Goal: Task Accomplishment & Management: Manage account settings

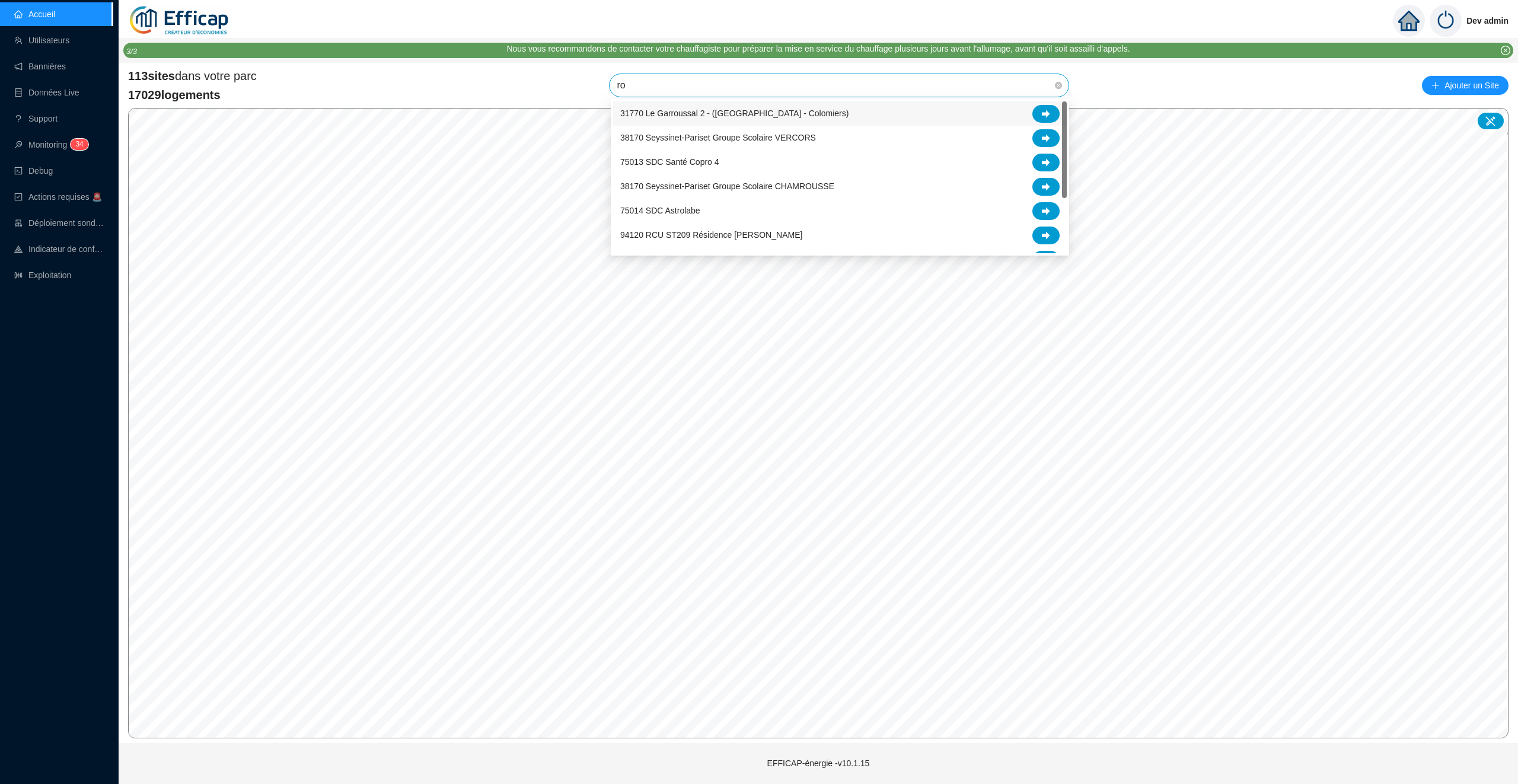
type input "r"
type input "paris"
click at [1037, 206] on div at bounding box center [1046, 211] width 28 height 18
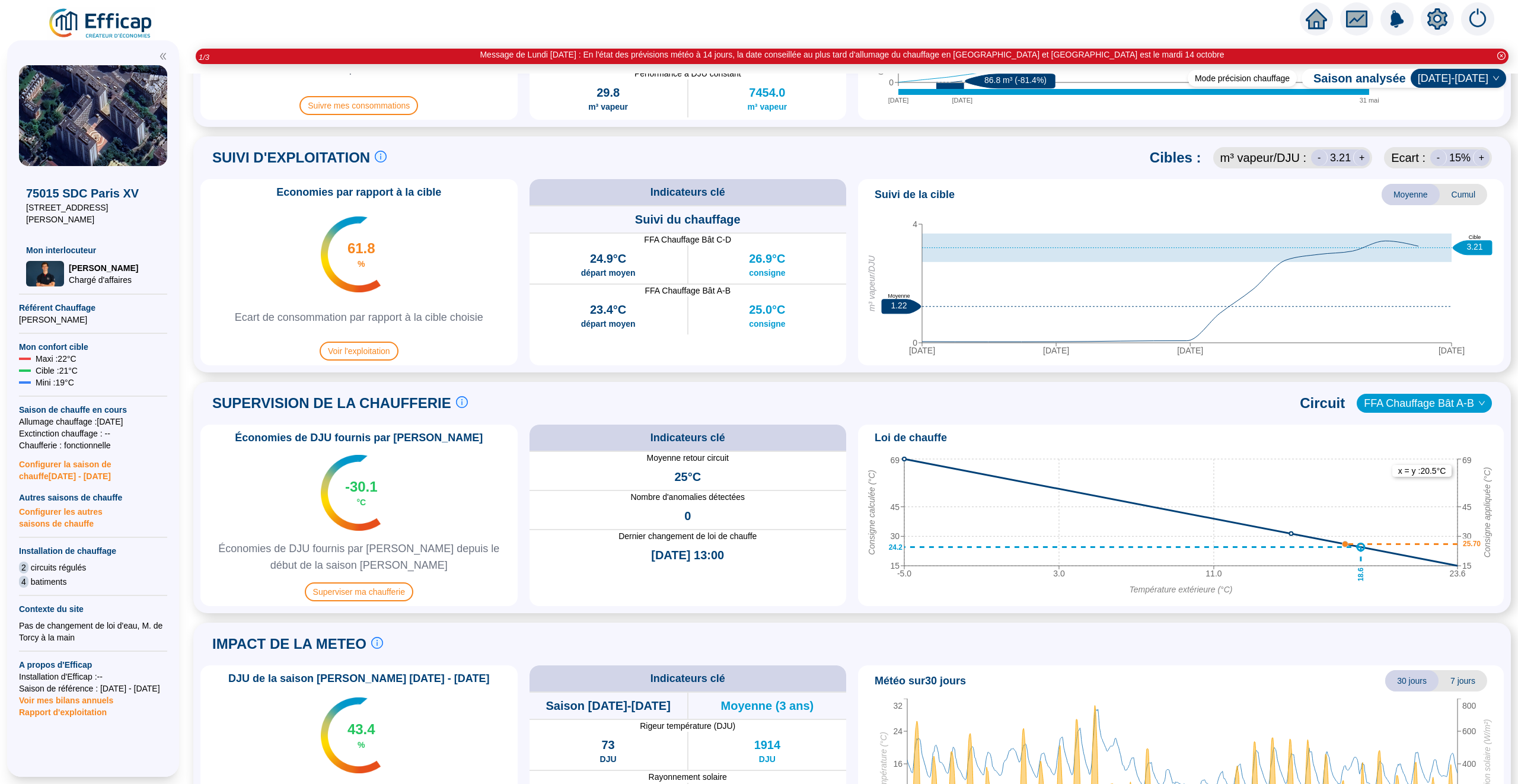
scroll to position [572, 0]
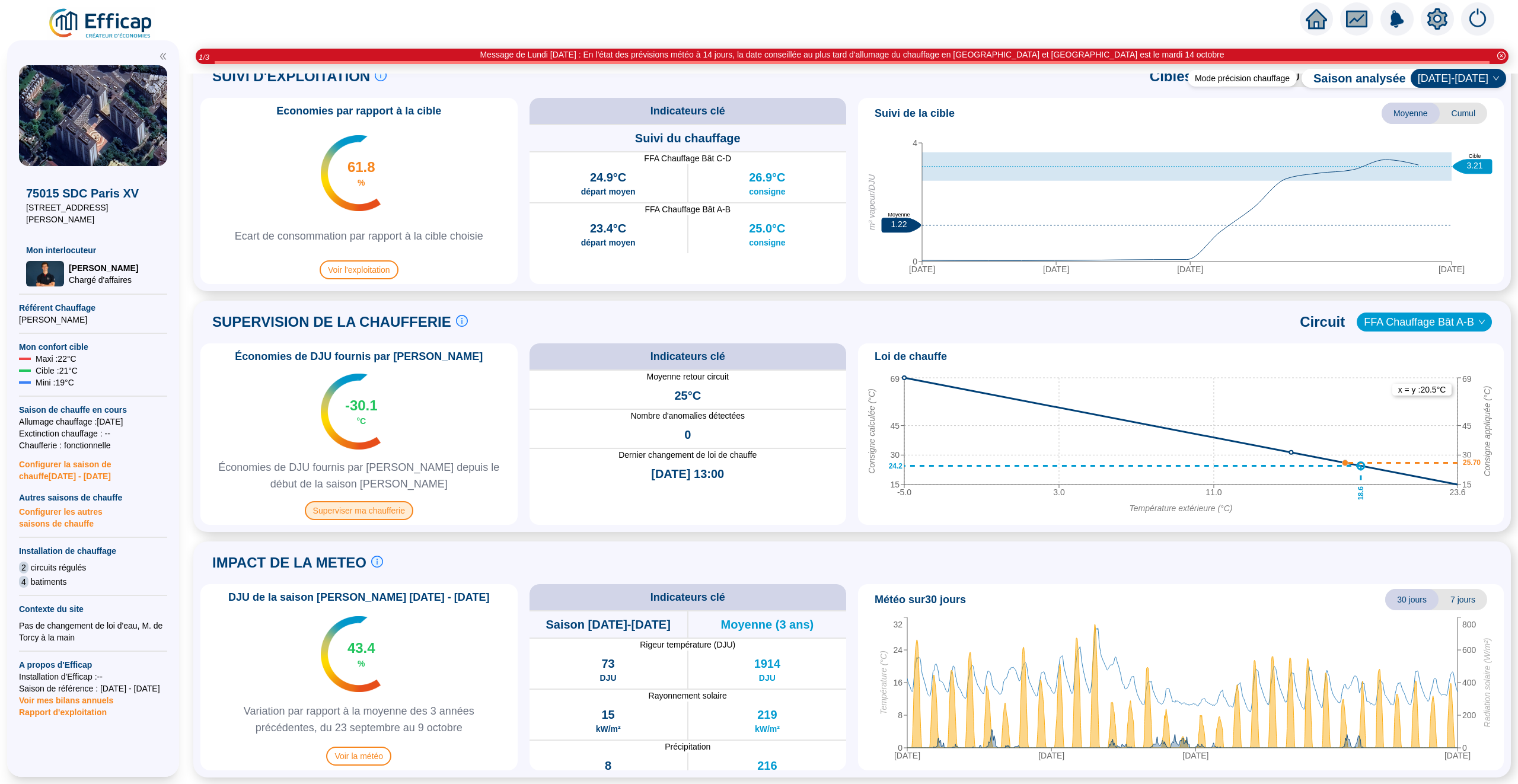
click at [361, 512] on span "Superviser ma chaufferie" at bounding box center [358, 510] width 108 height 19
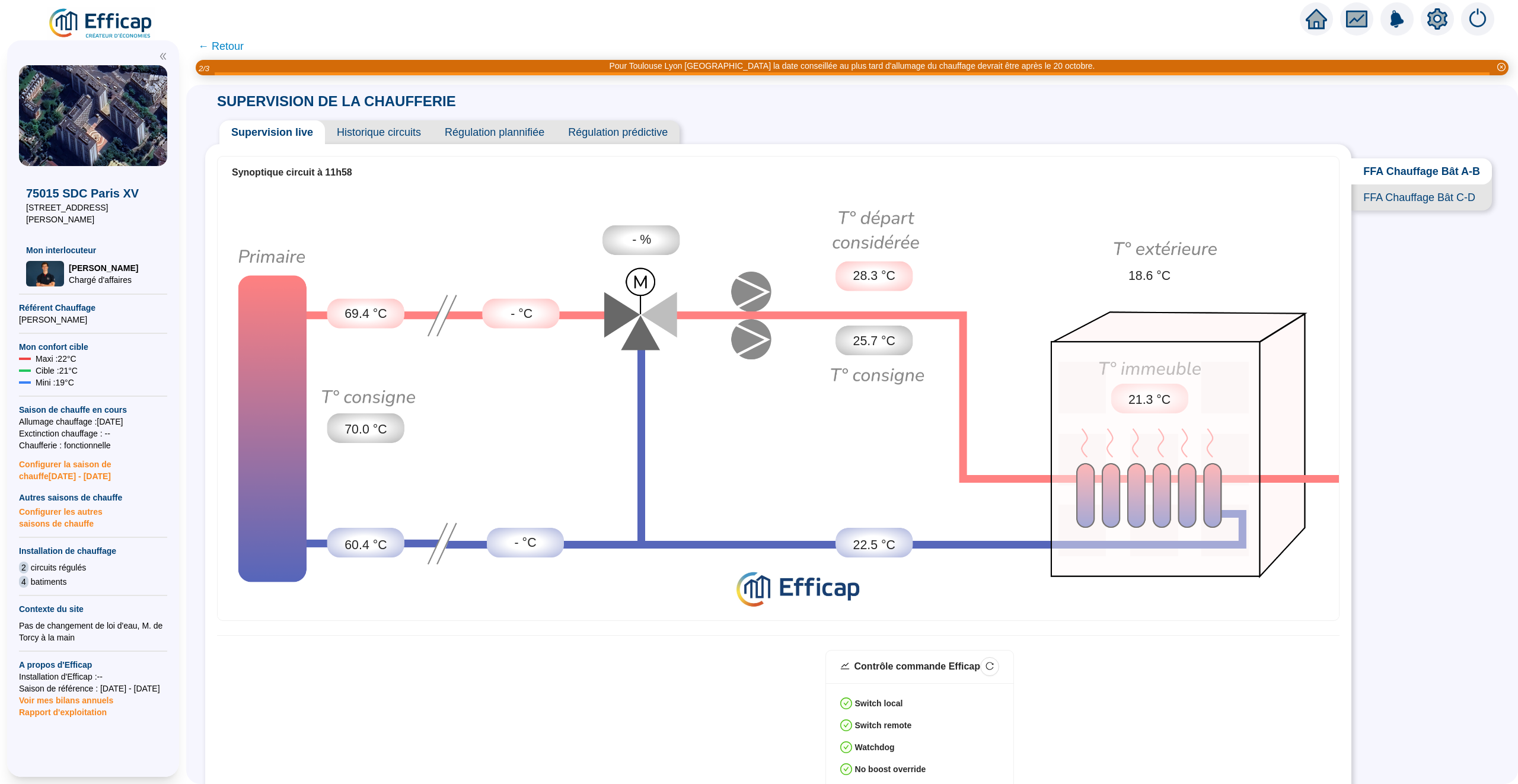
click at [396, 128] on span "Historique circuits" at bounding box center [379, 132] width 108 height 24
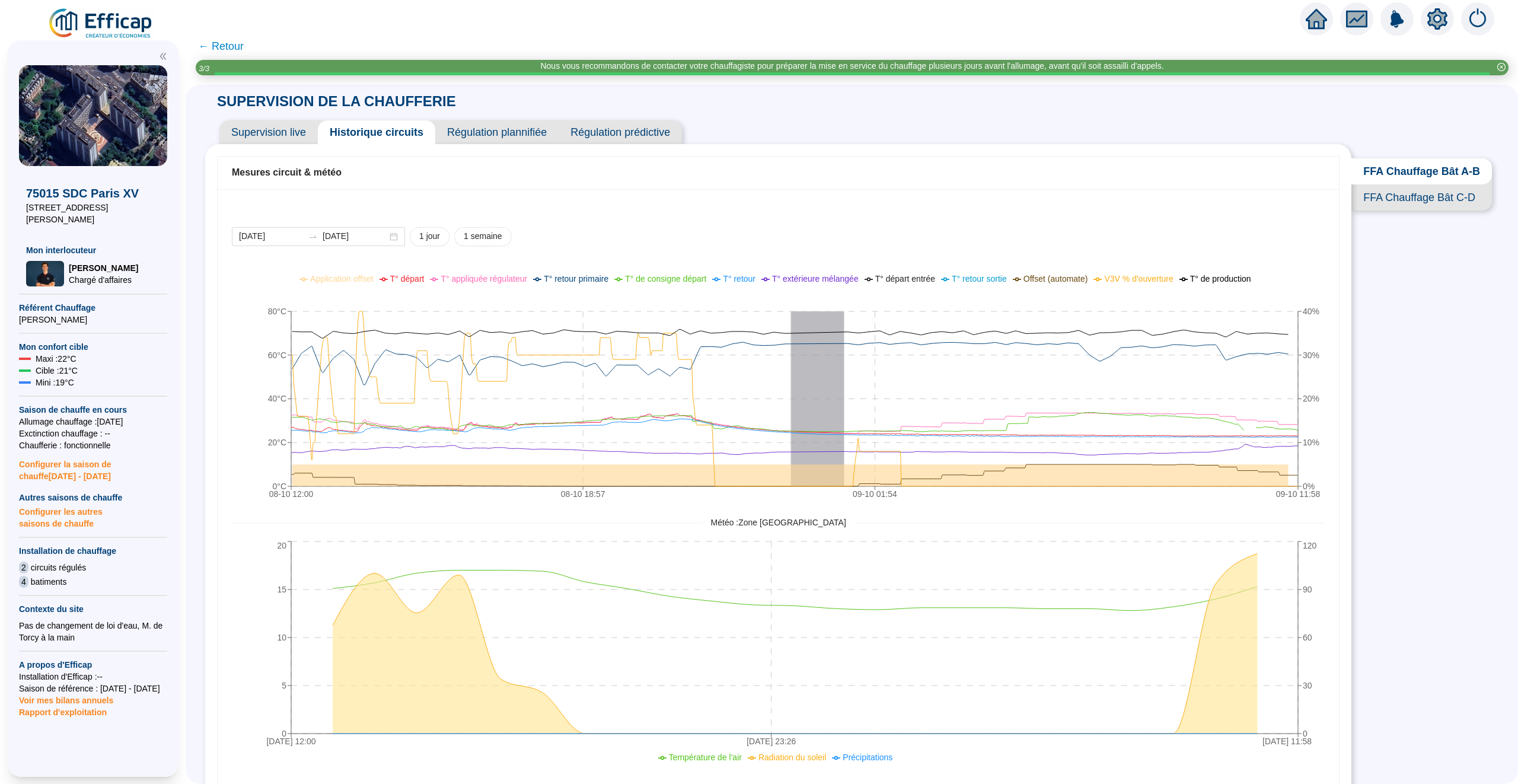
click at [225, 45] on span "← Retour" at bounding box center [220, 46] width 46 height 16
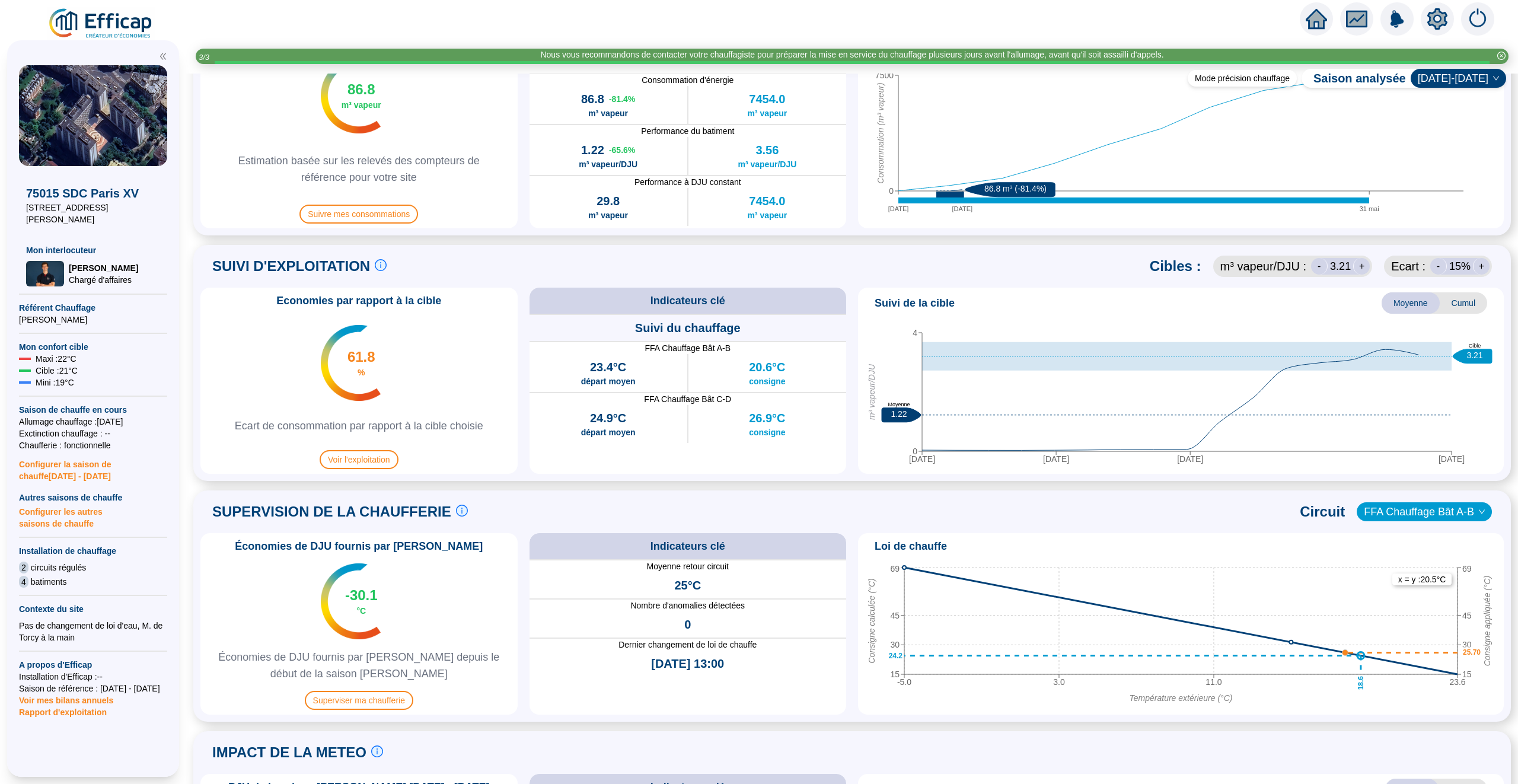
scroll to position [572, 0]
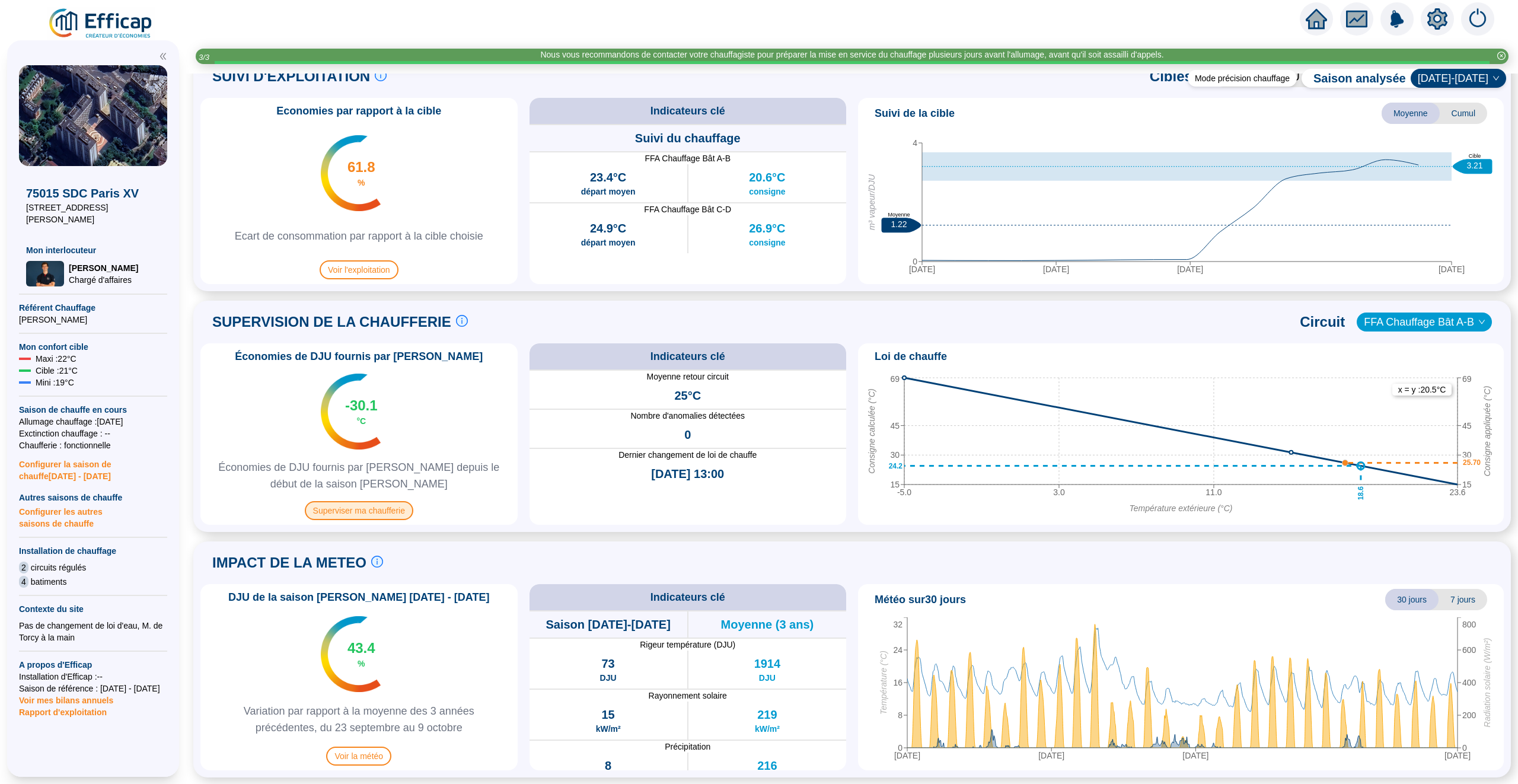
click at [374, 511] on span "Superviser ma chaufferie" at bounding box center [358, 510] width 108 height 19
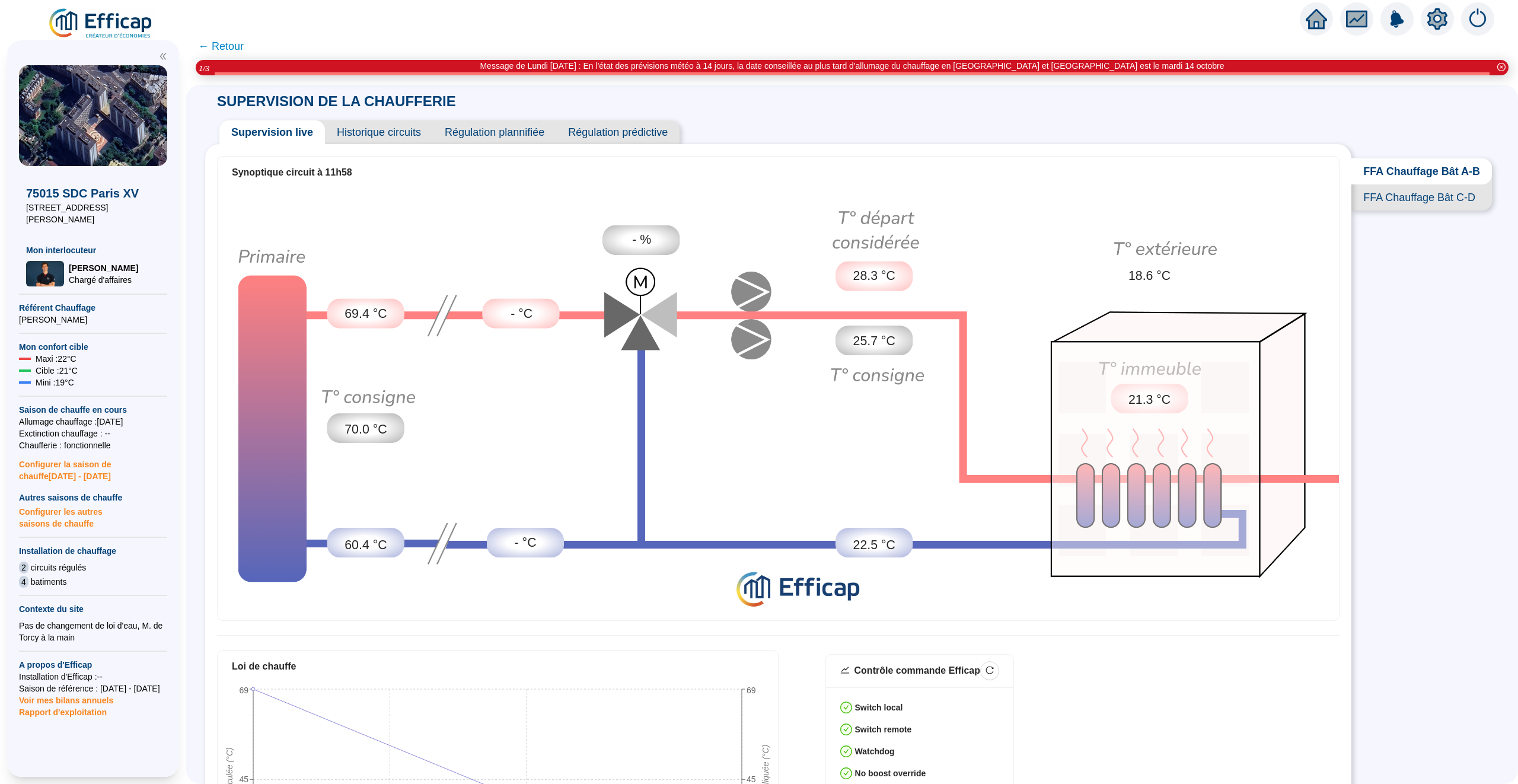
click at [226, 45] on span "← Retour" at bounding box center [220, 46] width 46 height 16
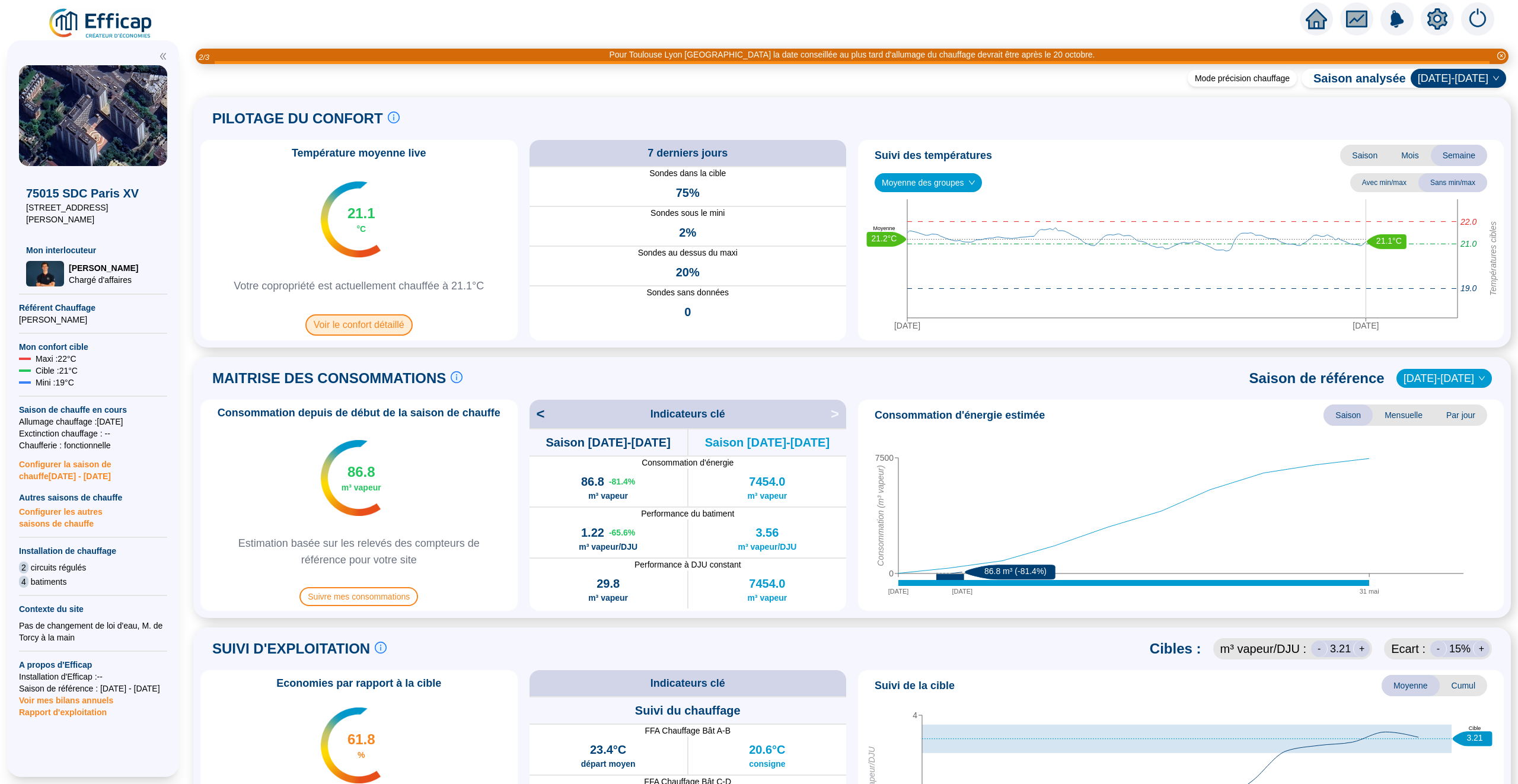
click at [353, 332] on span "Voir le confort détaillé" at bounding box center [359, 325] width 108 height 22
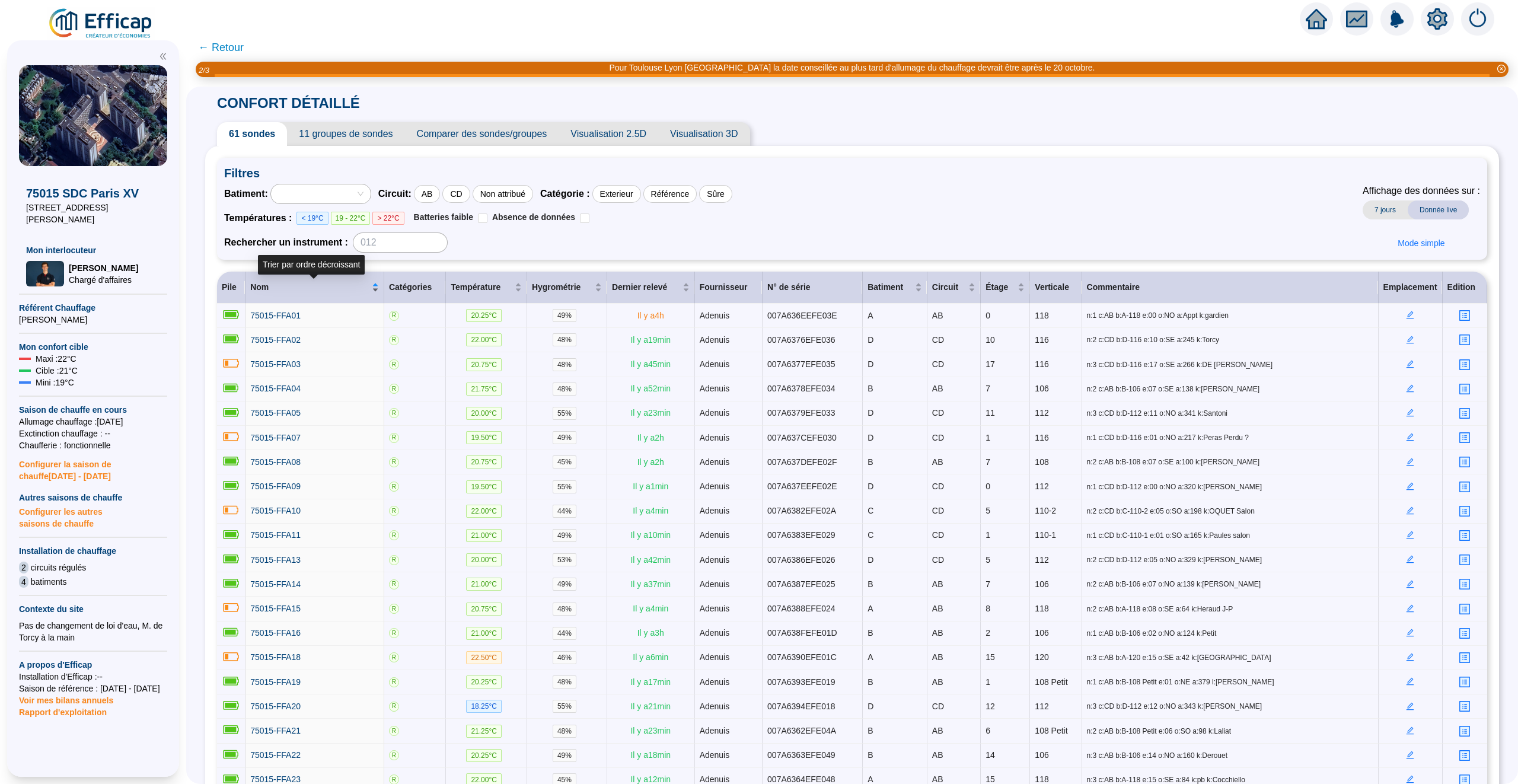
click at [373, 285] on div "Nom" at bounding box center [314, 287] width 128 height 13
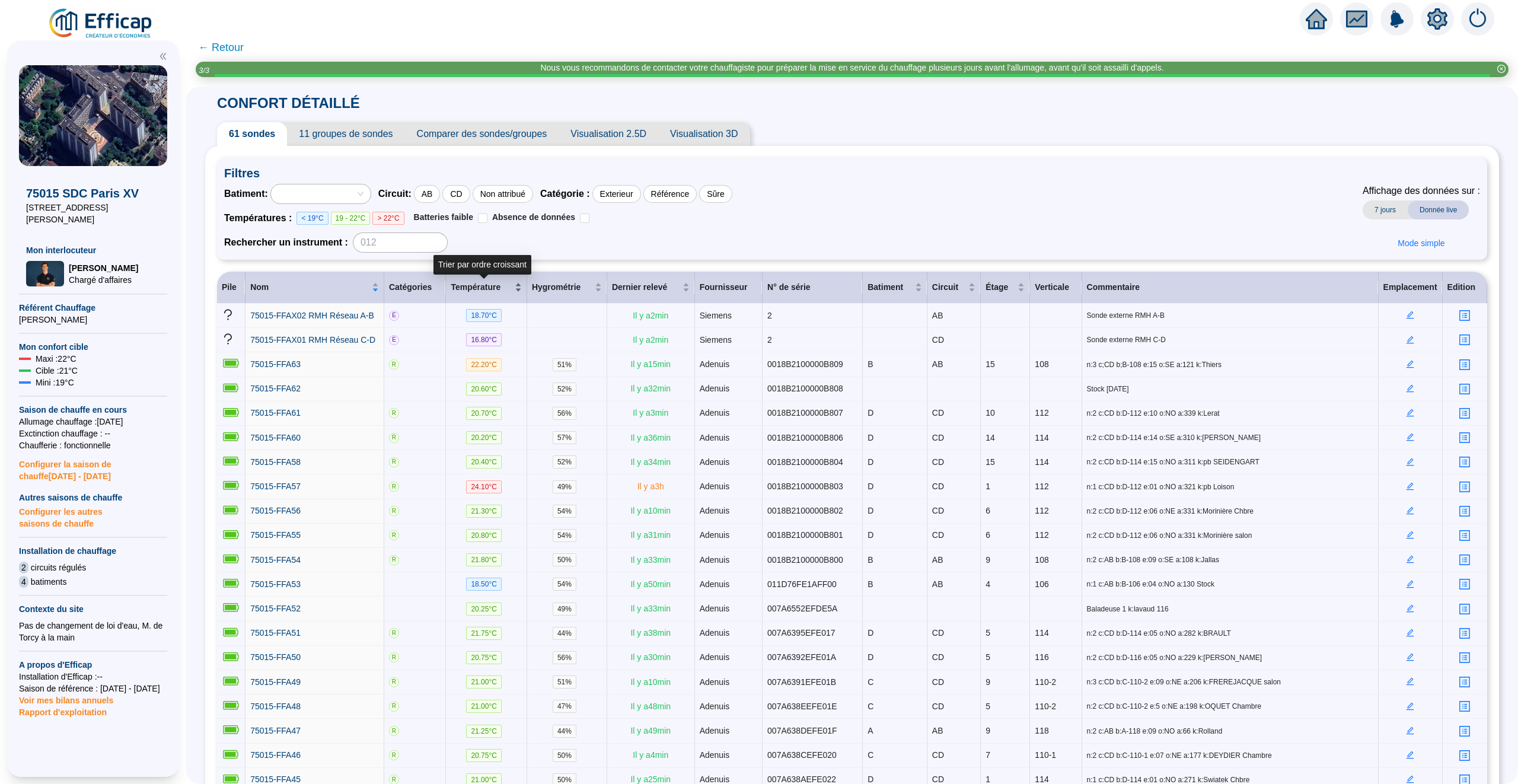
click at [519, 287] on div "Température" at bounding box center [486, 287] width 71 height 13
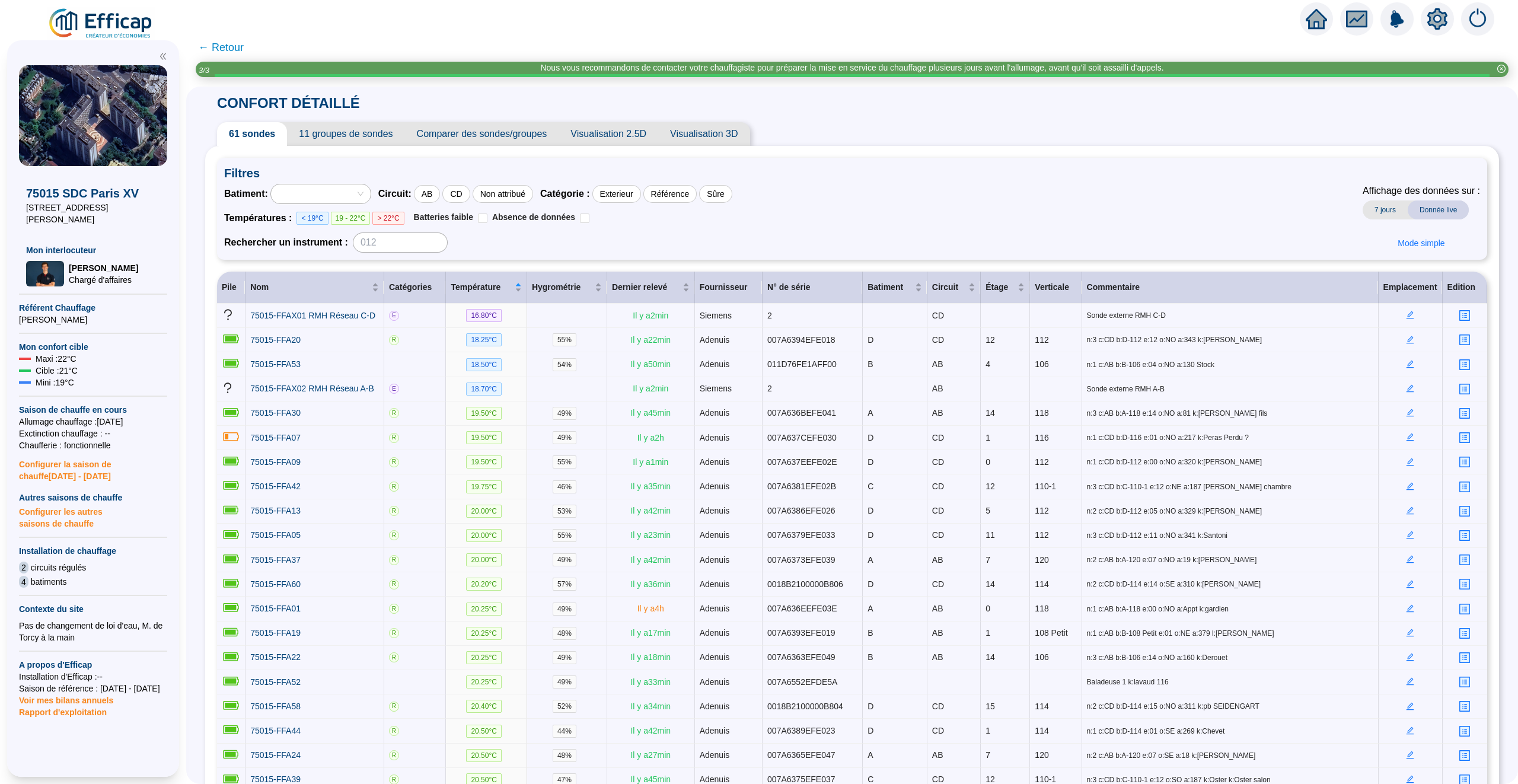
click at [233, 40] on span "← Retour" at bounding box center [220, 47] width 46 height 16
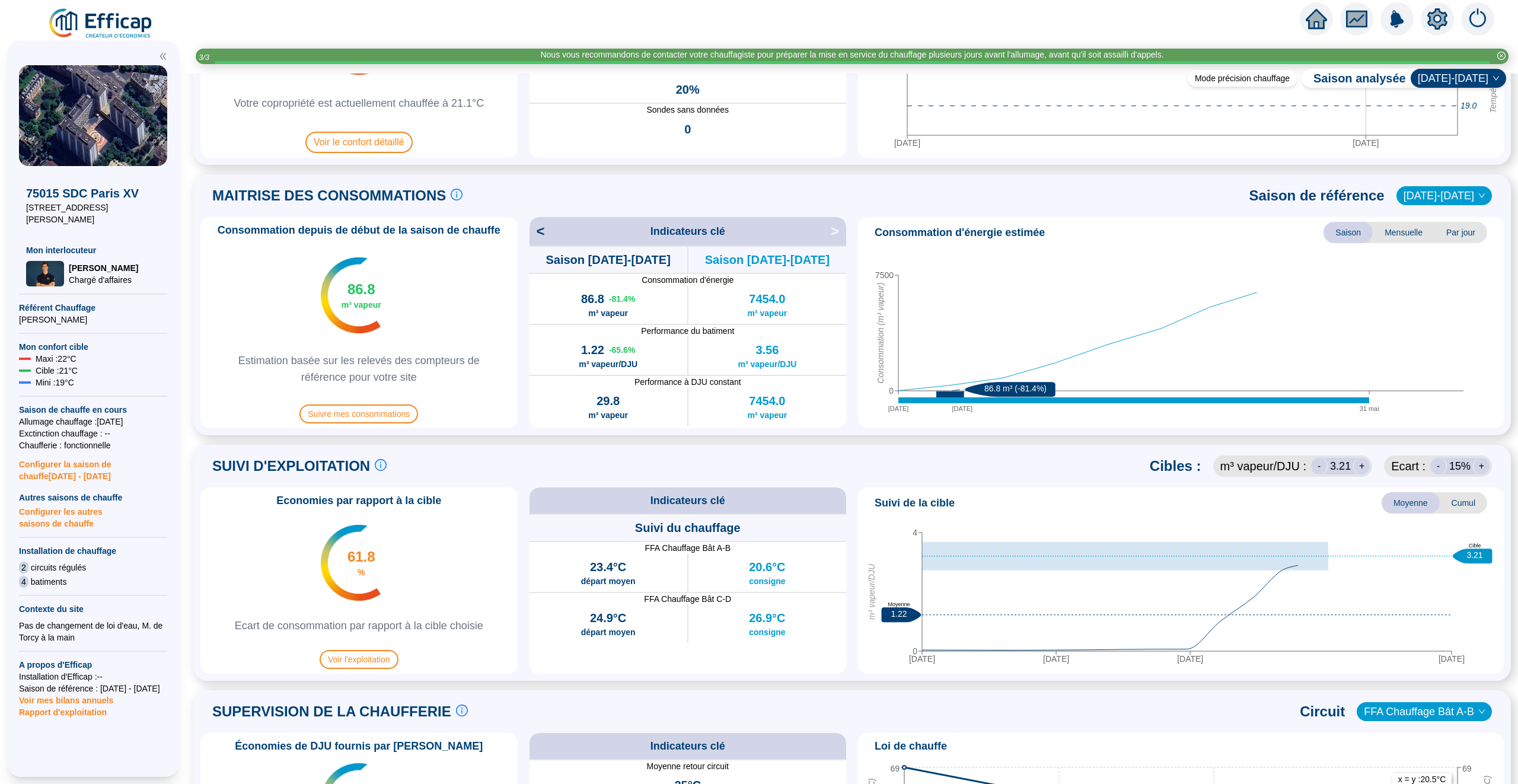
scroll to position [572, 0]
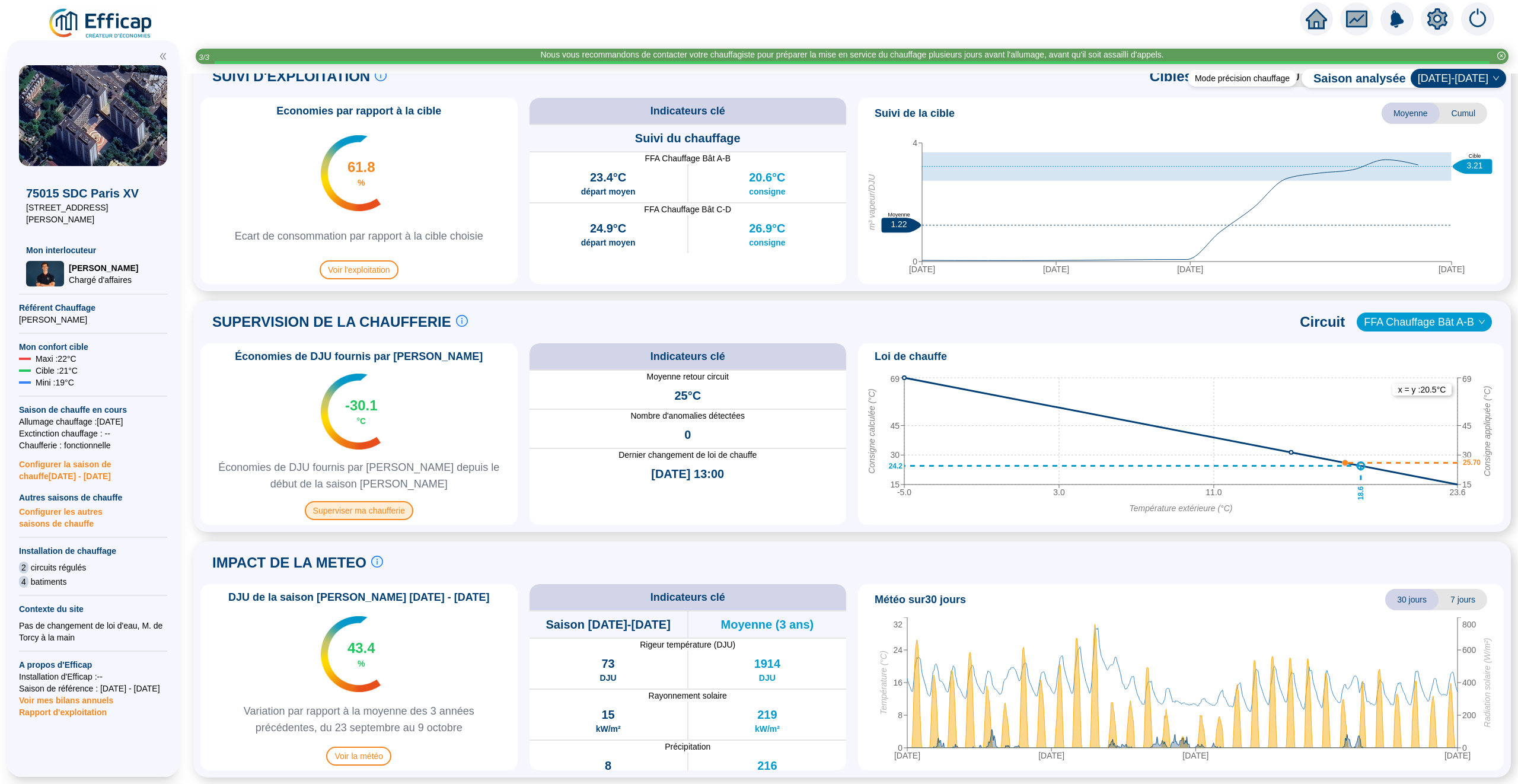
click at [364, 505] on span "Superviser ma chaufferie" at bounding box center [358, 510] width 108 height 19
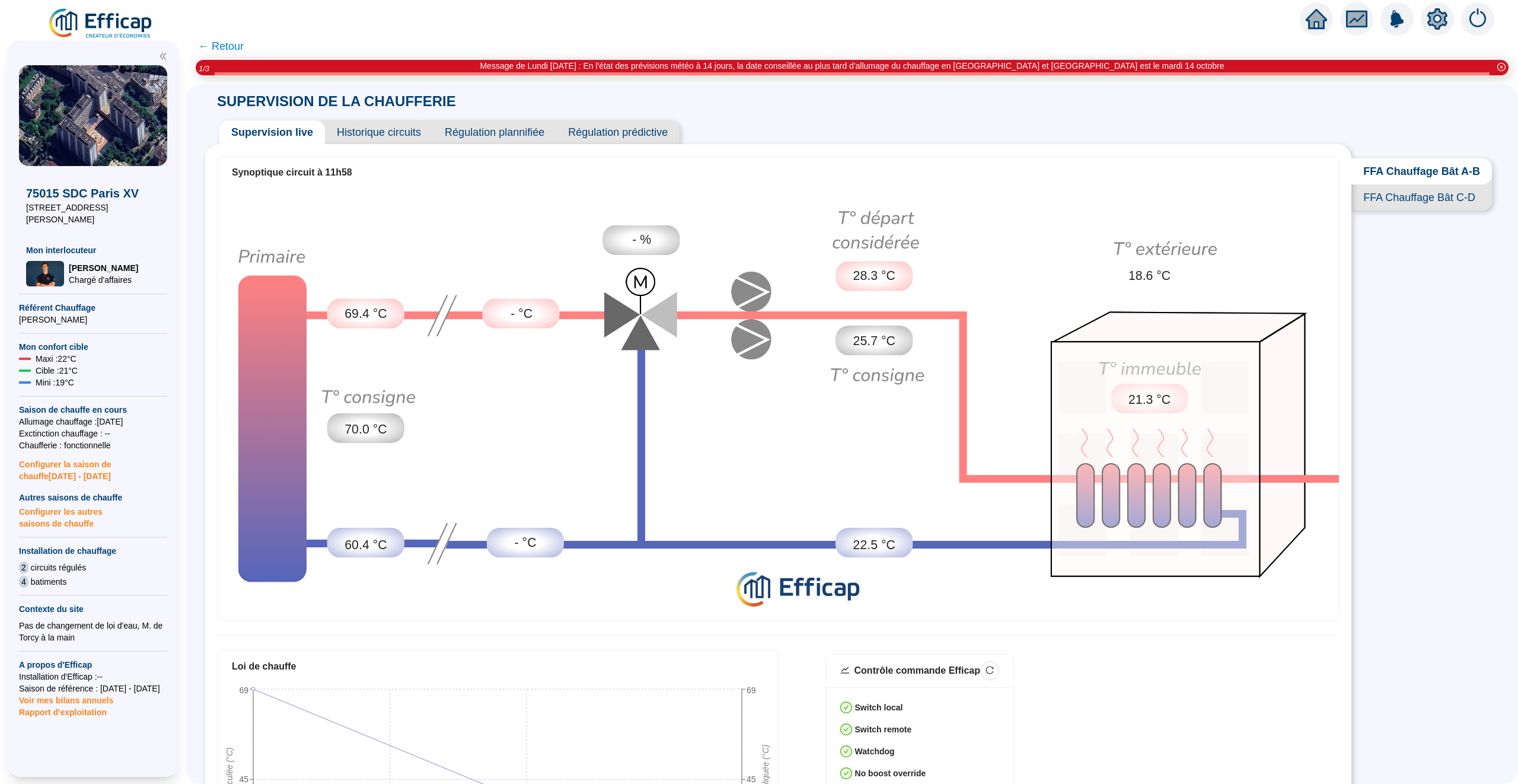
click at [383, 130] on span "Historique circuits" at bounding box center [379, 132] width 108 height 24
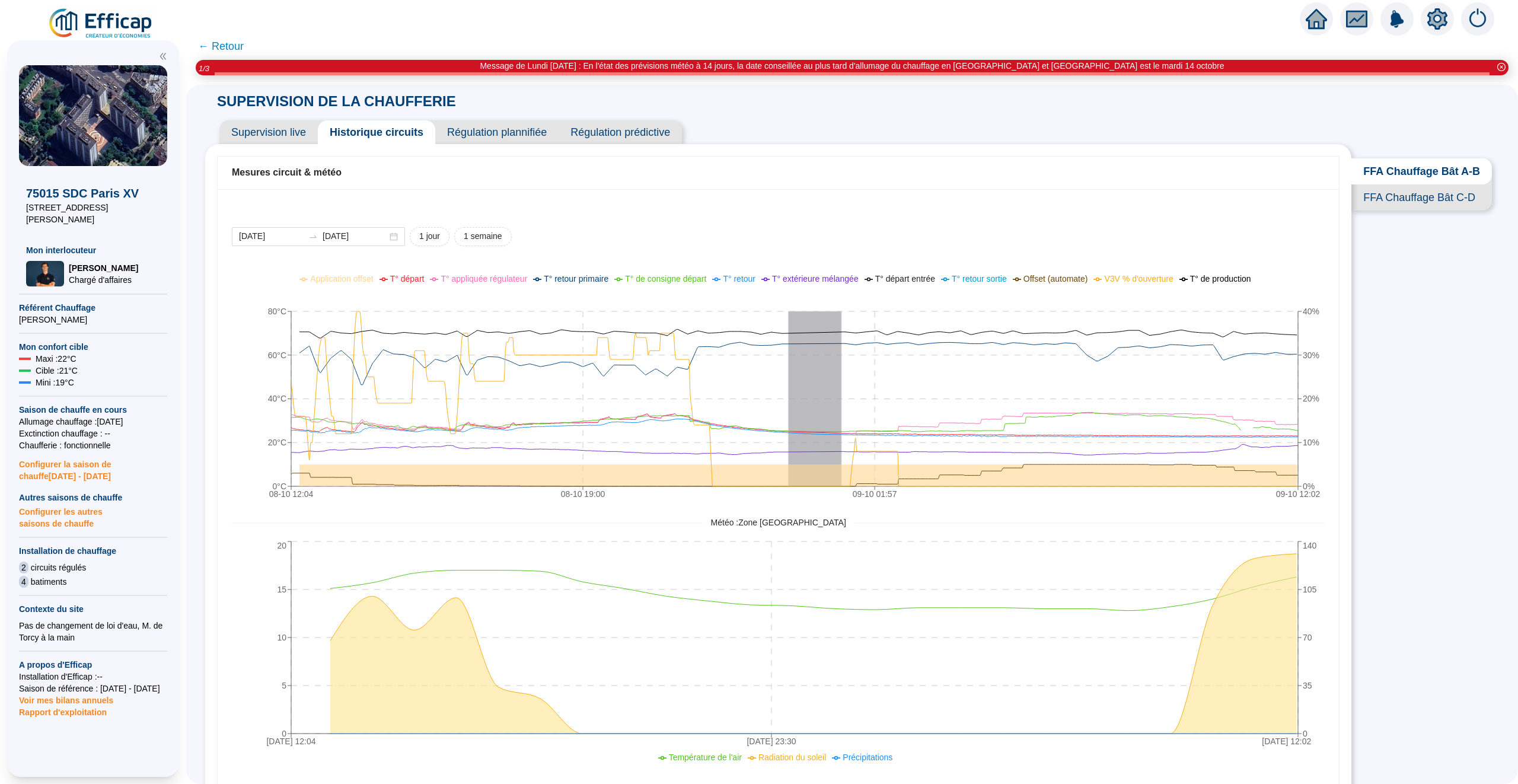
click at [255, 131] on span "Supervision live" at bounding box center [269, 132] width 99 height 24
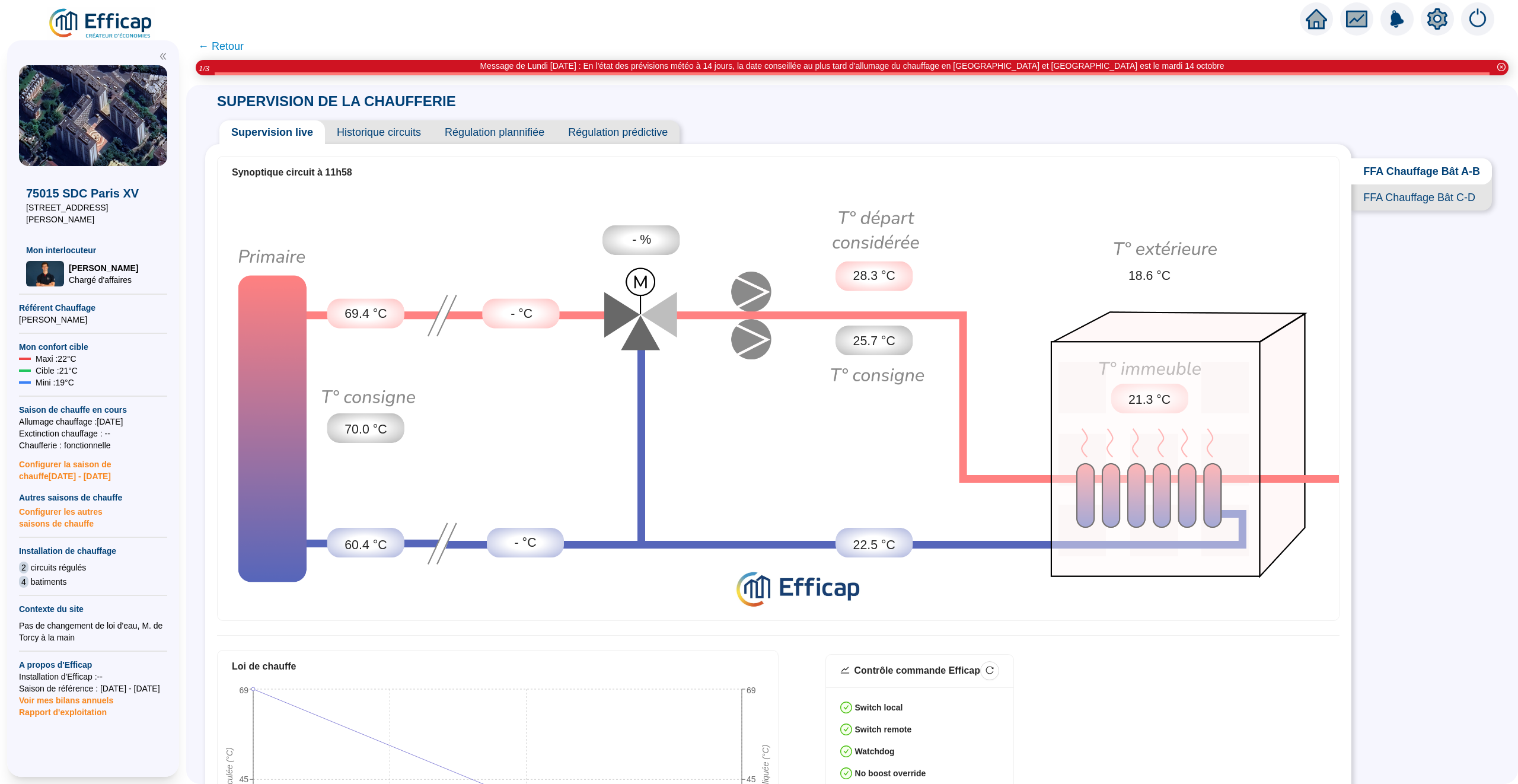
click at [362, 129] on span "Historique circuits" at bounding box center [379, 132] width 108 height 24
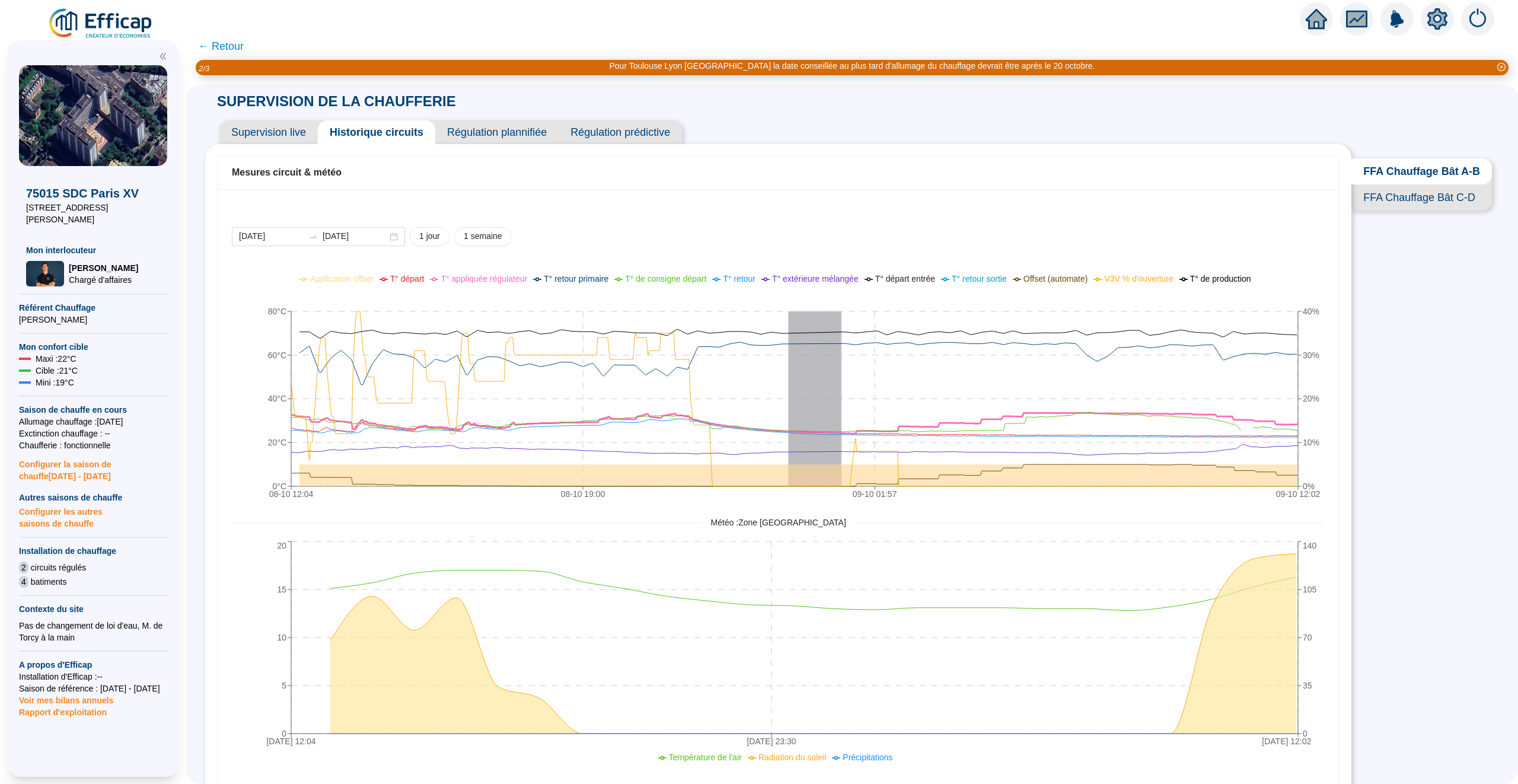
click at [491, 279] on span "T° appliquée régulateur" at bounding box center [484, 279] width 87 height 10
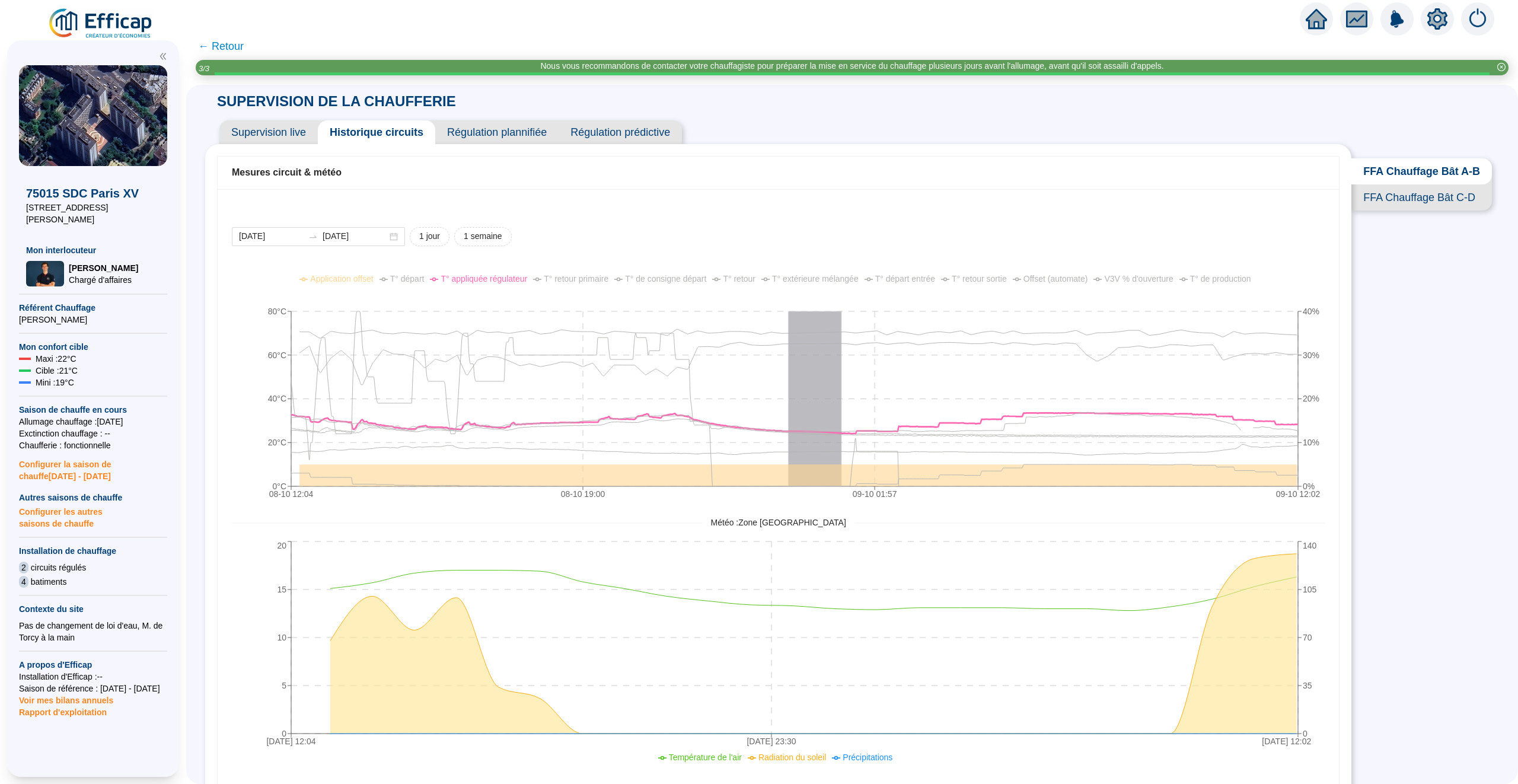
click at [491, 278] on span "T° appliquée régulateur" at bounding box center [484, 279] width 87 height 10
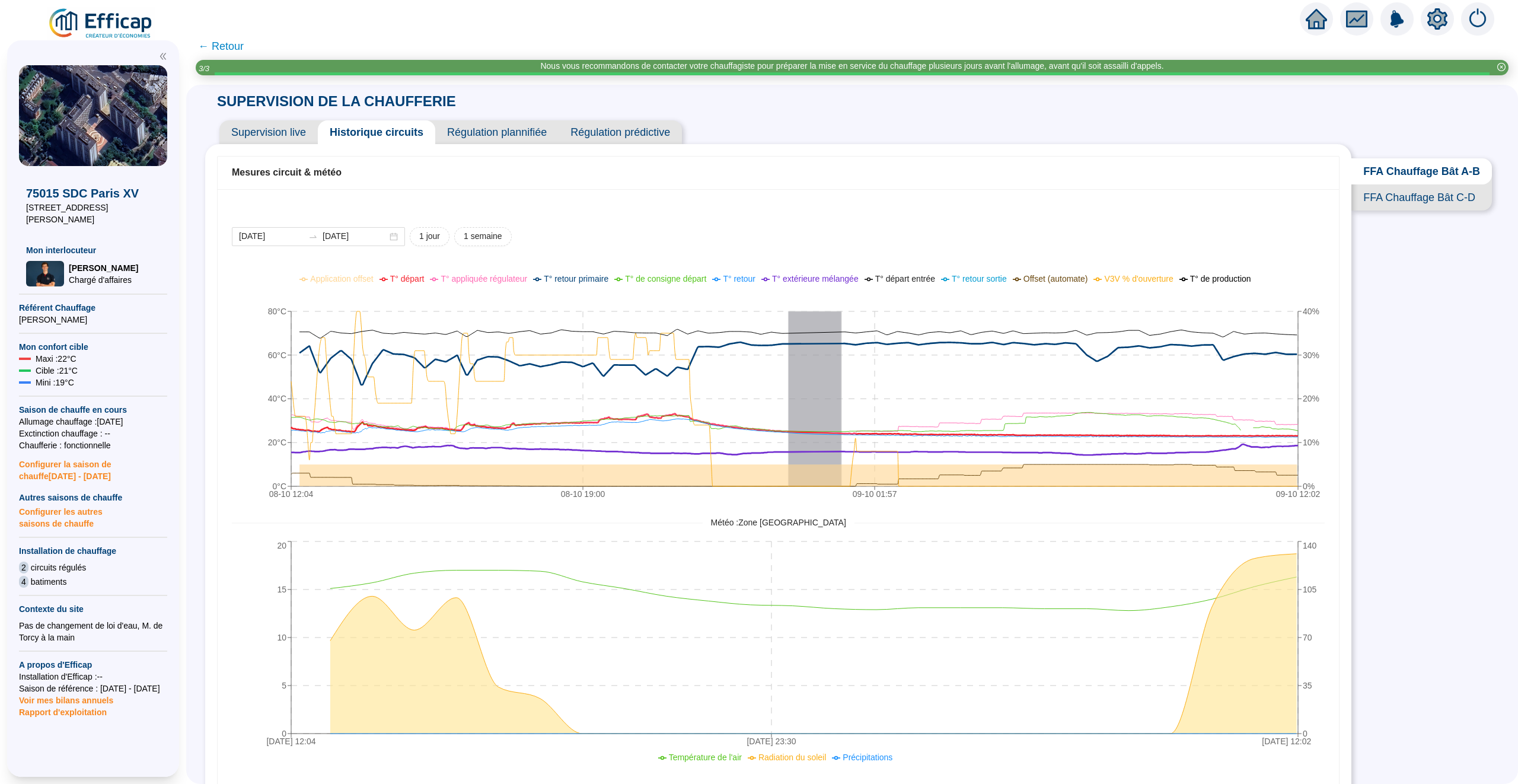
click at [396, 278] on span "T° départ" at bounding box center [408, 279] width 34 height 10
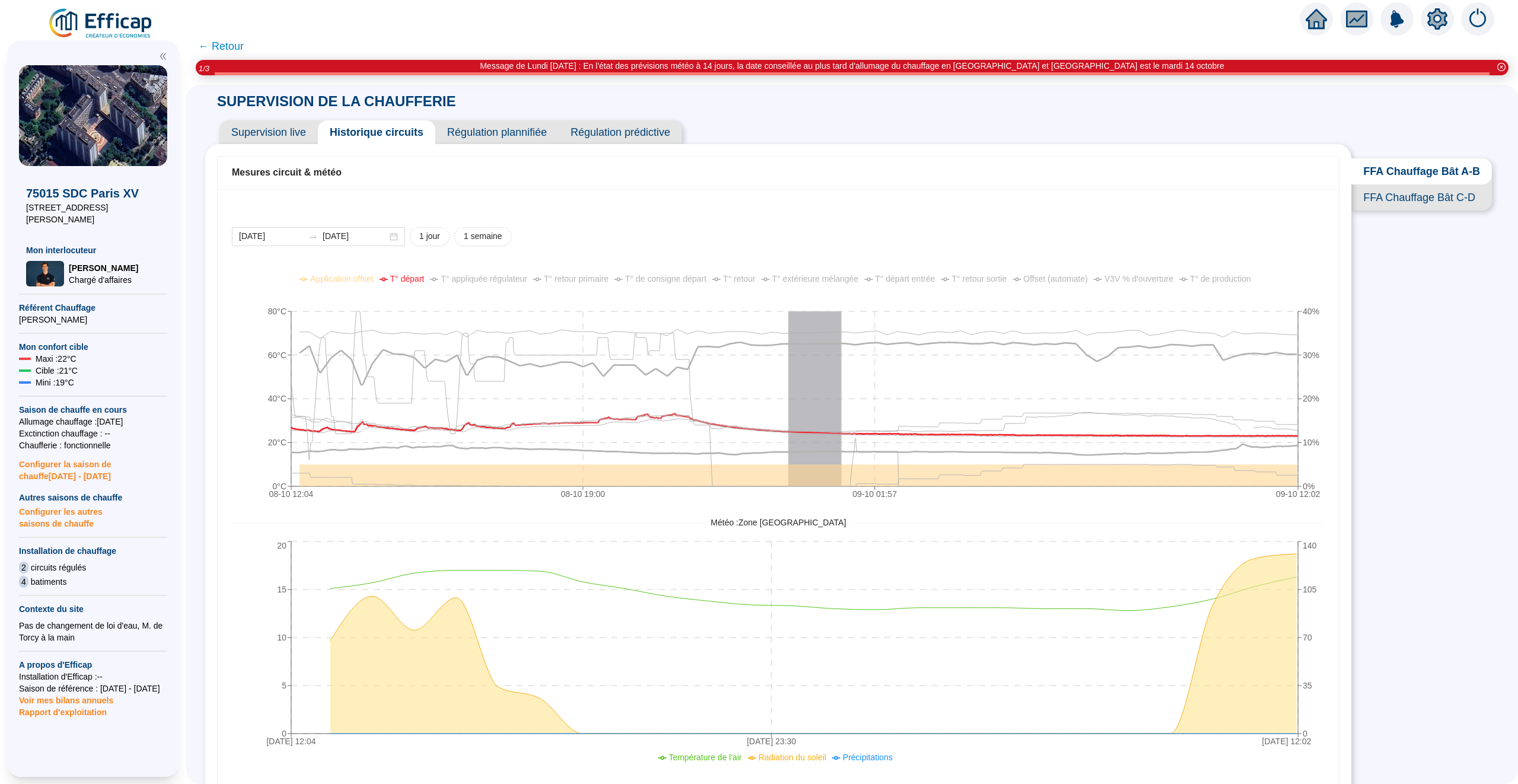
click at [277, 137] on span "Supervision live" at bounding box center [269, 132] width 99 height 24
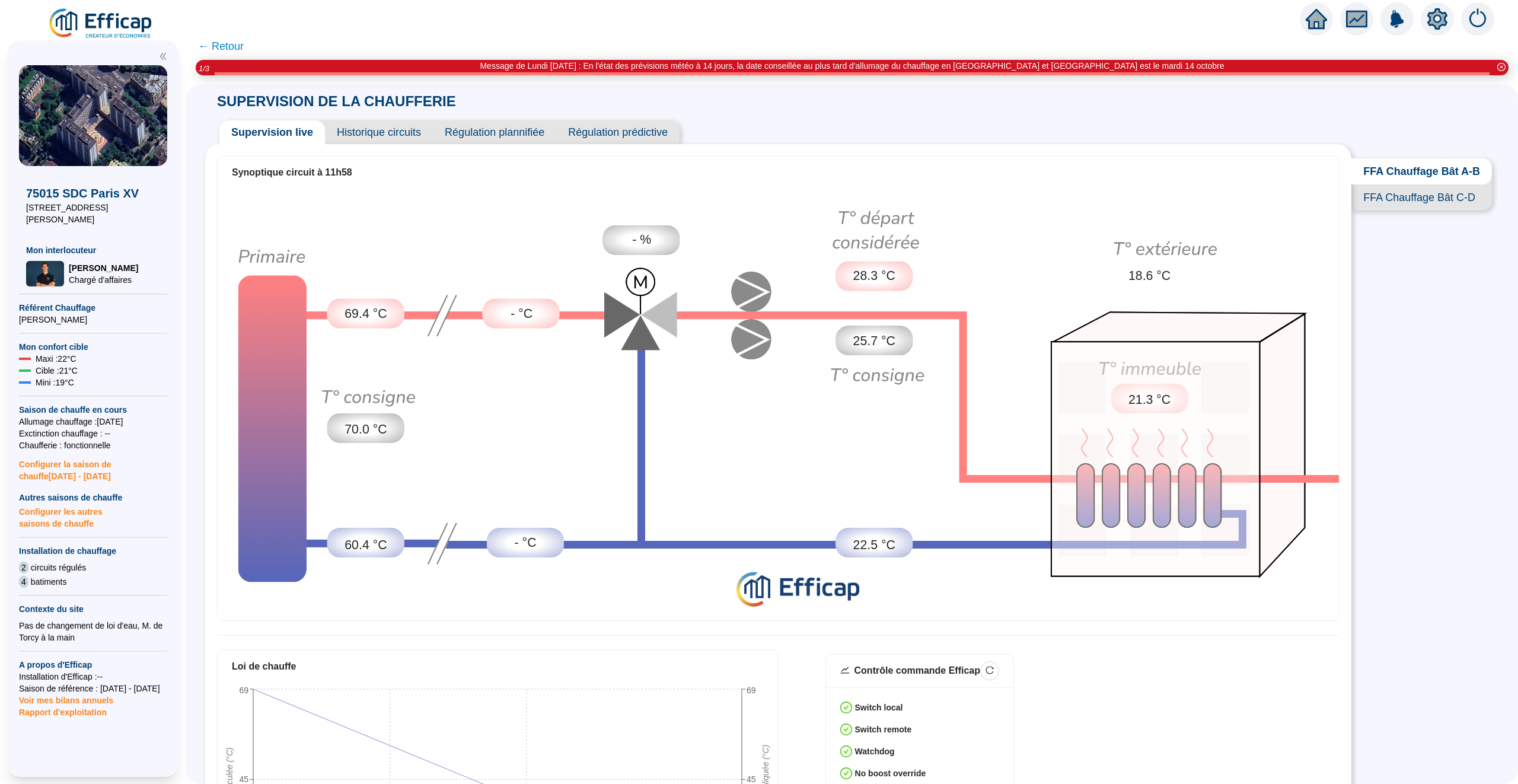
click at [393, 128] on span "Historique circuits" at bounding box center [379, 132] width 108 height 24
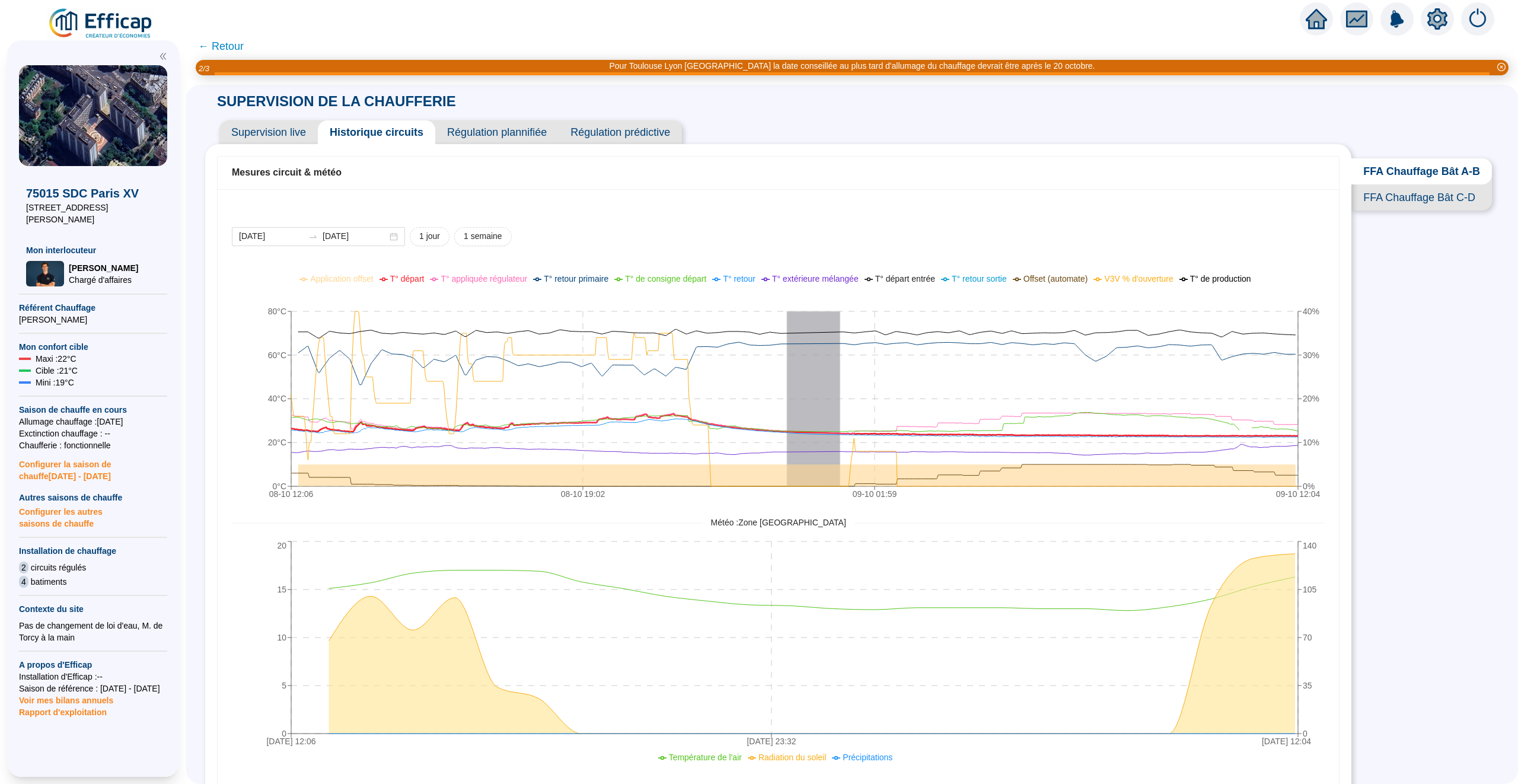
click at [391, 278] on span "T° départ" at bounding box center [408, 279] width 34 height 10
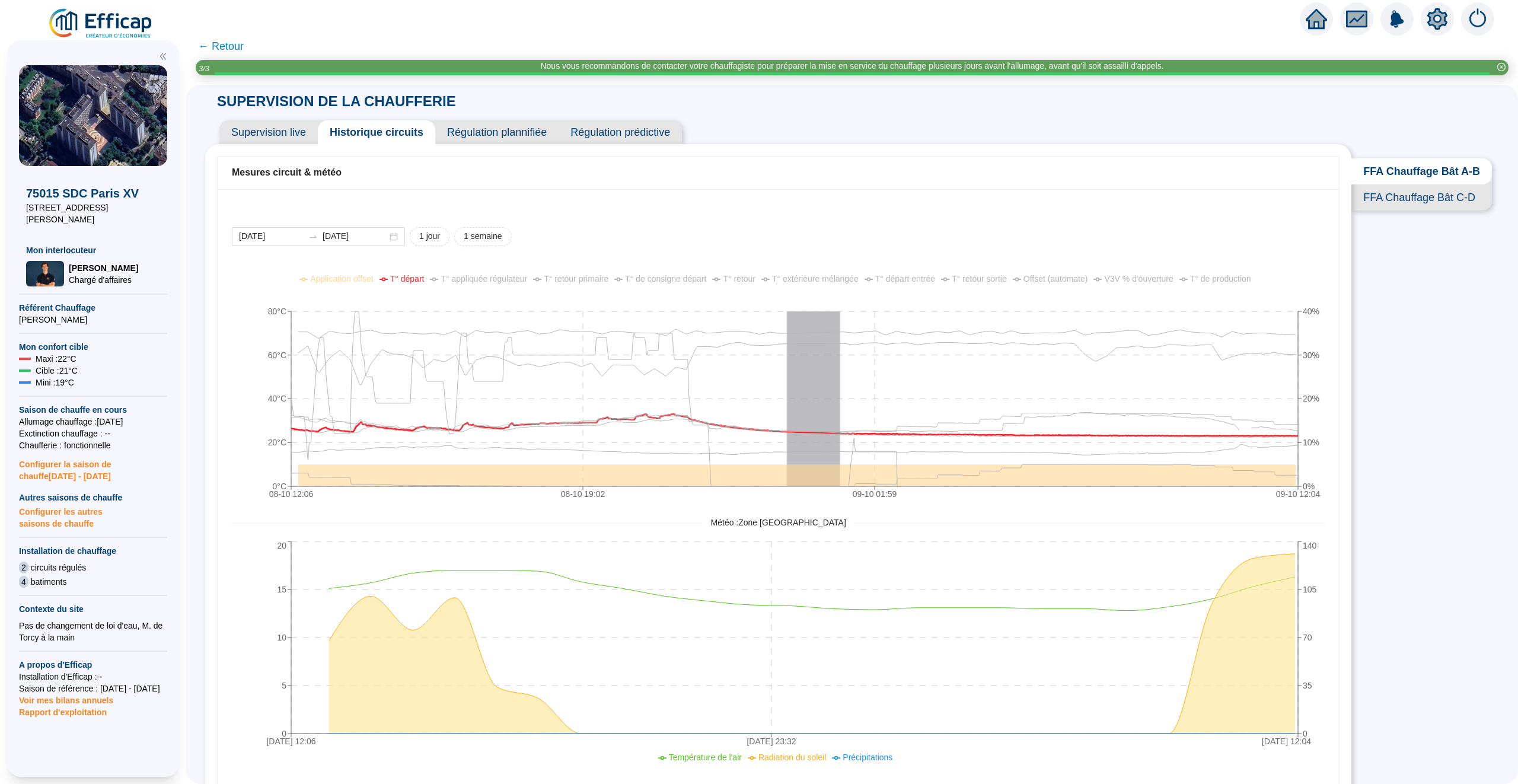
click at [255, 128] on span "Supervision live" at bounding box center [269, 132] width 99 height 24
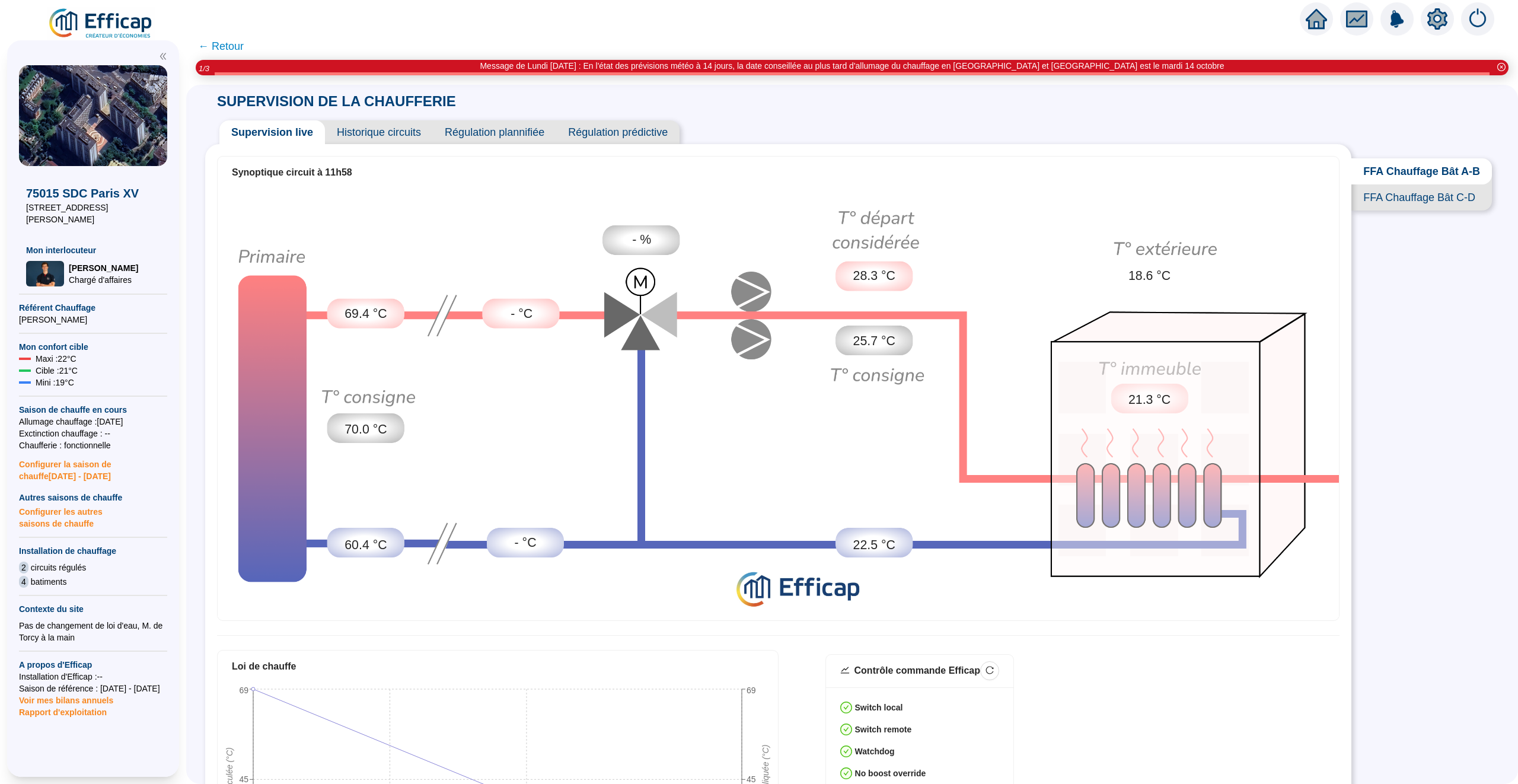
click at [394, 134] on span "Historique circuits" at bounding box center [379, 132] width 108 height 24
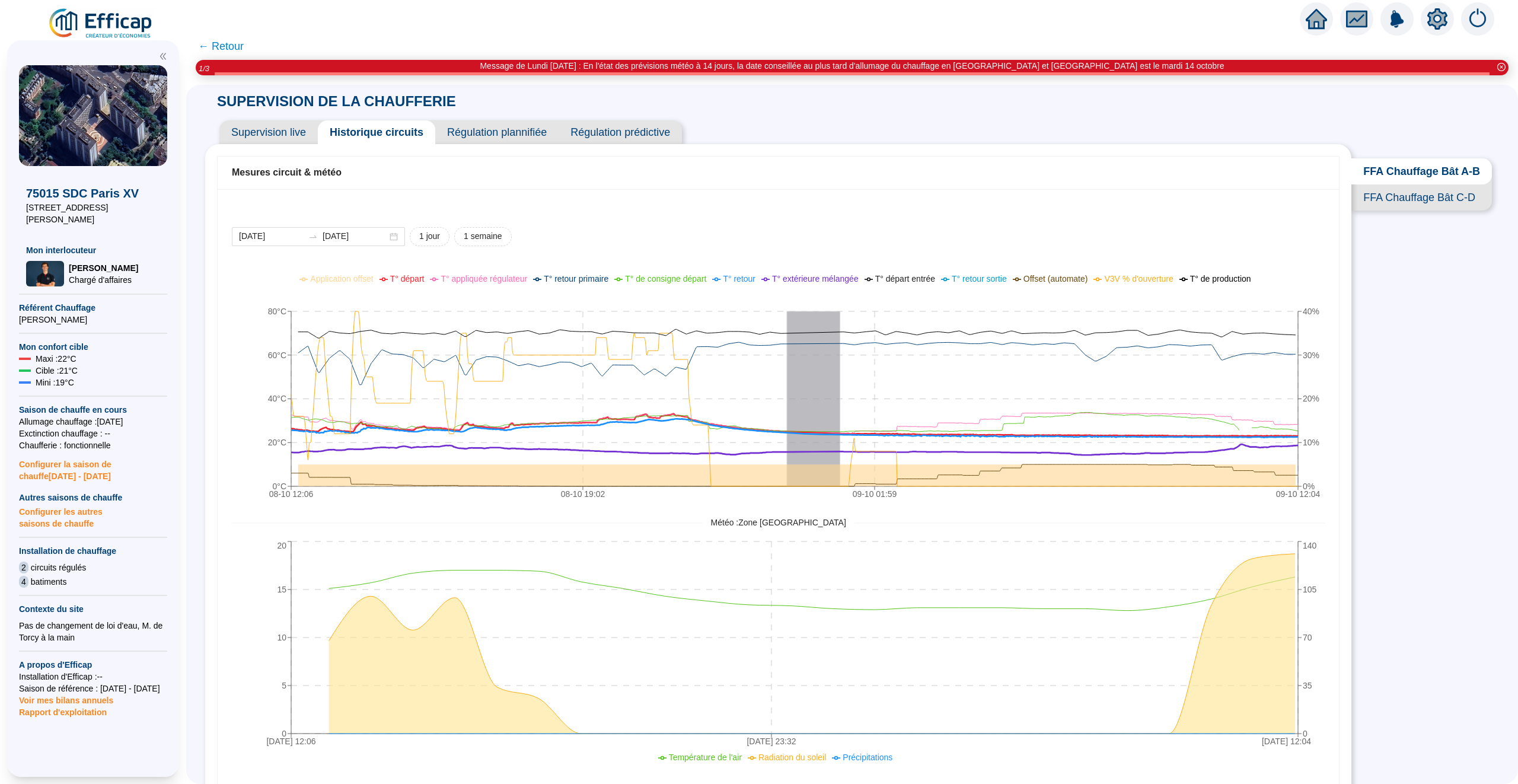
click at [401, 278] on span "T° départ" at bounding box center [408, 279] width 34 height 10
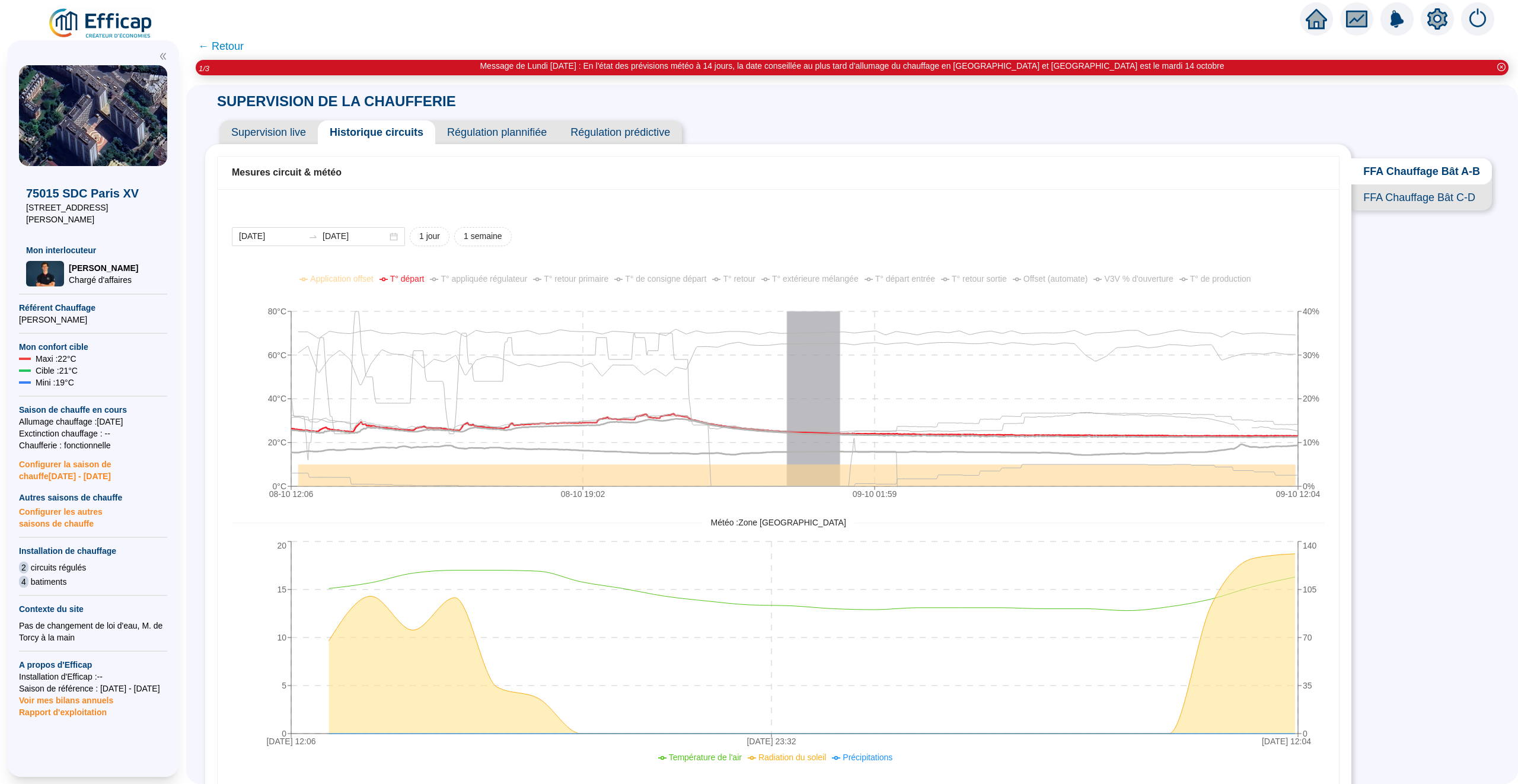
click at [296, 132] on span "Supervision live" at bounding box center [269, 132] width 99 height 24
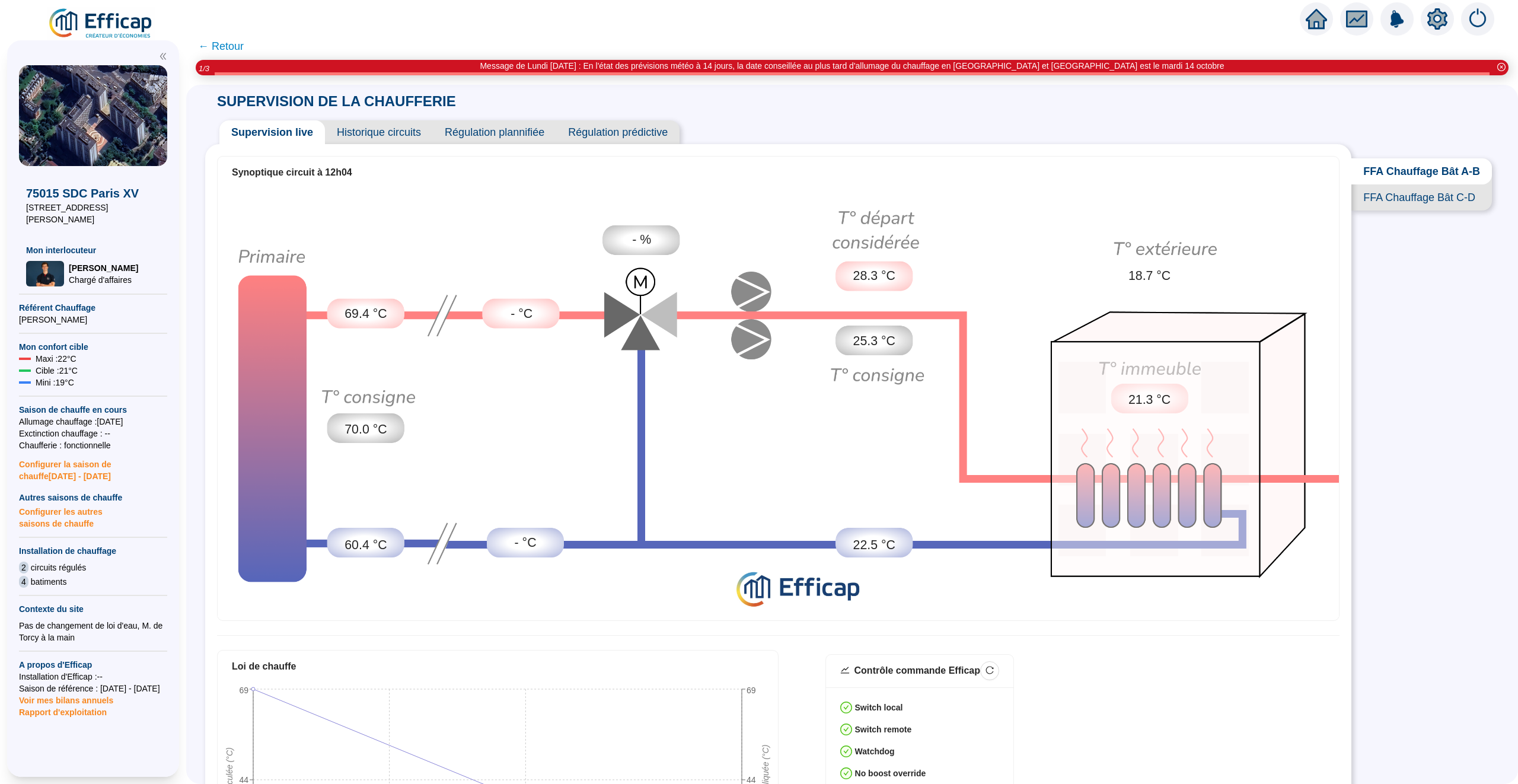
click at [388, 134] on span "Historique circuits" at bounding box center [379, 132] width 108 height 24
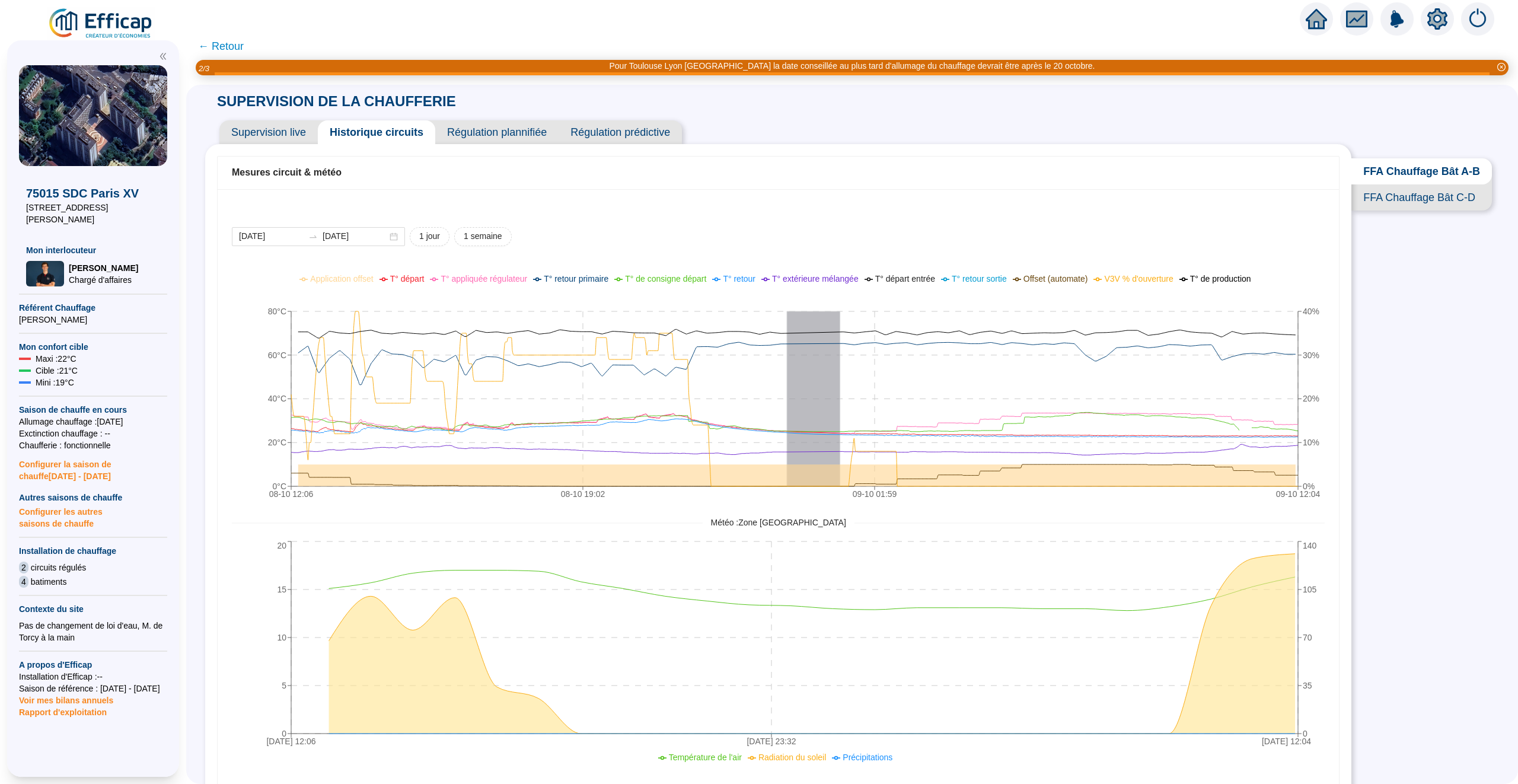
click at [279, 131] on span "Supervision live" at bounding box center [269, 132] width 99 height 24
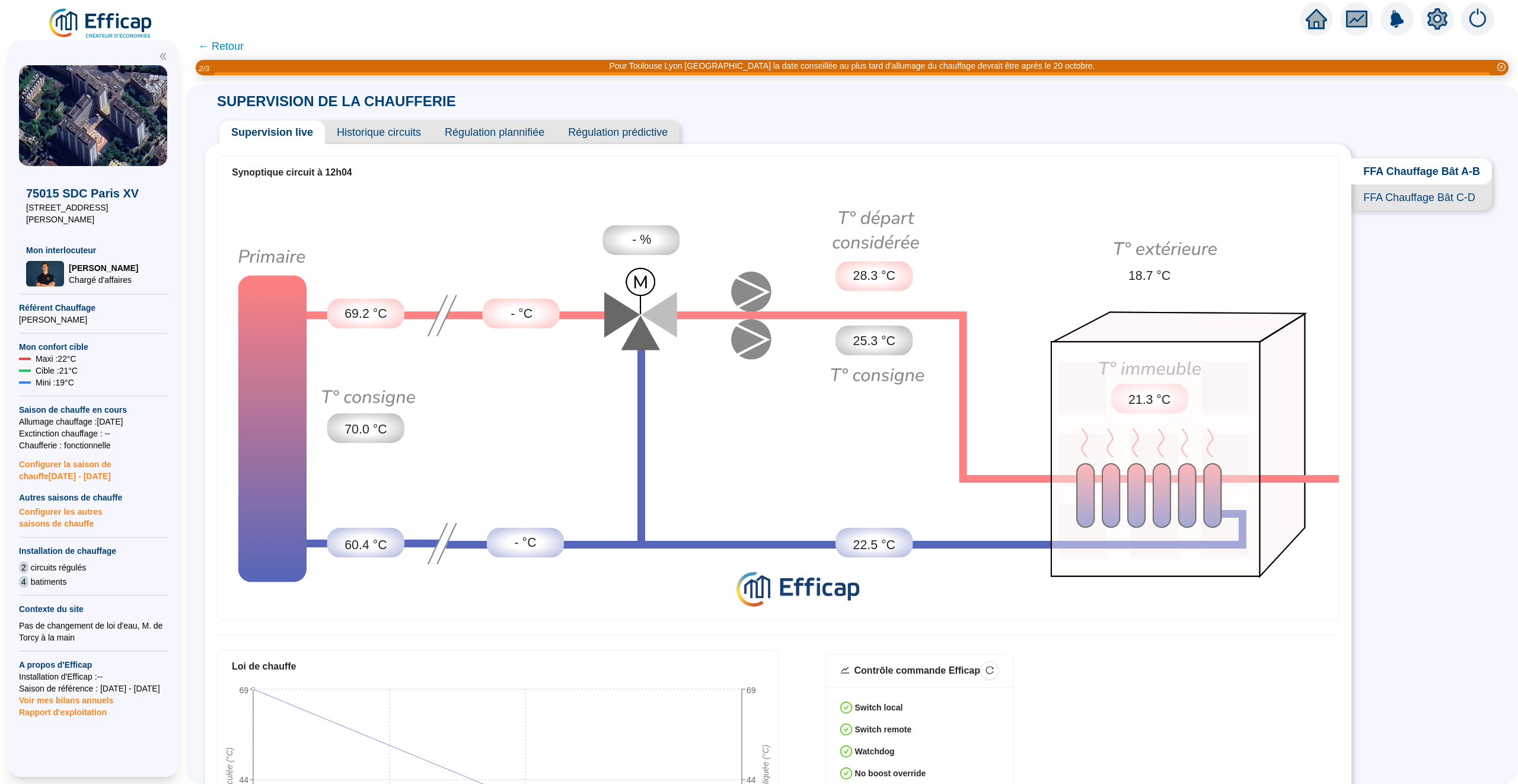
click at [379, 131] on span "Historique circuits" at bounding box center [379, 132] width 108 height 24
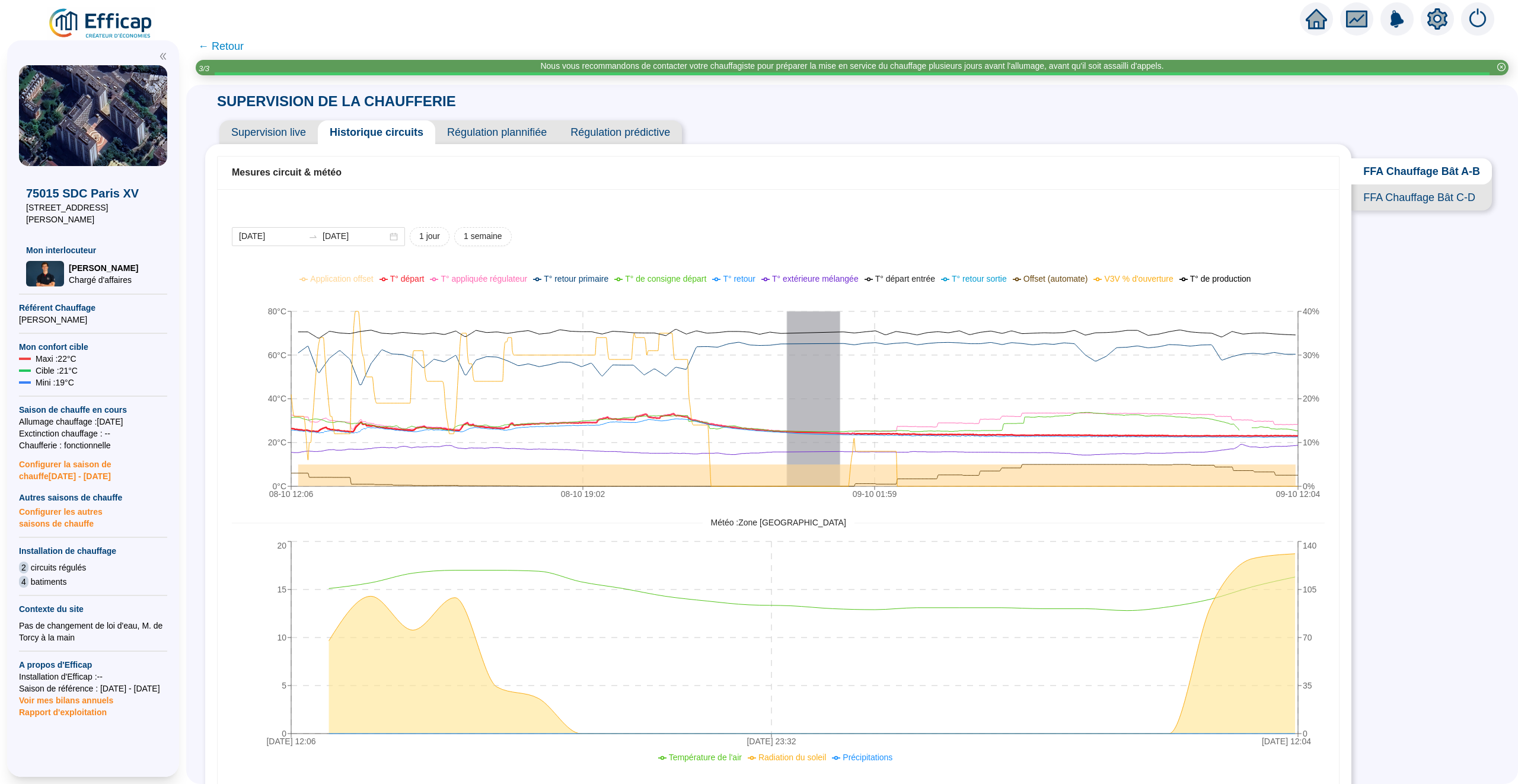
click at [396, 279] on span "T° départ" at bounding box center [408, 279] width 34 height 10
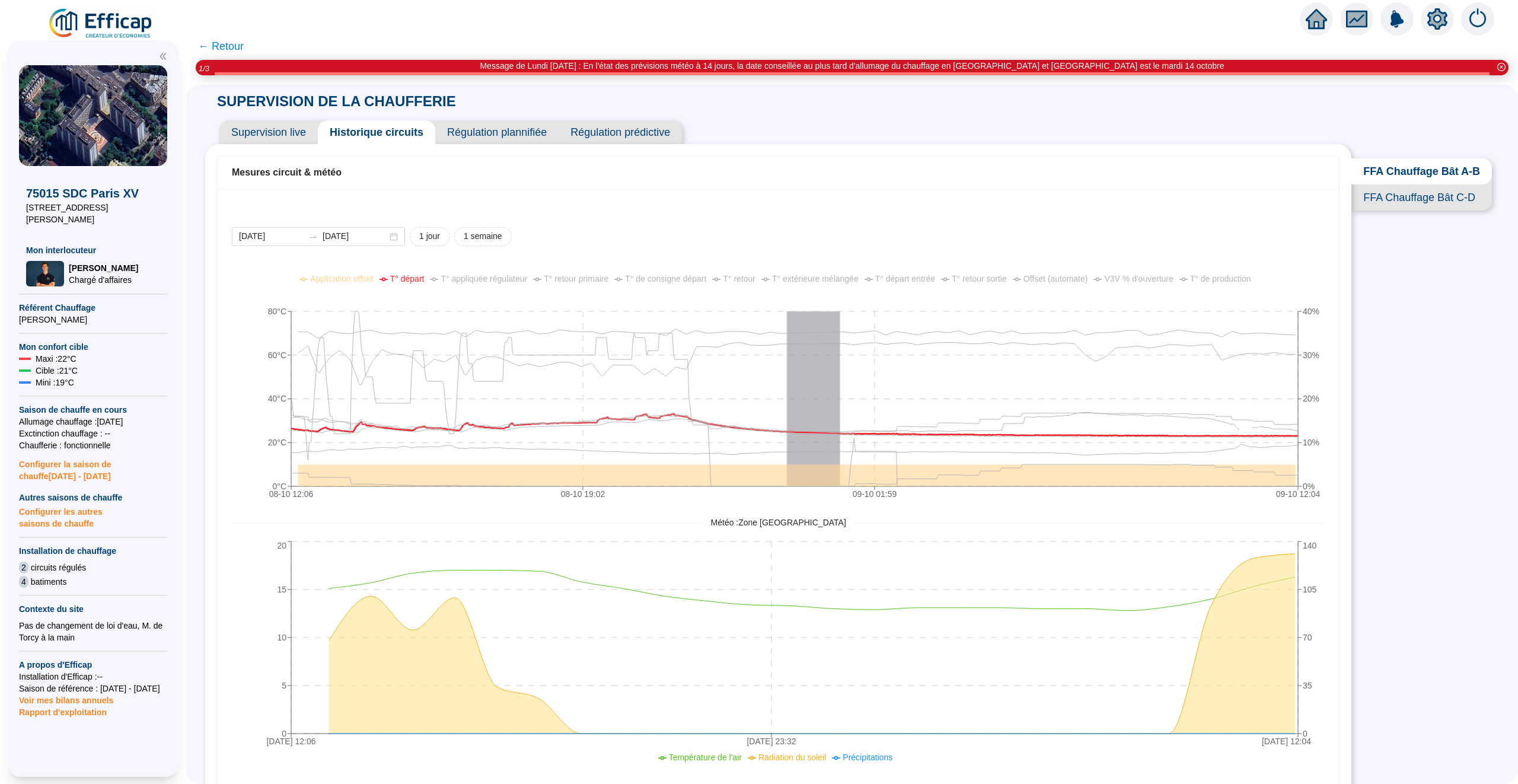
click at [411, 293] on div "Application offset T° départ T° appliquée régulateur T° retour primaire T° de c…" at bounding box center [778, 292] width 1116 height 39
click at [399, 280] on span "T° départ" at bounding box center [408, 279] width 34 height 10
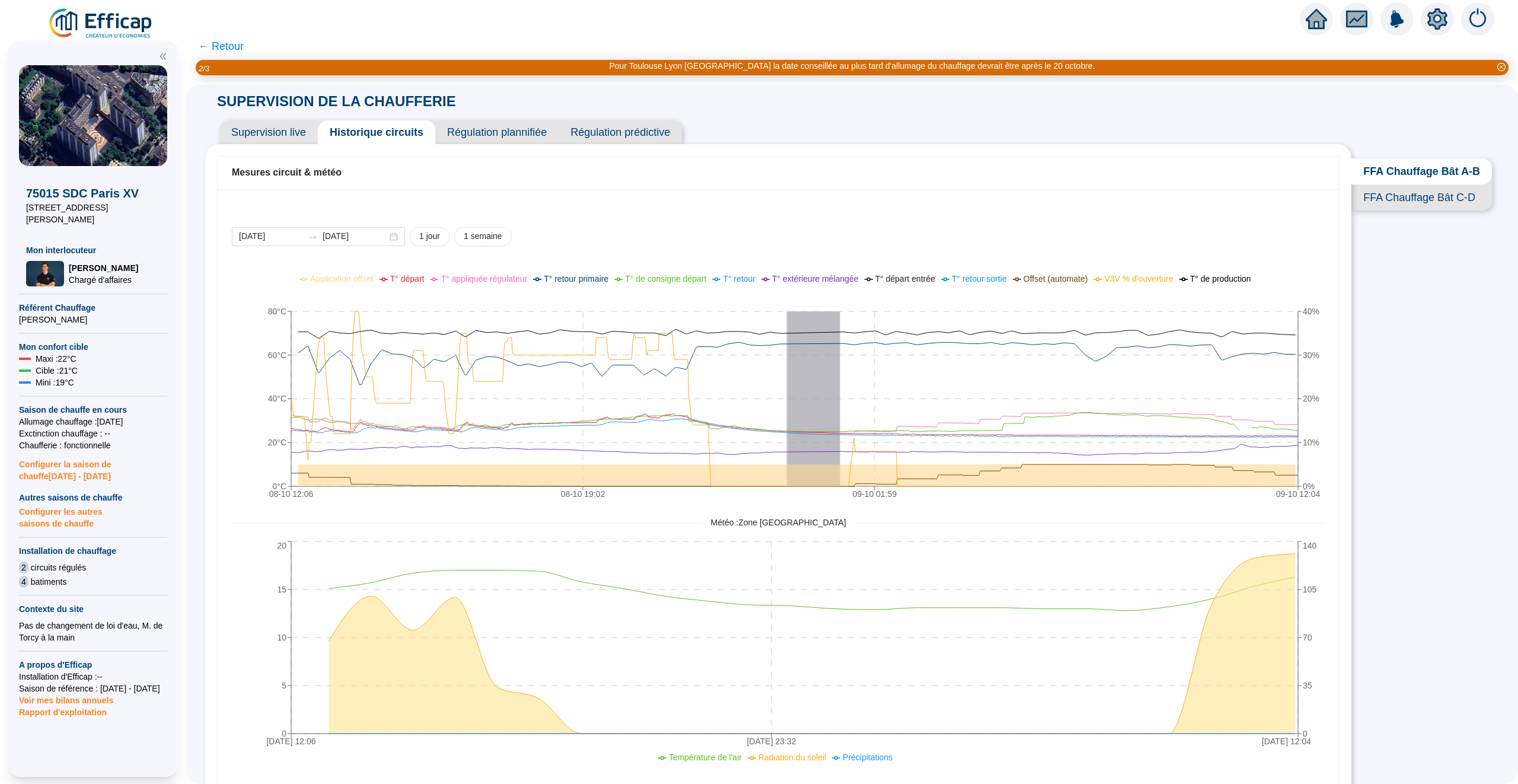
click at [399, 278] on span "T° départ" at bounding box center [408, 279] width 34 height 10
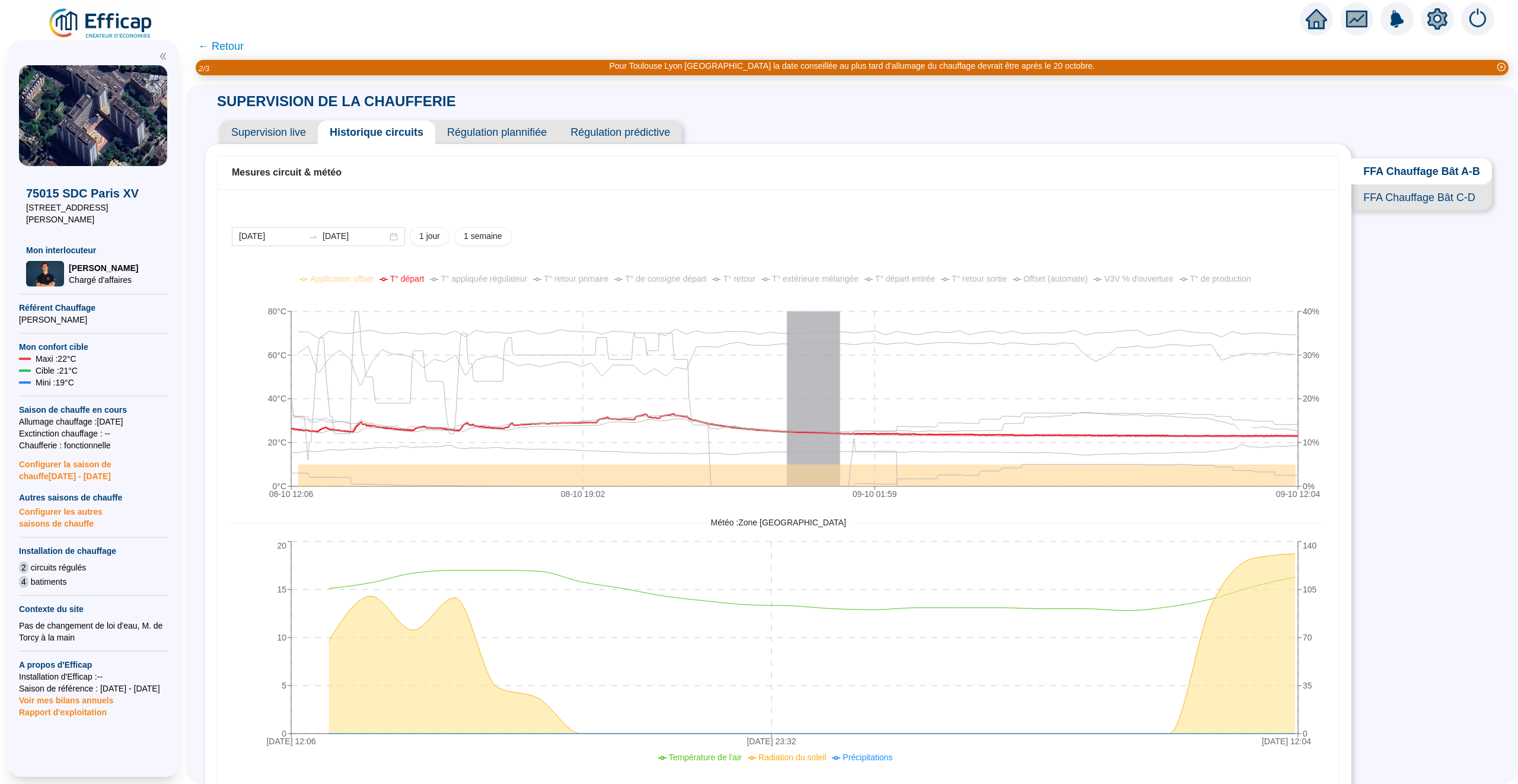
click at [399, 278] on span "T° départ" at bounding box center [408, 279] width 34 height 10
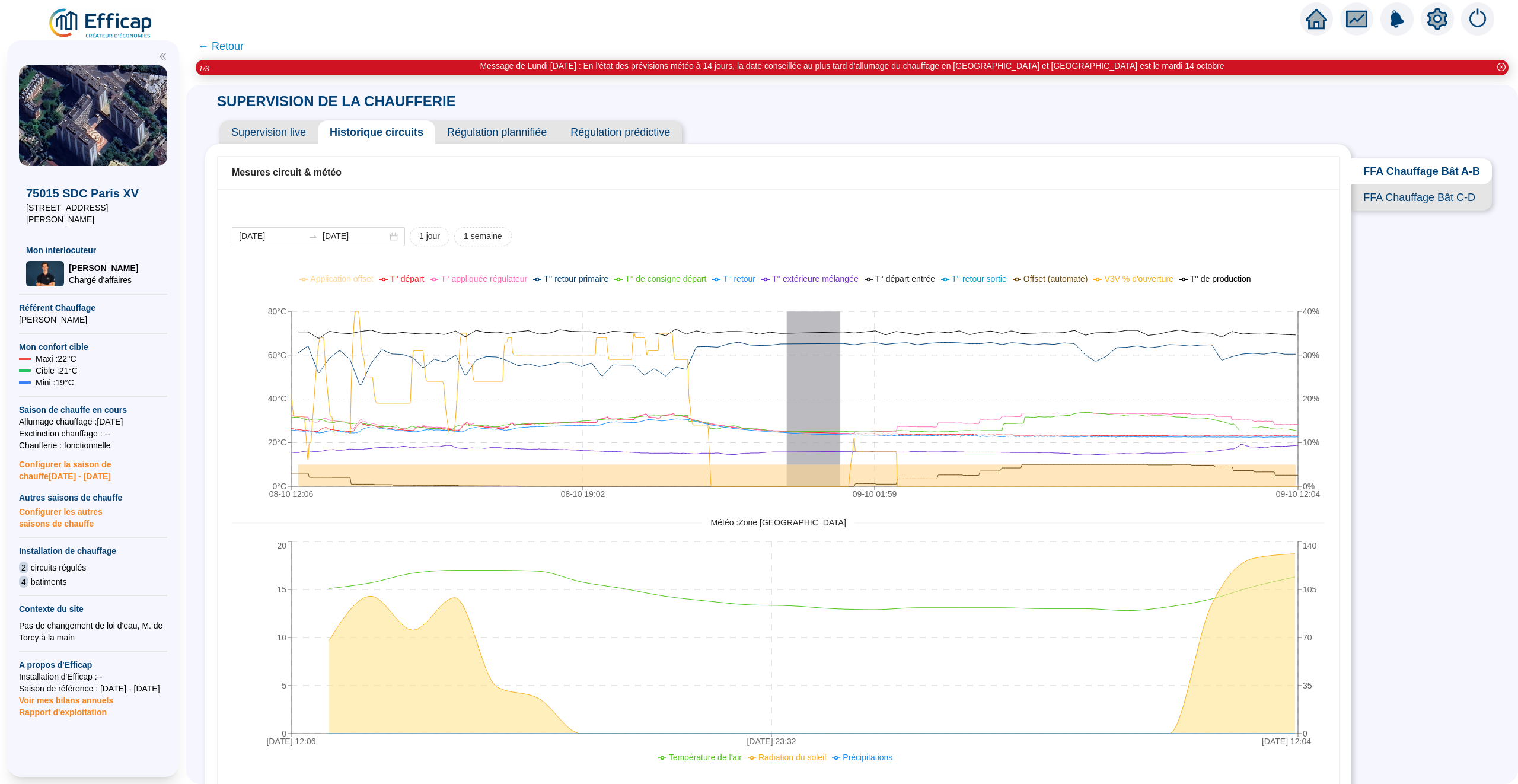
click at [279, 131] on span "Supervision live" at bounding box center [269, 132] width 99 height 24
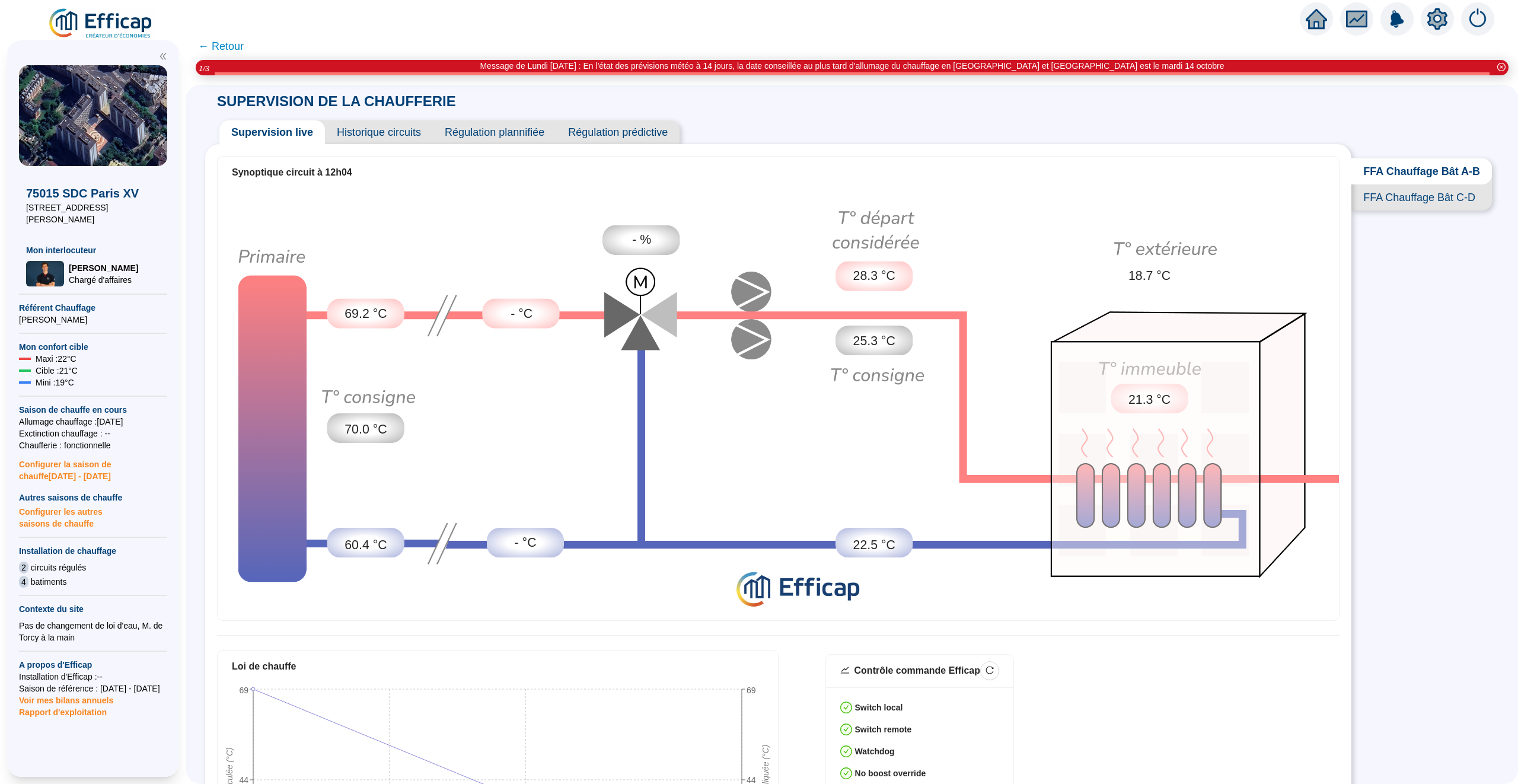
click at [388, 131] on span "Historique circuits" at bounding box center [379, 132] width 108 height 24
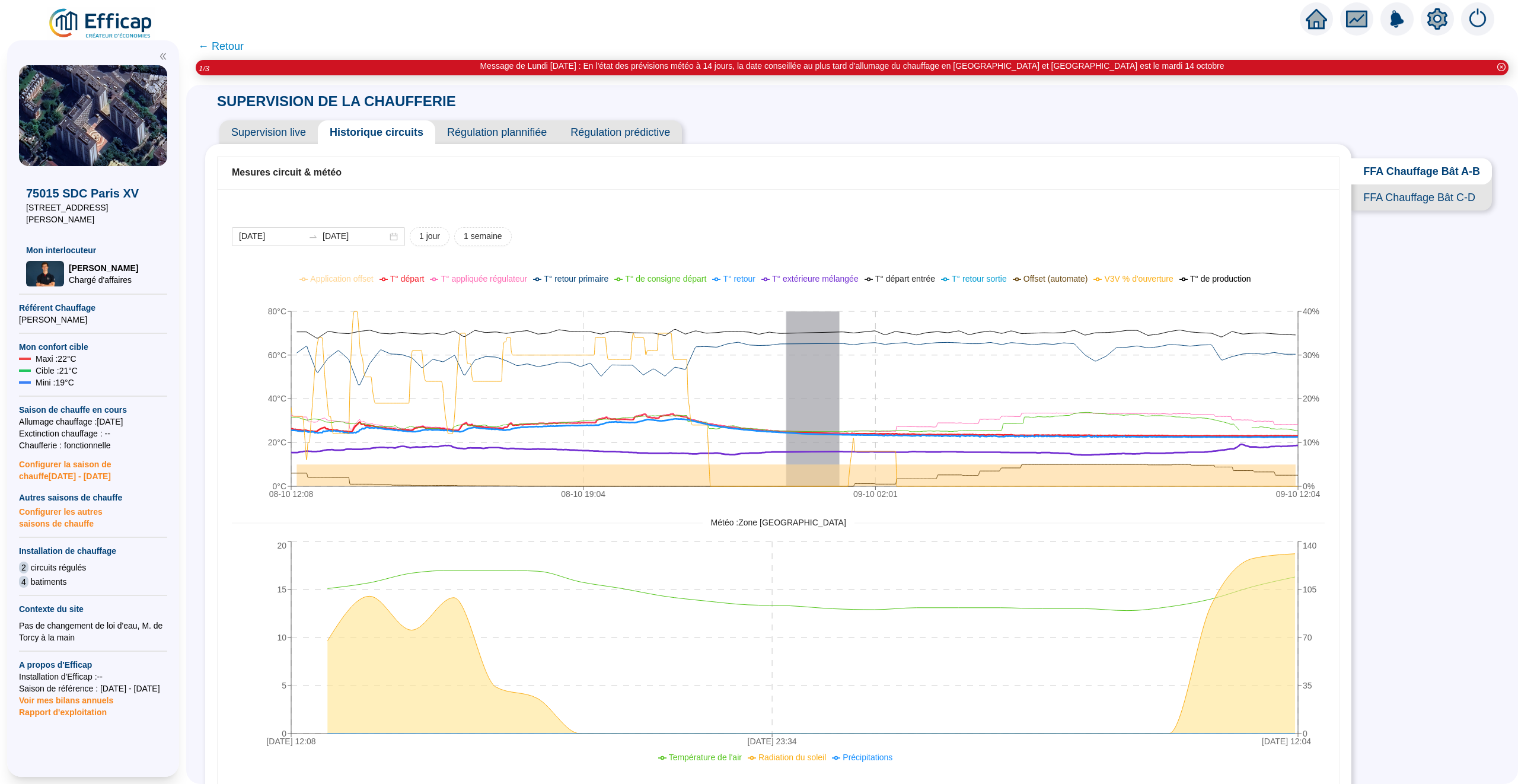
click at [394, 278] on span "T° départ" at bounding box center [408, 279] width 34 height 10
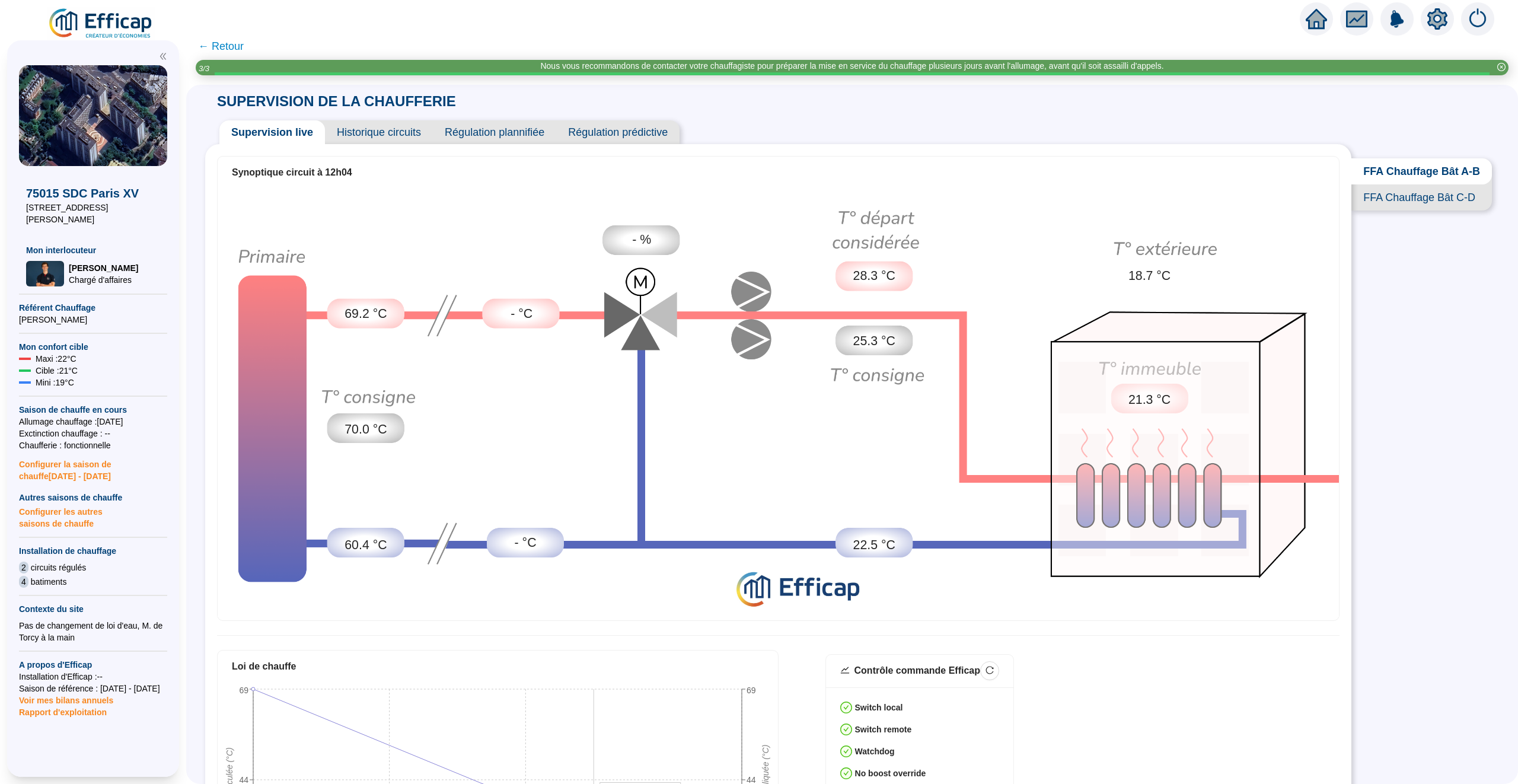
scroll to position [406, 0]
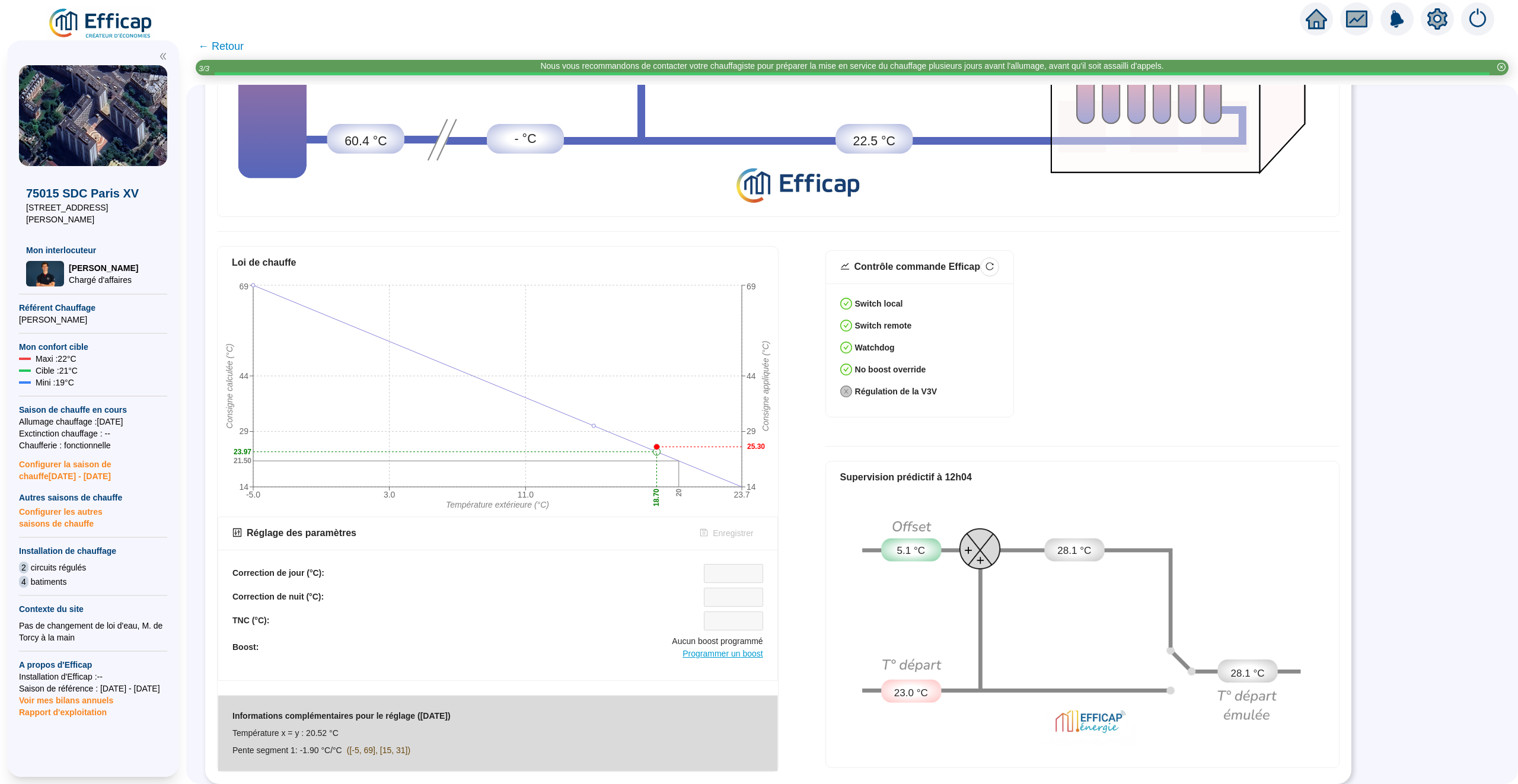
click at [718, 653] on span "Programmer un boost" at bounding box center [722, 653] width 80 height 10
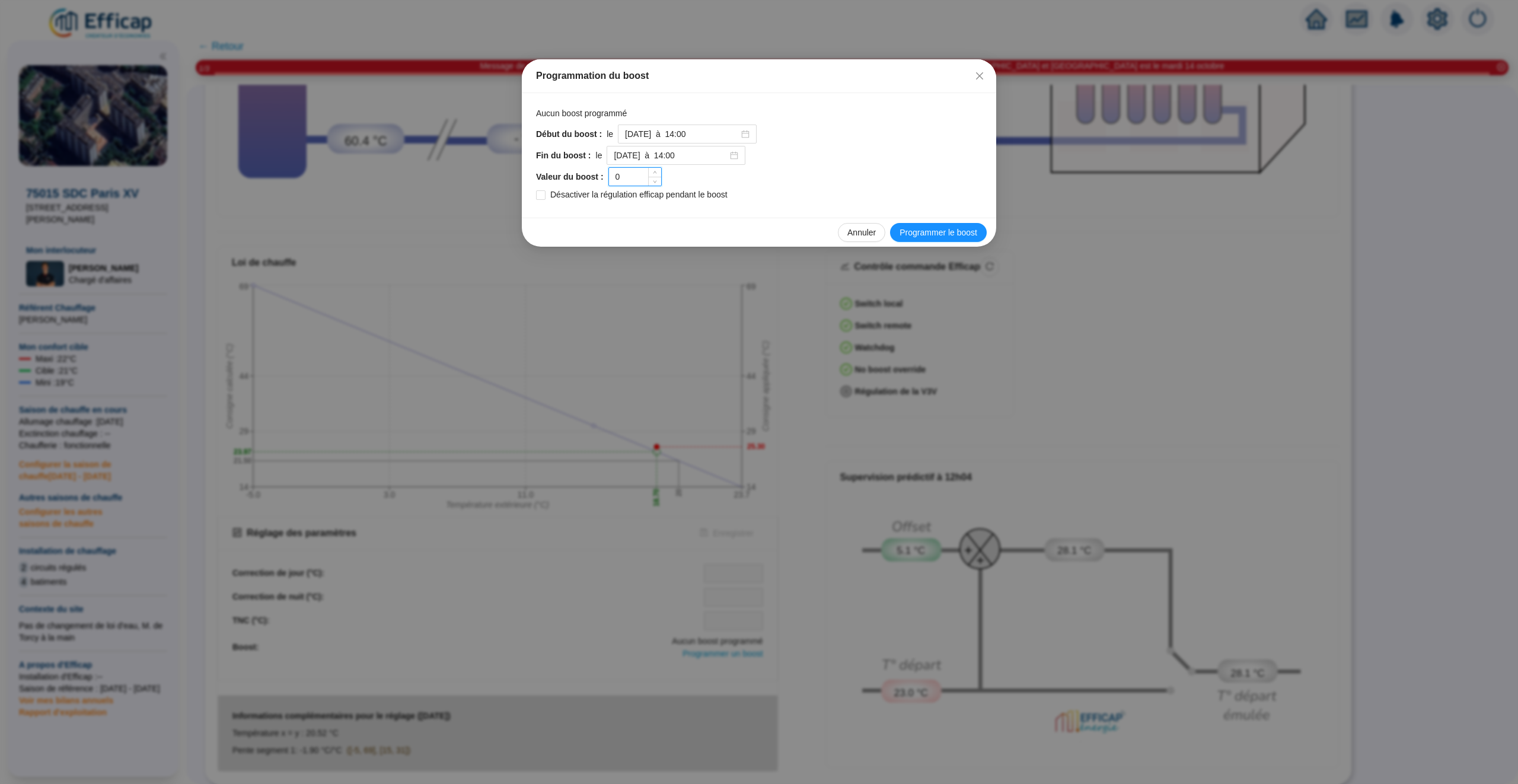
click at [631, 178] on input "0" at bounding box center [635, 177] width 52 height 18
type input "4"
click at [698, 155] on input "[DATE] à 14:00" at bounding box center [671, 155] width 113 height 13
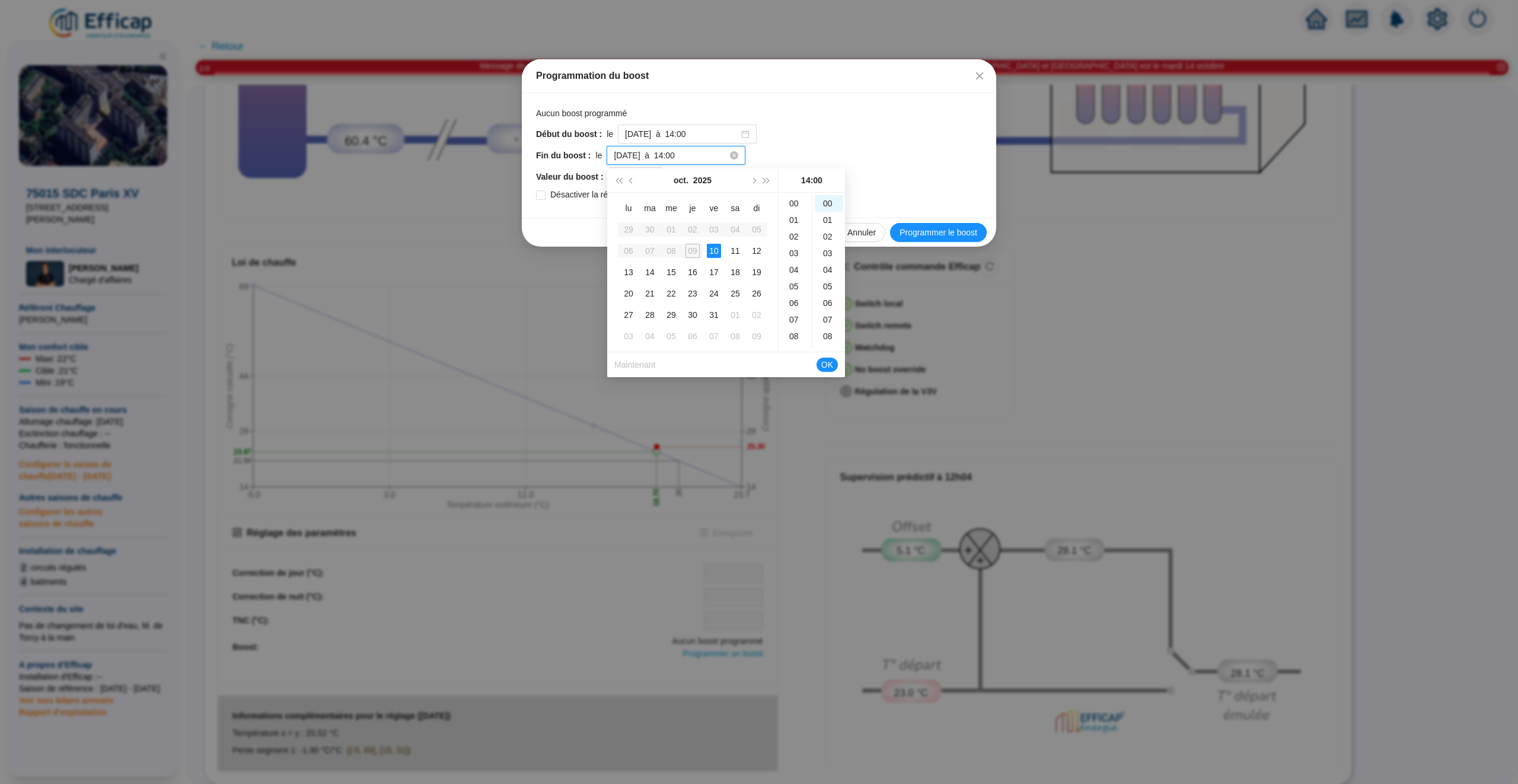
scroll to position [232, 0]
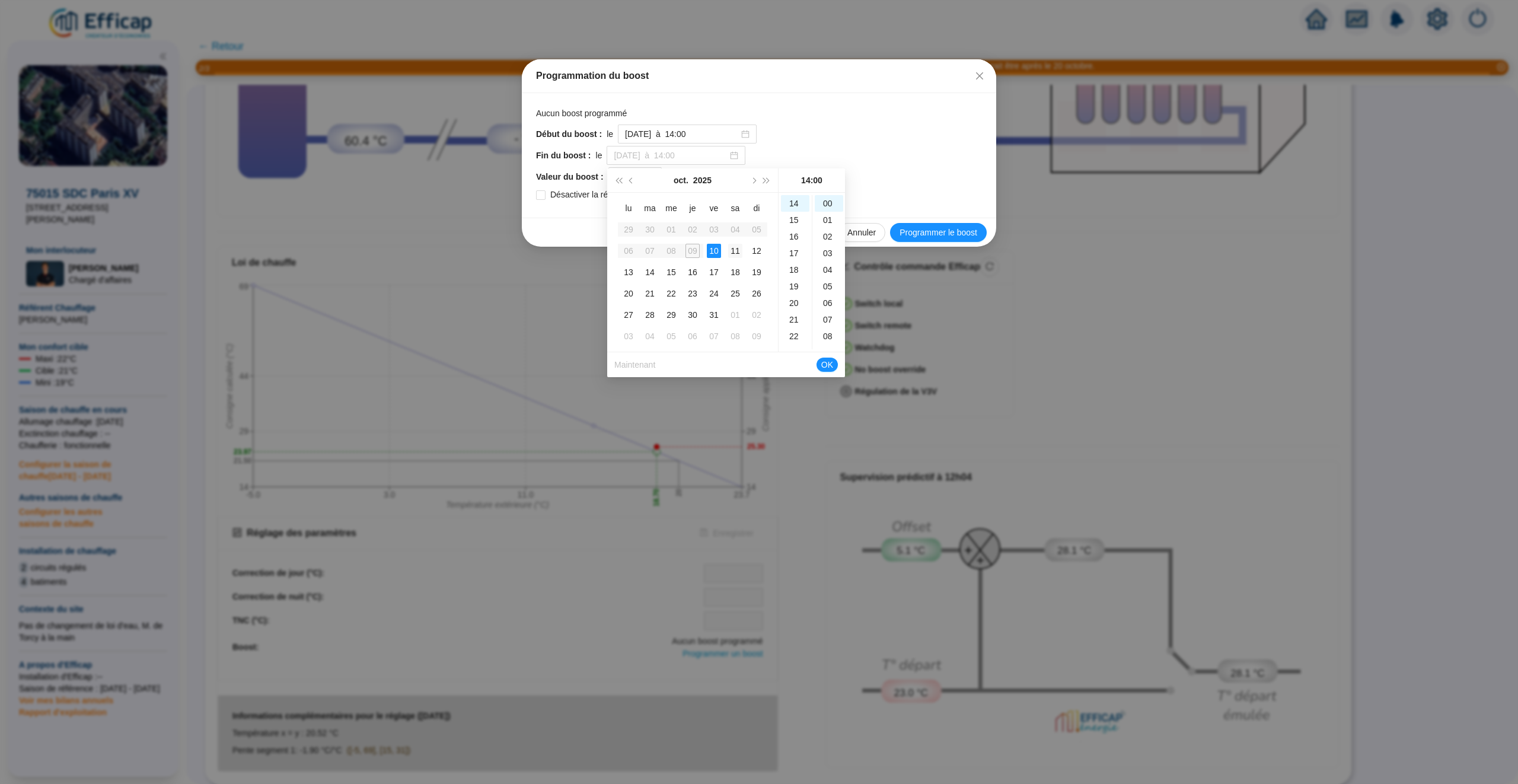
click at [738, 250] on div "11" at bounding box center [735, 250] width 14 height 14
click at [719, 249] on div "10" at bounding box center [714, 250] width 14 height 14
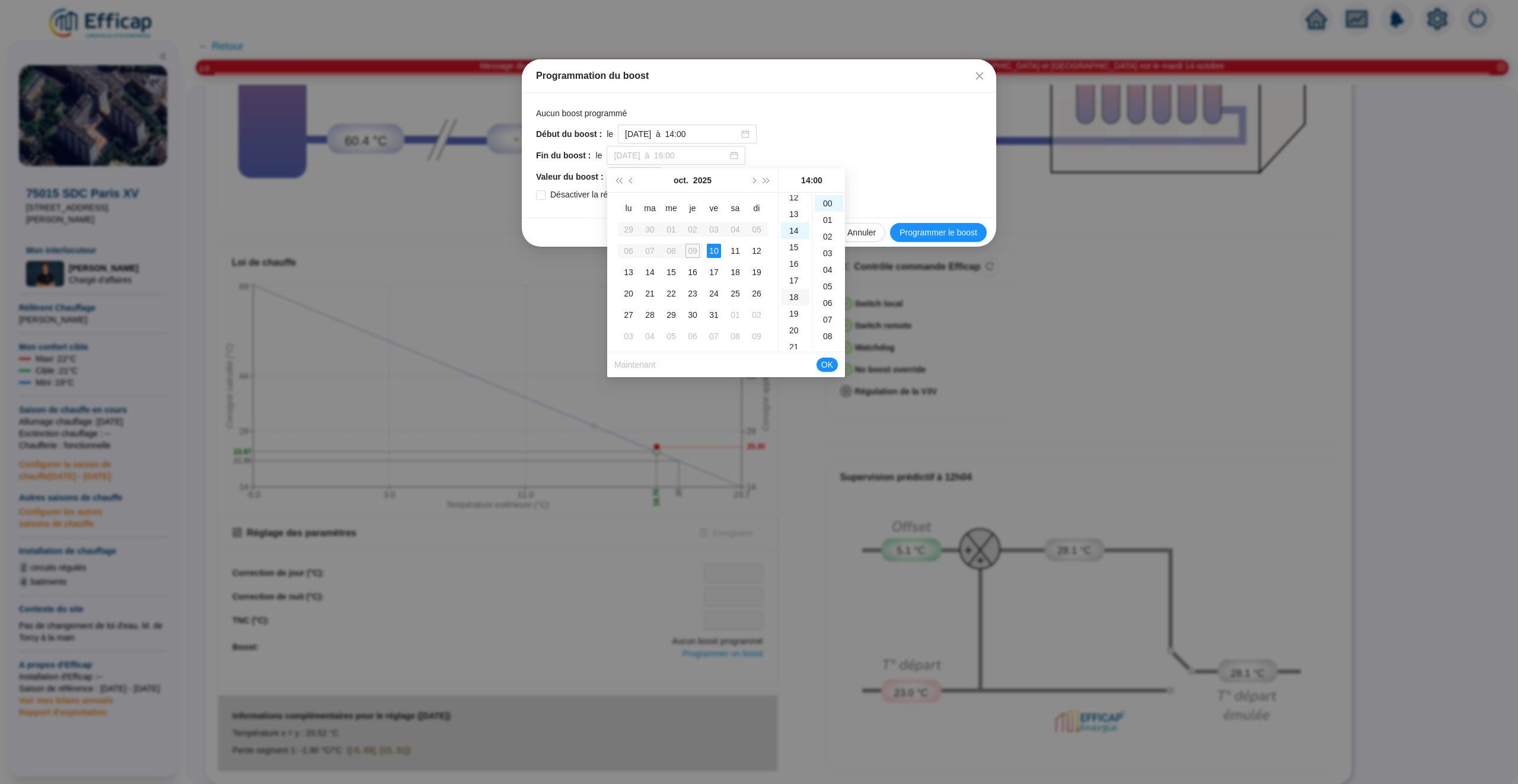
scroll to position [209, 0]
type input "[DATE] à 14:00"
click at [898, 128] on div "Début du boost : le [DATE] à 14:00" at bounding box center [759, 134] width 446 height 19
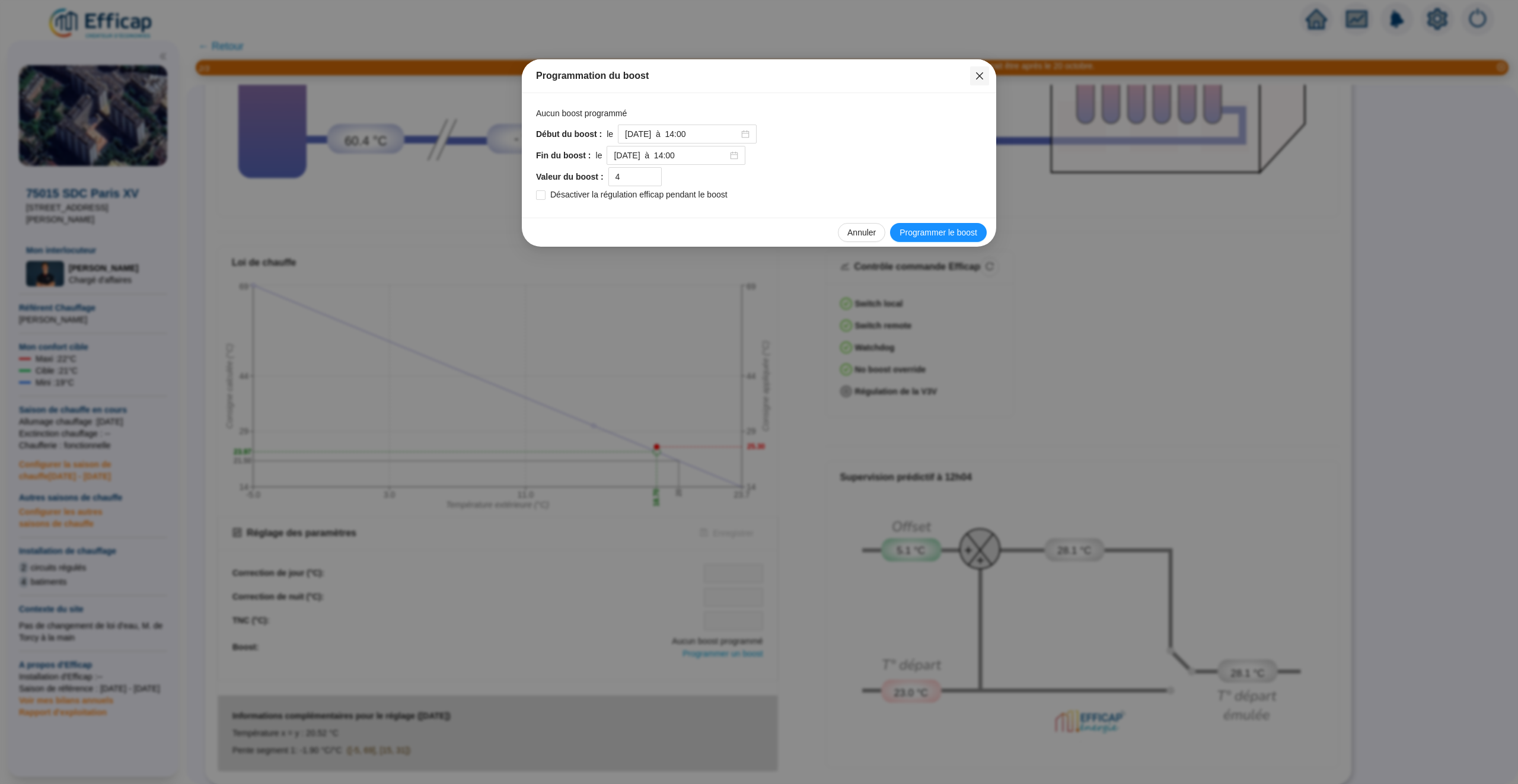
click at [985, 77] on span "Fermer" at bounding box center [979, 75] width 19 height 10
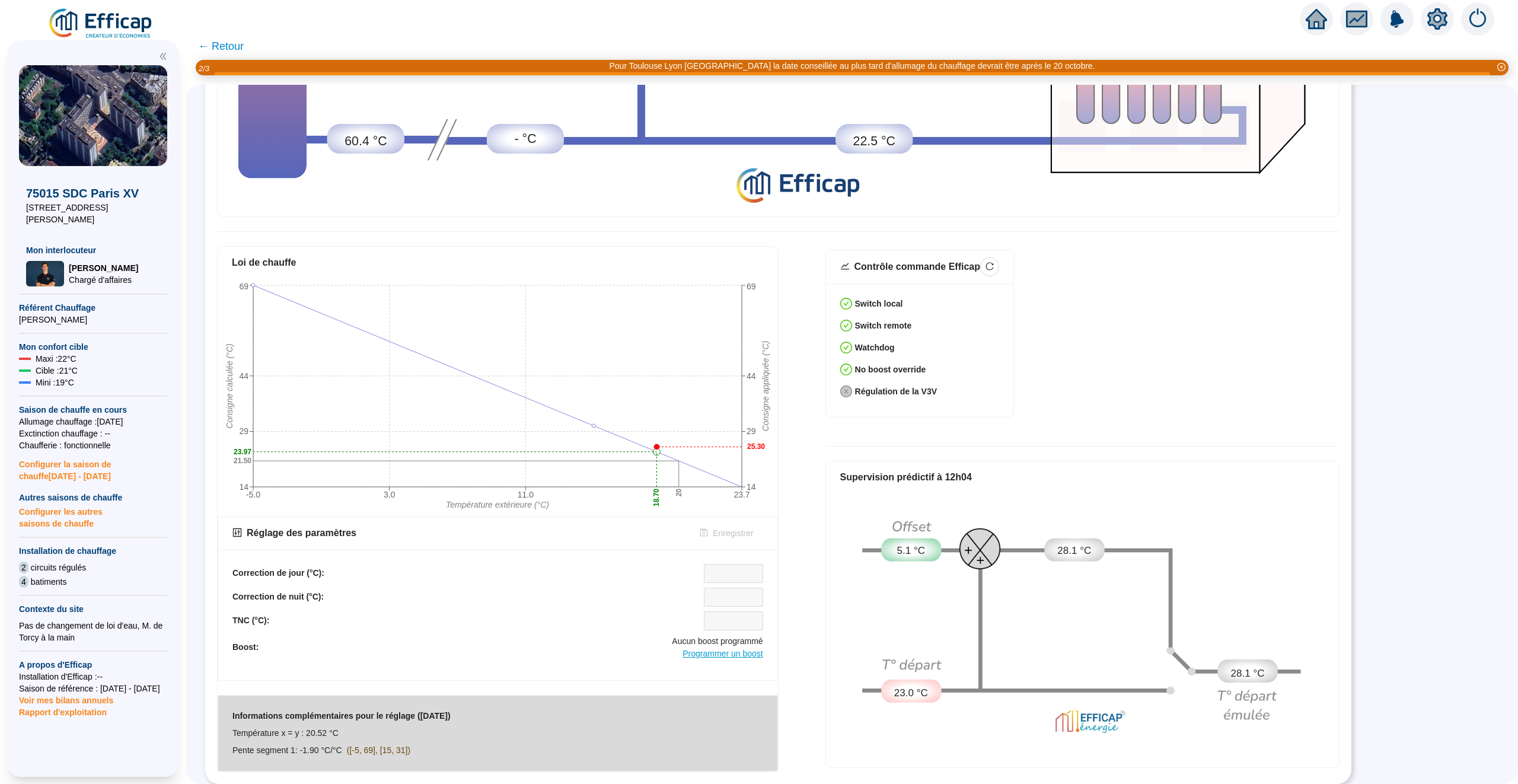
click at [734, 650] on span "Programmer un boost" at bounding box center [722, 653] width 80 height 10
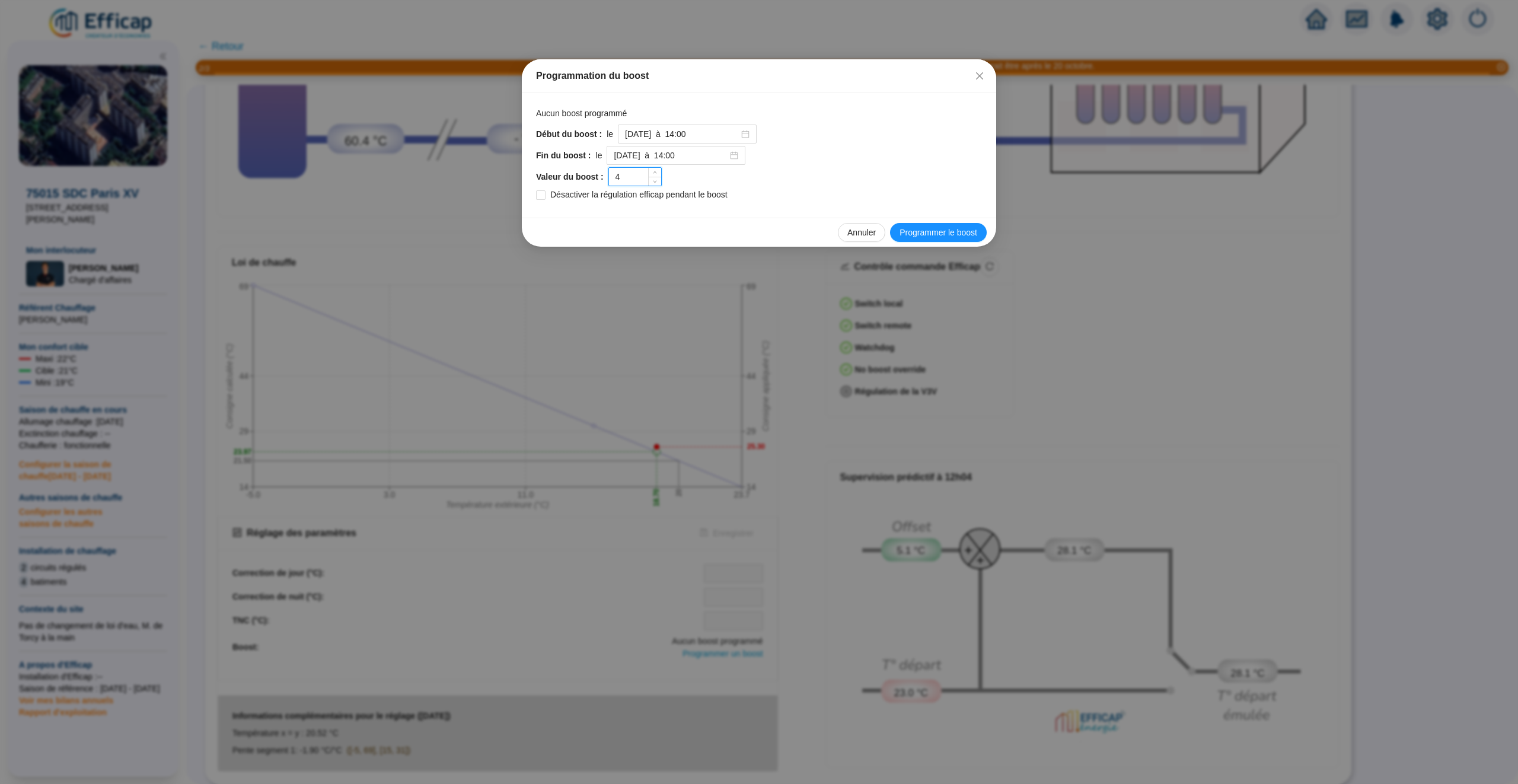
click at [634, 175] on input "4" at bounding box center [635, 177] width 52 height 18
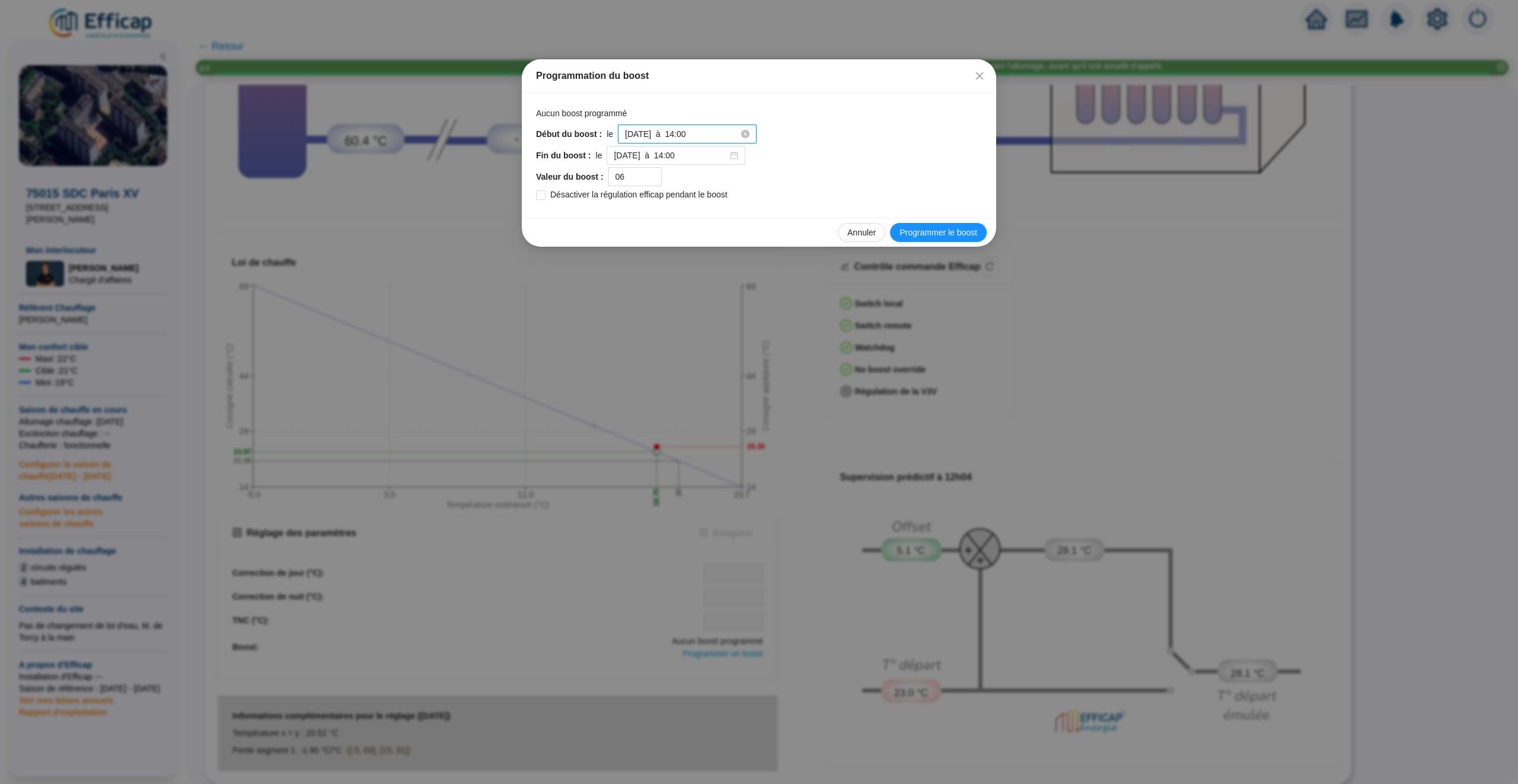
type input "6"
click at [713, 133] on input "[DATE] à 14:00" at bounding box center [682, 134] width 113 height 13
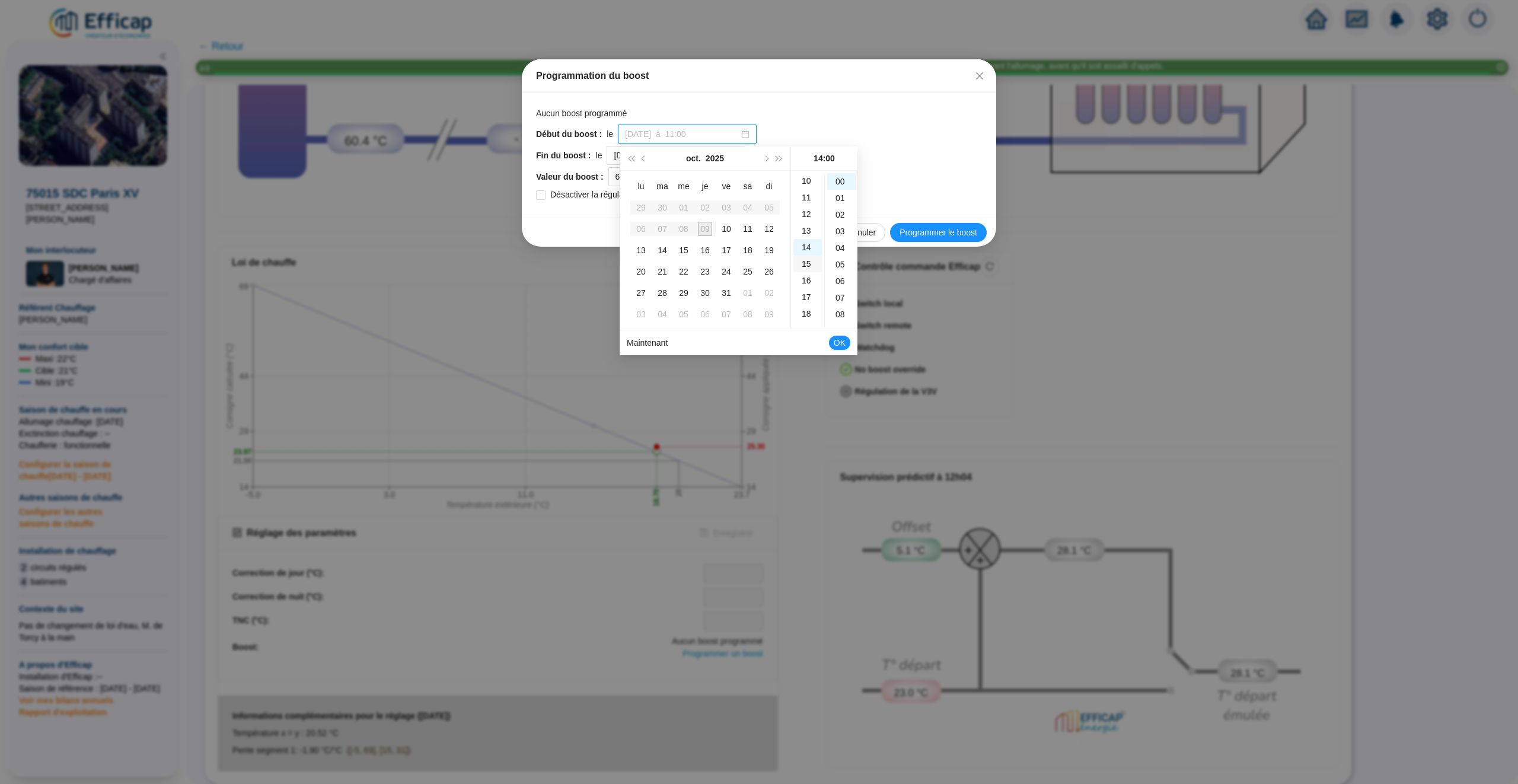
scroll to position [166, 0]
click at [806, 225] on div "13" at bounding box center [808, 231] width 28 height 16
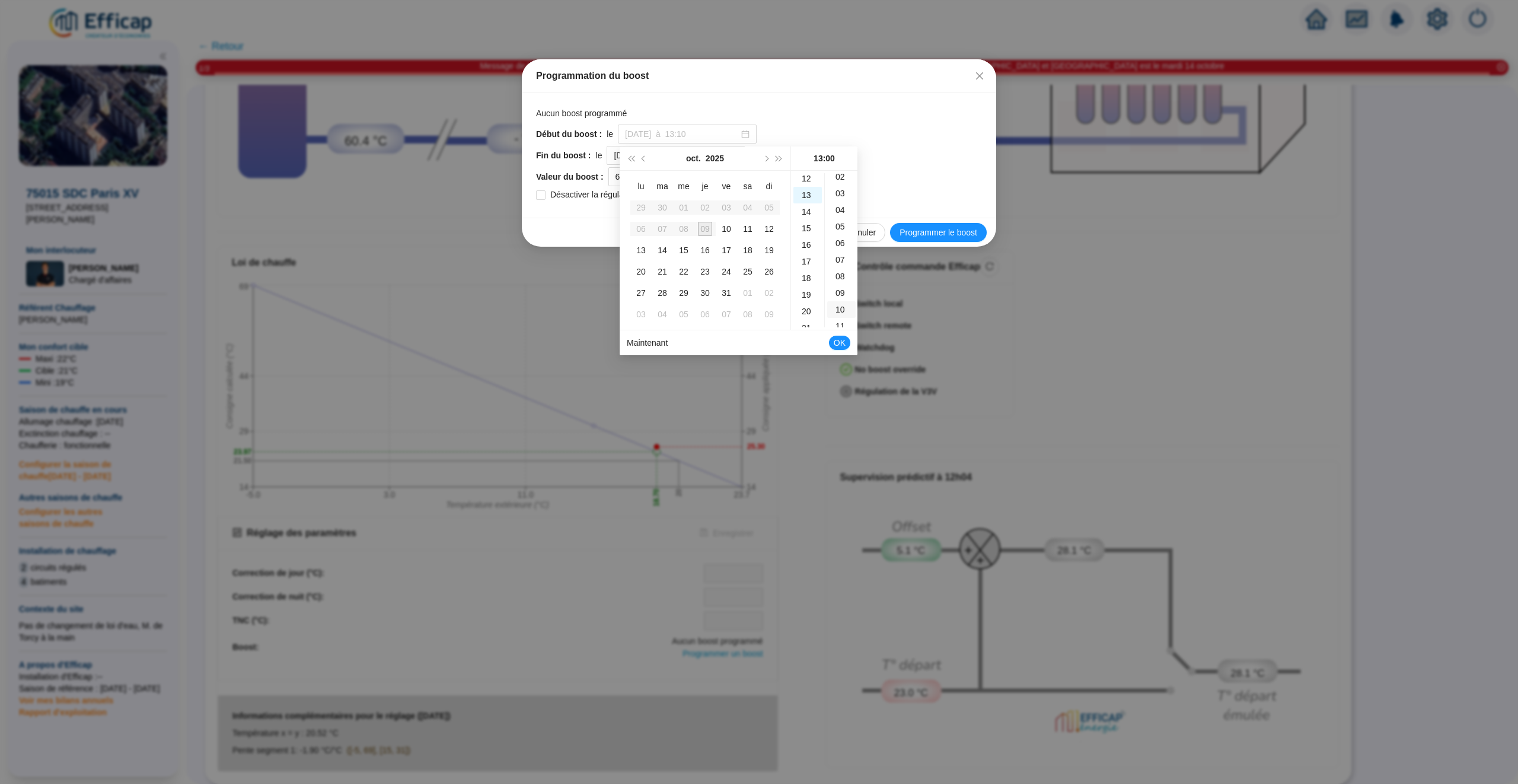
click at [840, 308] on div "10" at bounding box center [842, 309] width 28 height 16
click at [805, 174] on div "12" at bounding box center [808, 178] width 28 height 16
click at [725, 225] on div "10" at bounding box center [726, 228] width 14 height 14
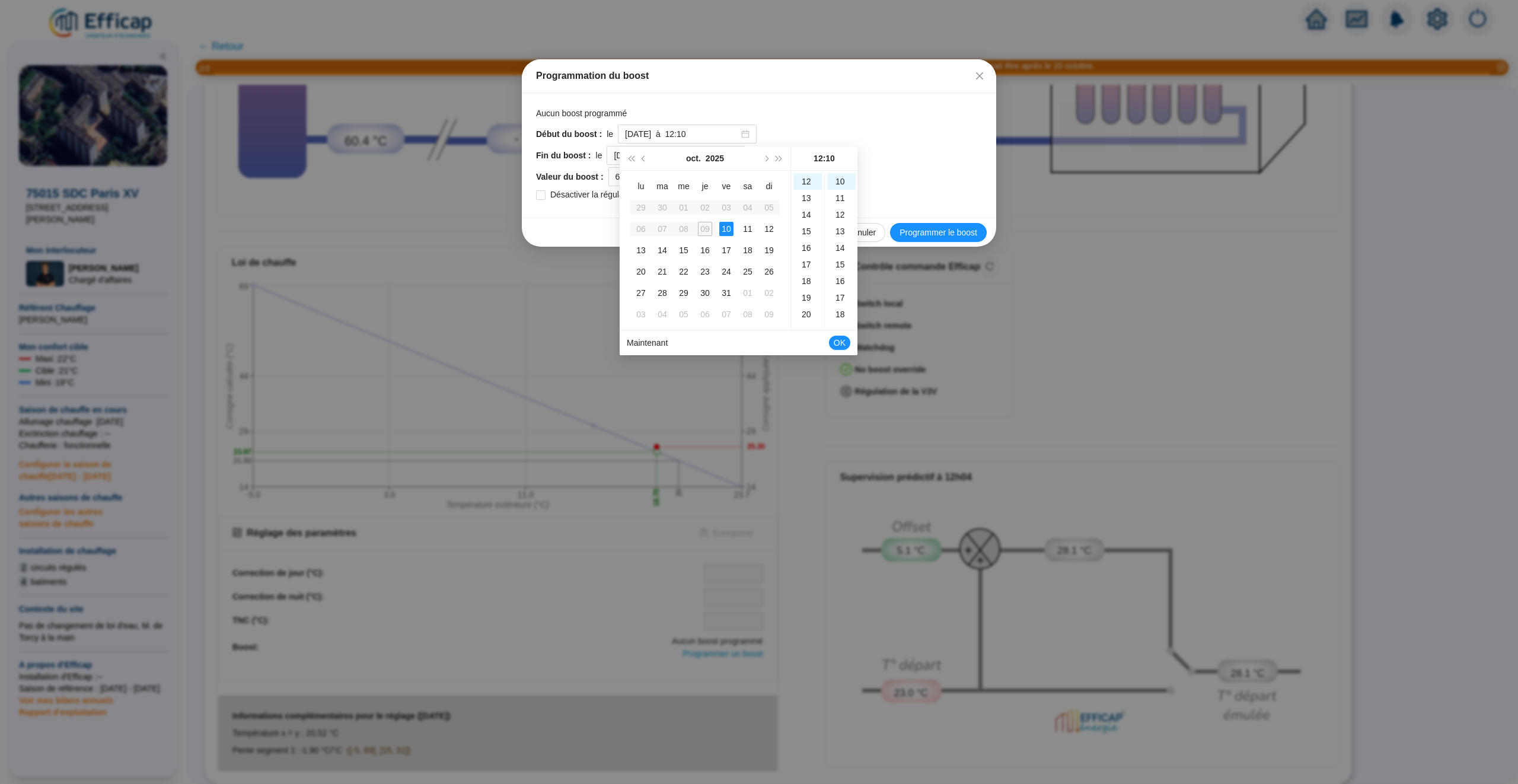
click at [702, 227] on div "09" at bounding box center [705, 228] width 14 height 14
click at [808, 205] on div "13" at bounding box center [808, 212] width 28 height 16
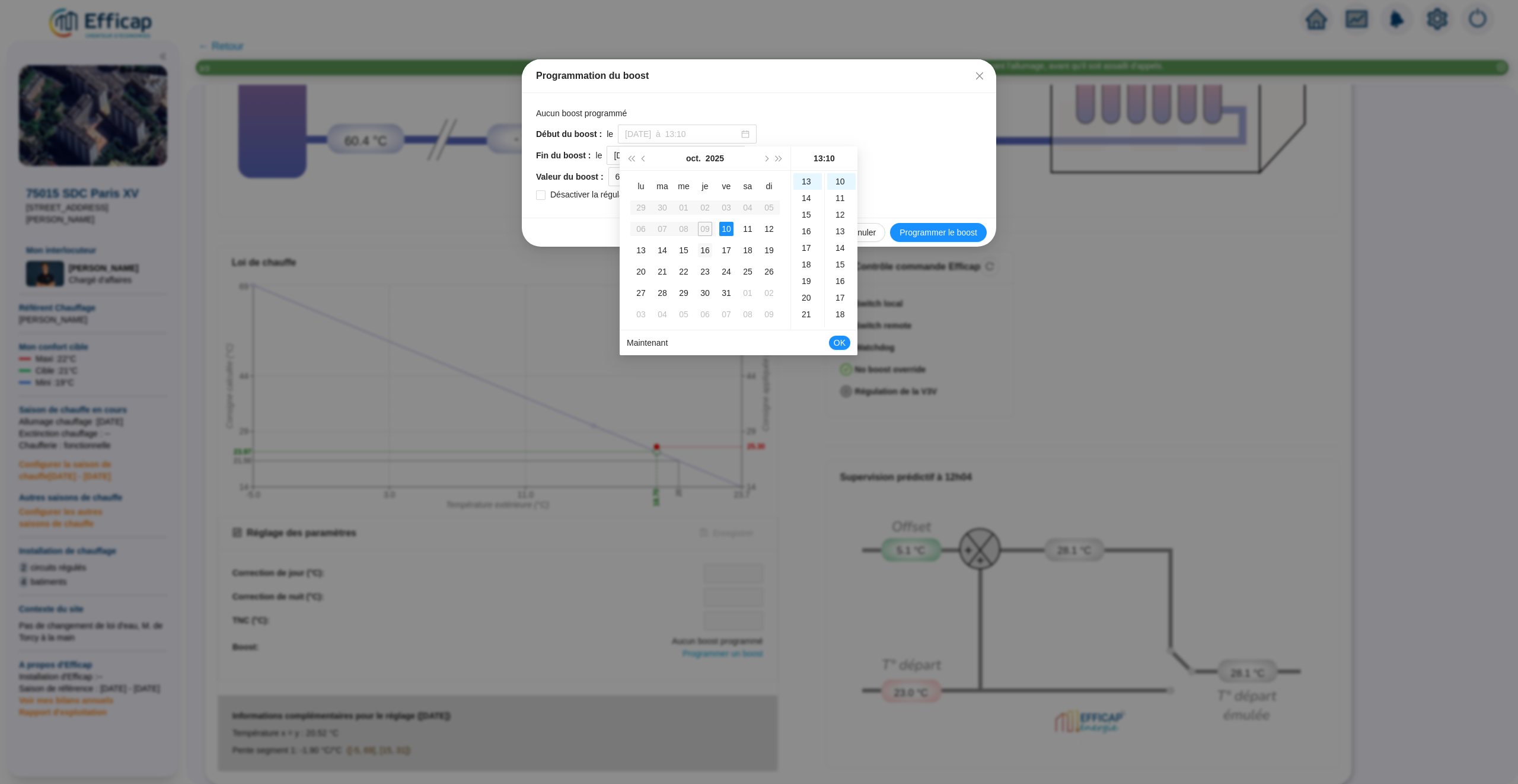
click at [703, 243] on div "16" at bounding box center [705, 250] width 14 height 14
click at [705, 228] on div "09" at bounding box center [705, 228] width 14 height 14
click at [671, 137] on input "[DATE] à 13:10" at bounding box center [682, 134] width 113 height 13
click at [868, 143] on div "Début du boost : le [DATE] à 14:00" at bounding box center [759, 134] width 446 height 19
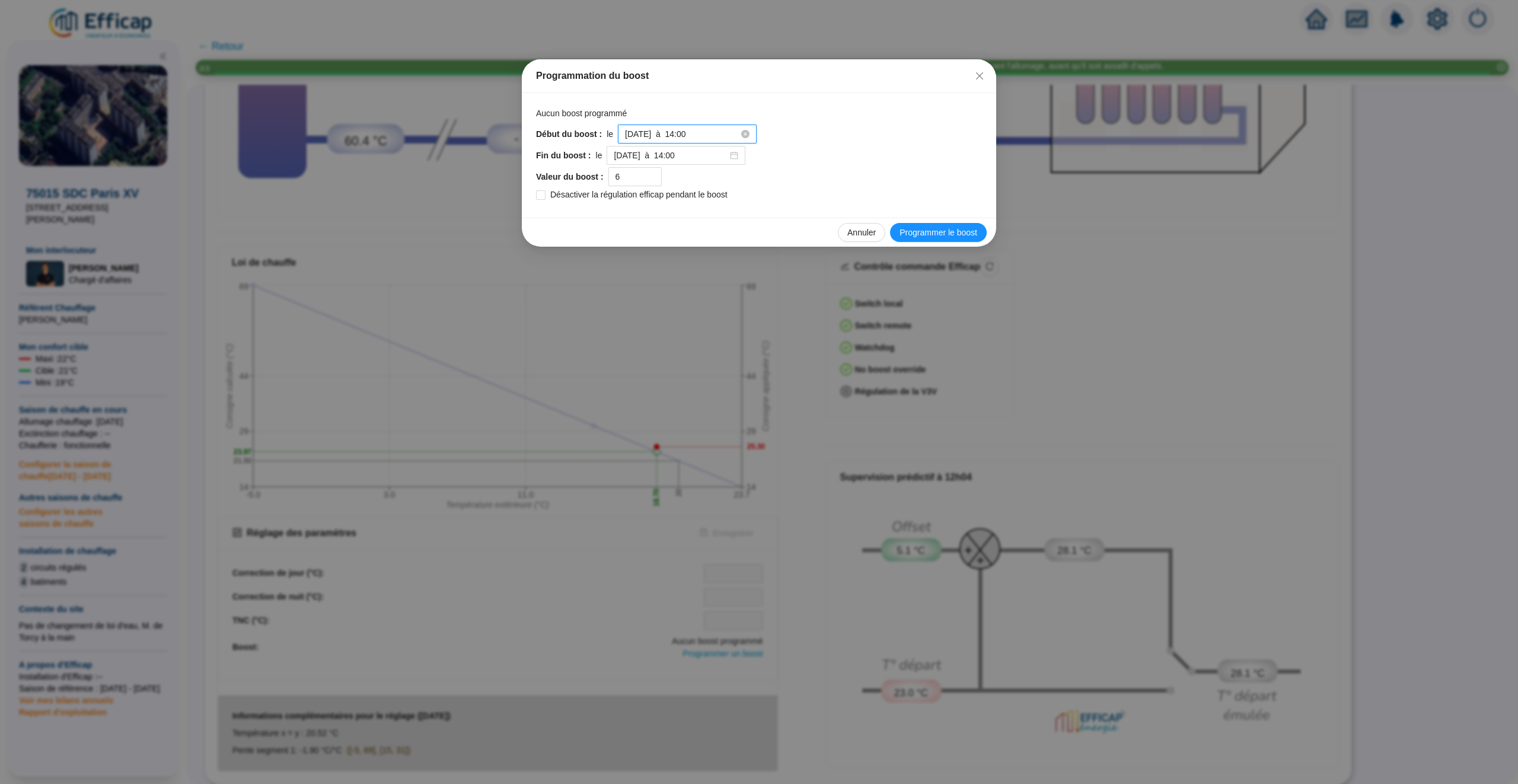
click at [659, 133] on input "[DATE] à 14:00" at bounding box center [682, 134] width 113 height 13
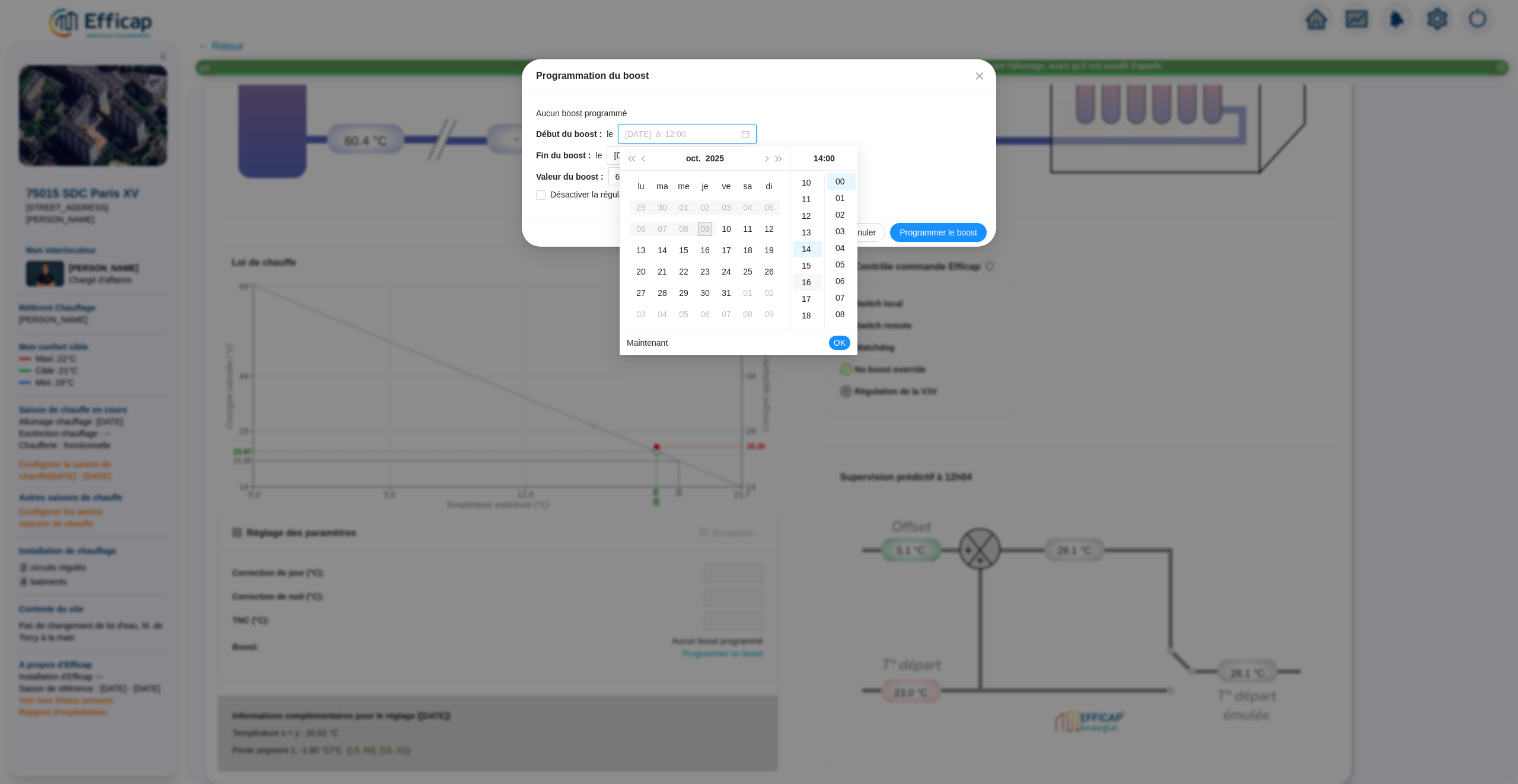
scroll to position [161, 0]
click at [807, 220] on div "12" at bounding box center [808, 220] width 28 height 16
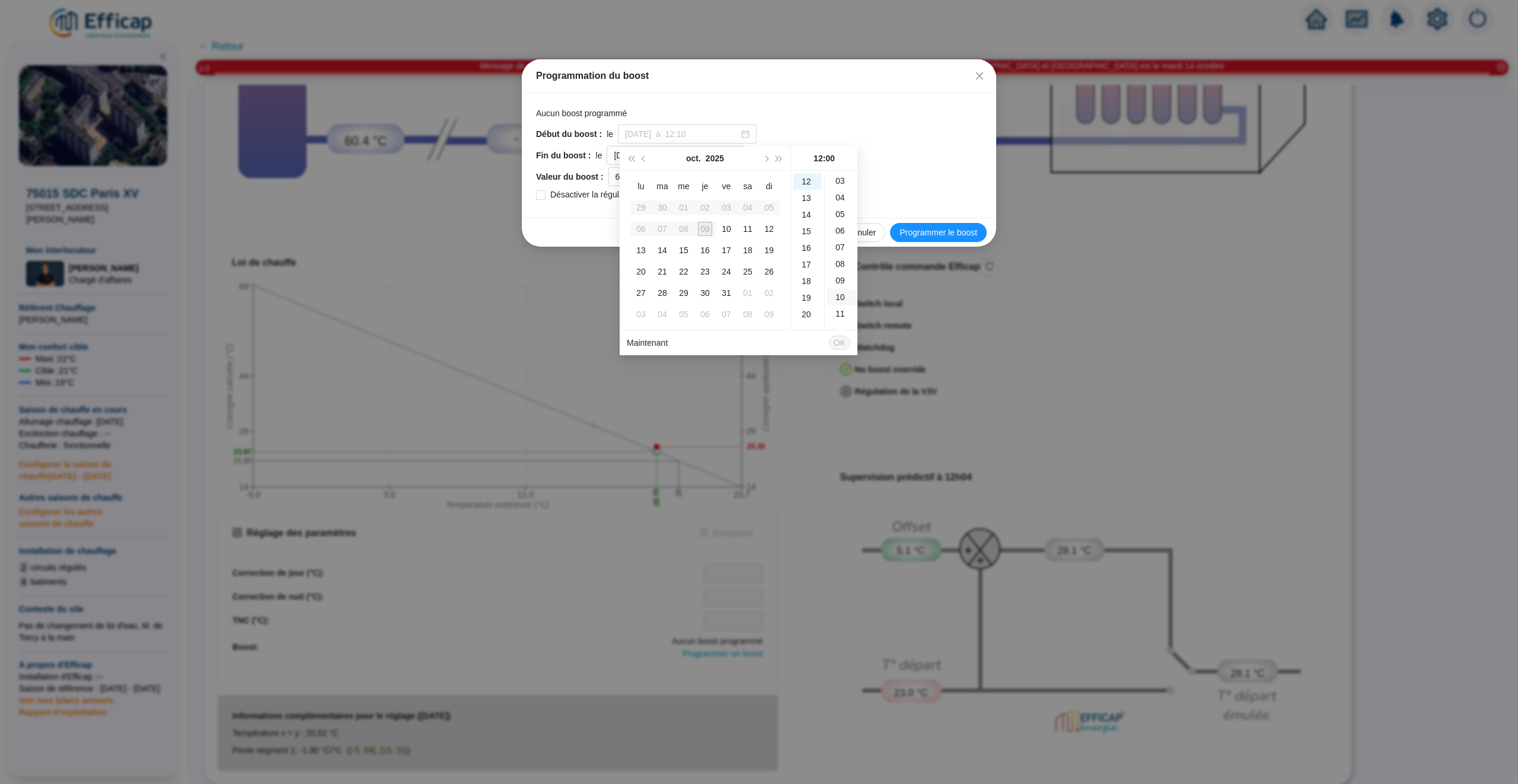
click at [839, 292] on div "10" at bounding box center [842, 297] width 28 height 16
type input "[DATE] à 12:10"
click at [842, 341] on span "OK" at bounding box center [840, 343] width 12 height 22
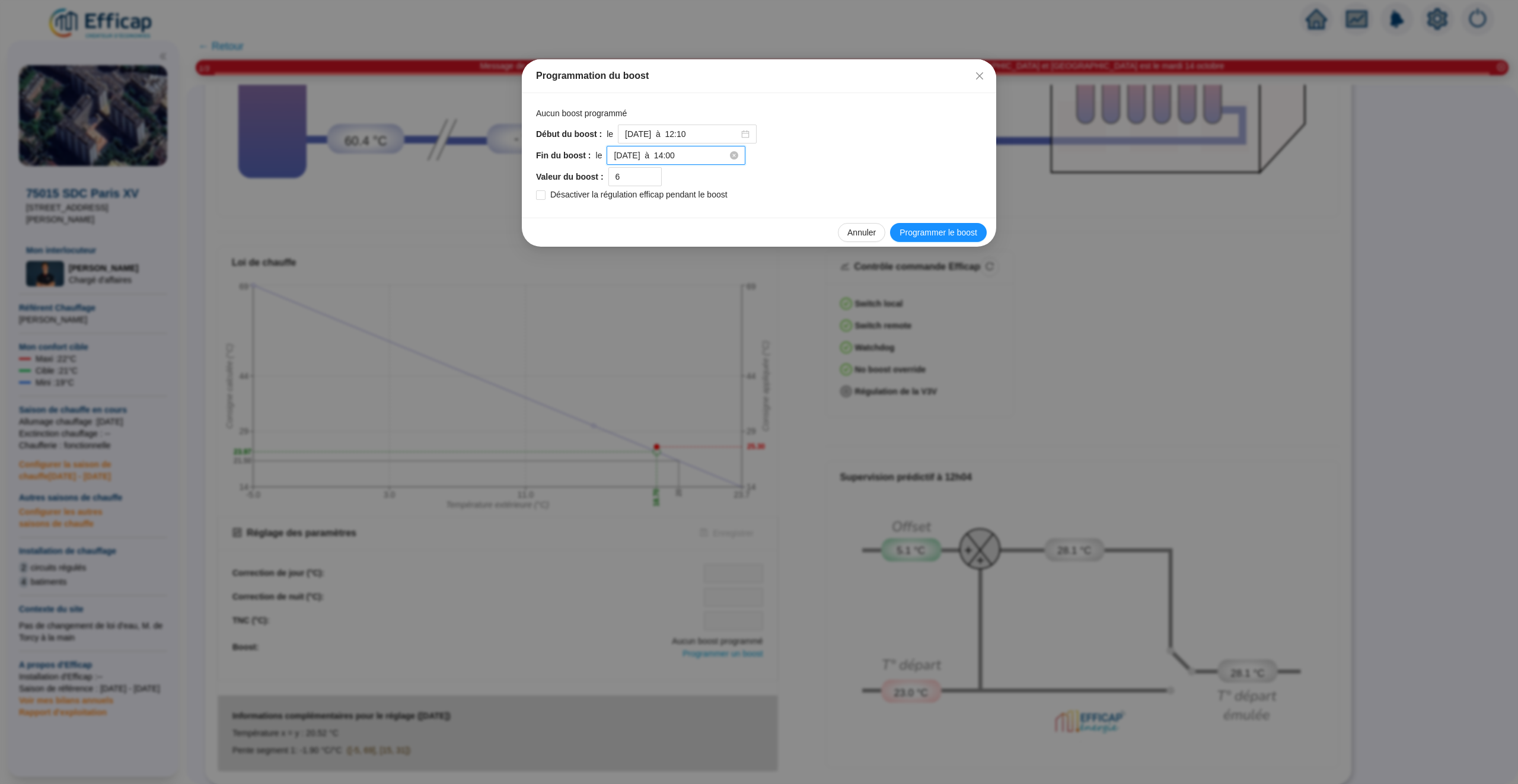
click at [647, 157] on input "[DATE] à 14:00" at bounding box center [671, 155] width 113 height 13
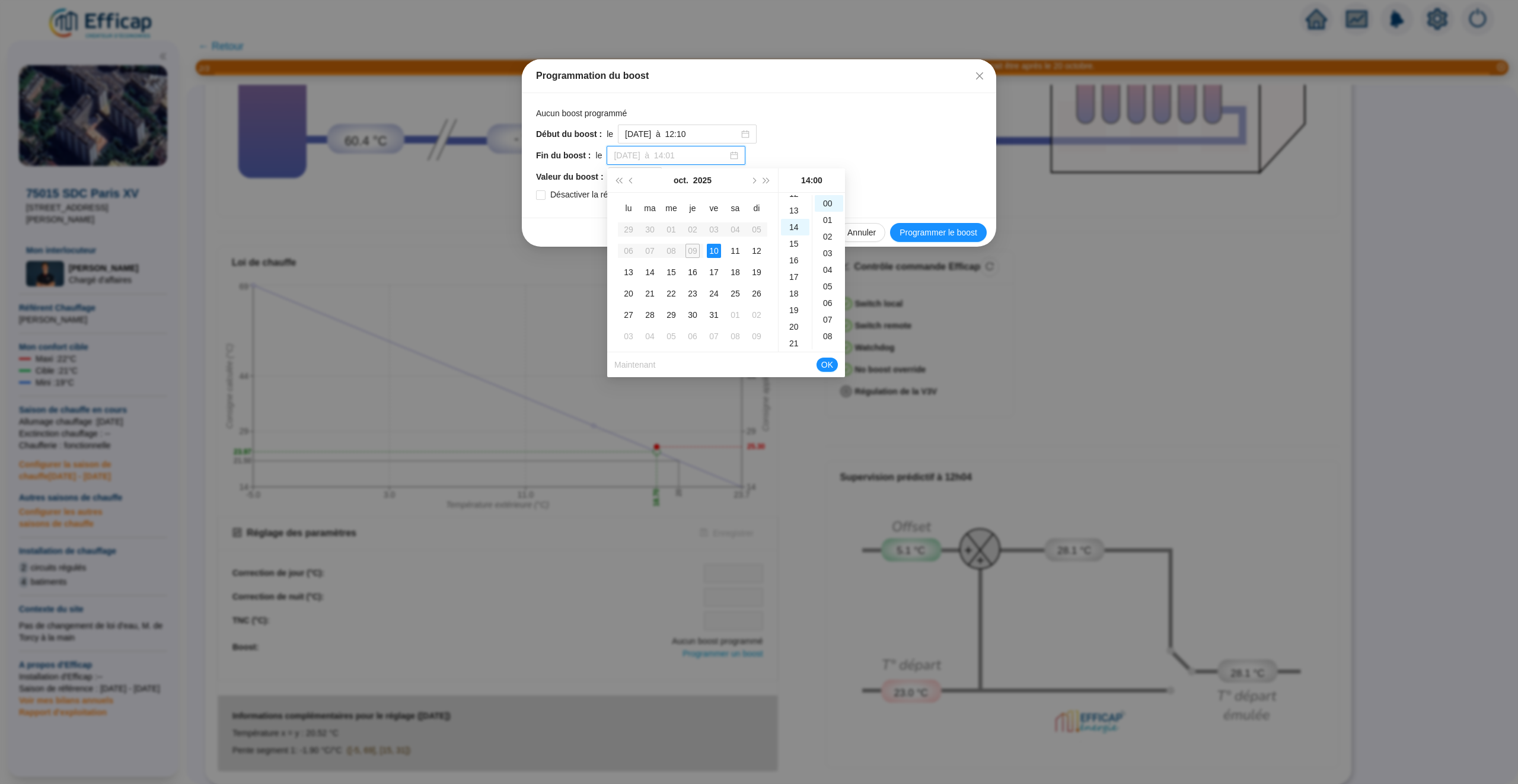
type input "[DATE] à 14:00"
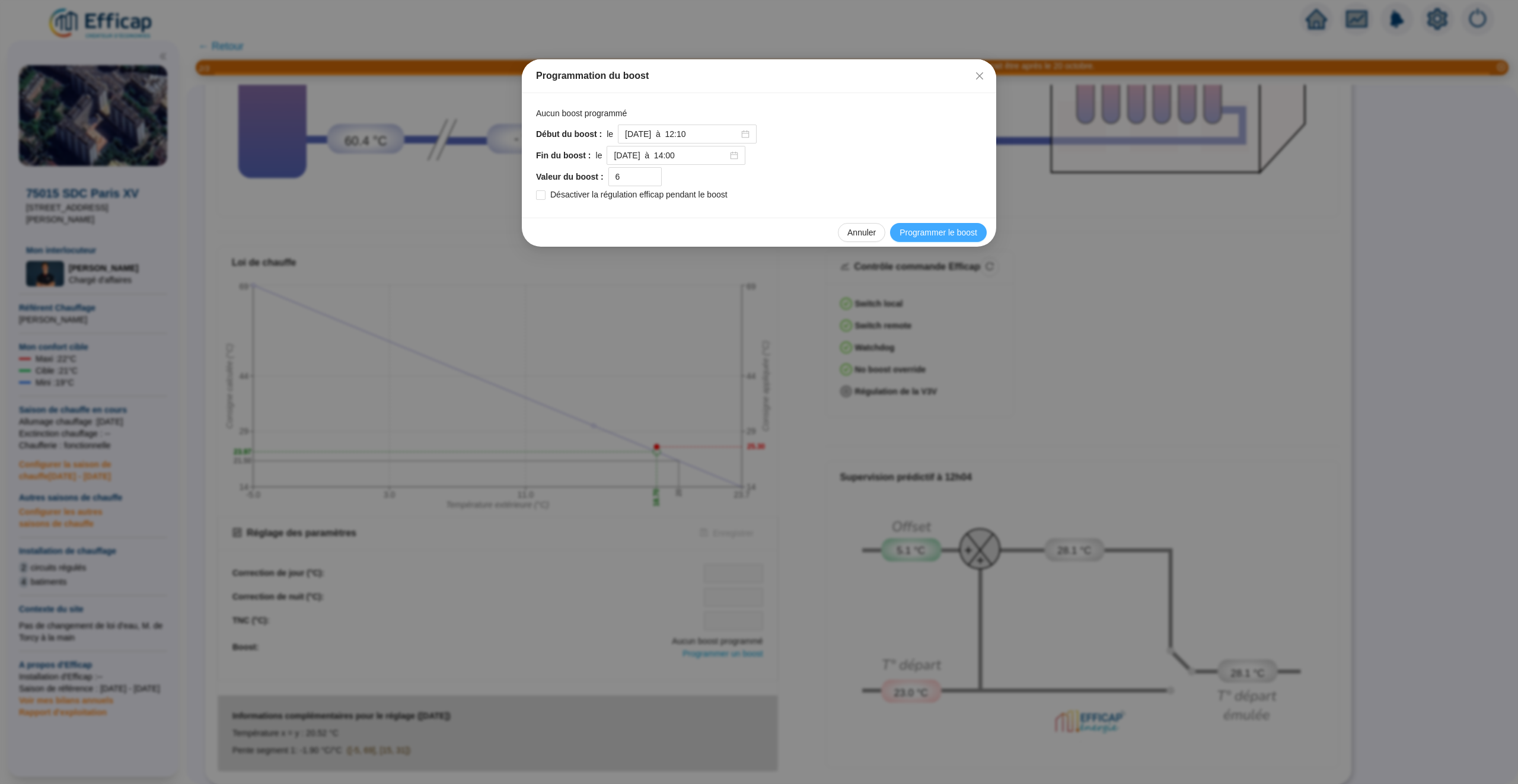
click at [926, 231] on span "Programmer le boost" at bounding box center [939, 232] width 78 height 13
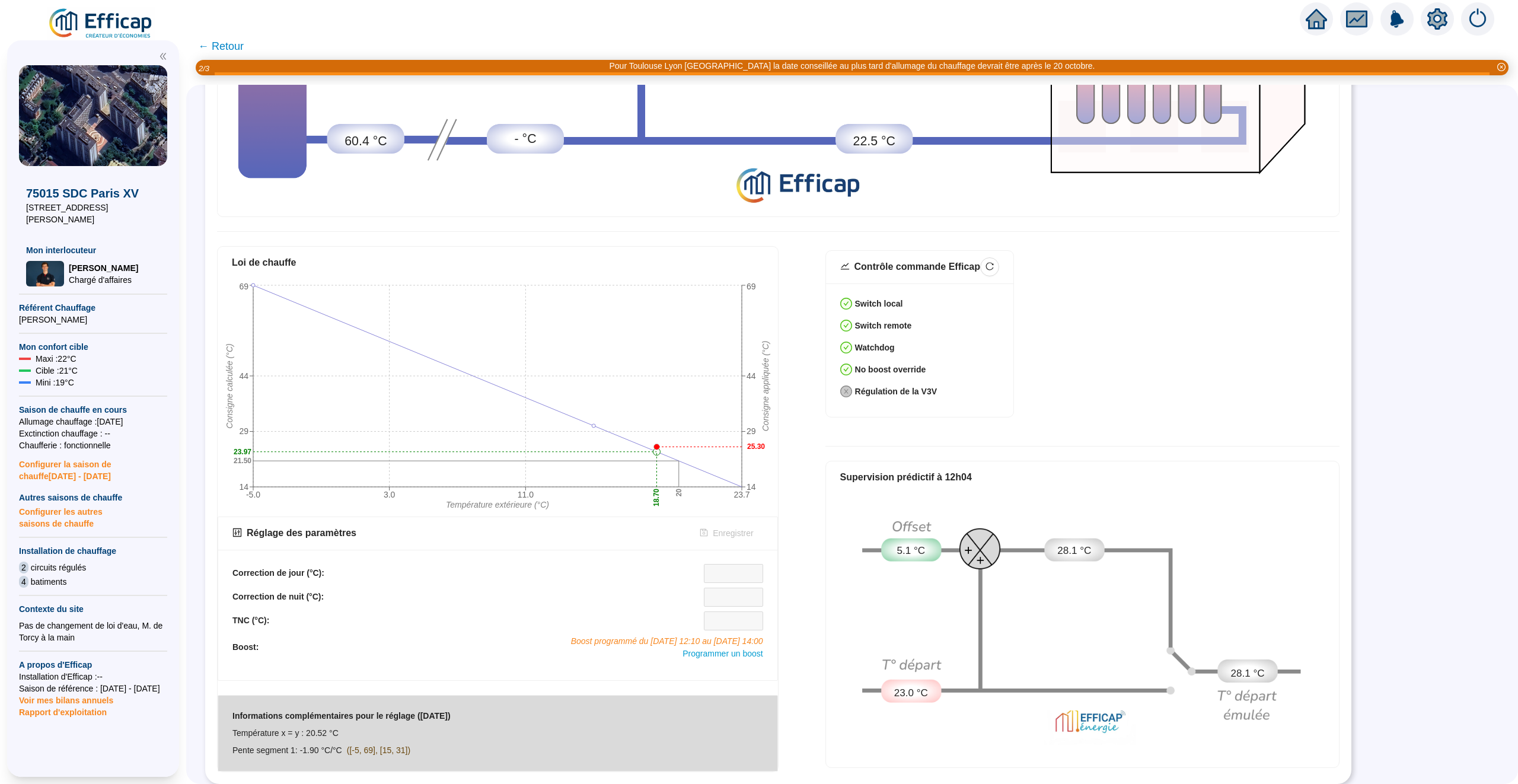
scroll to position [0, 0]
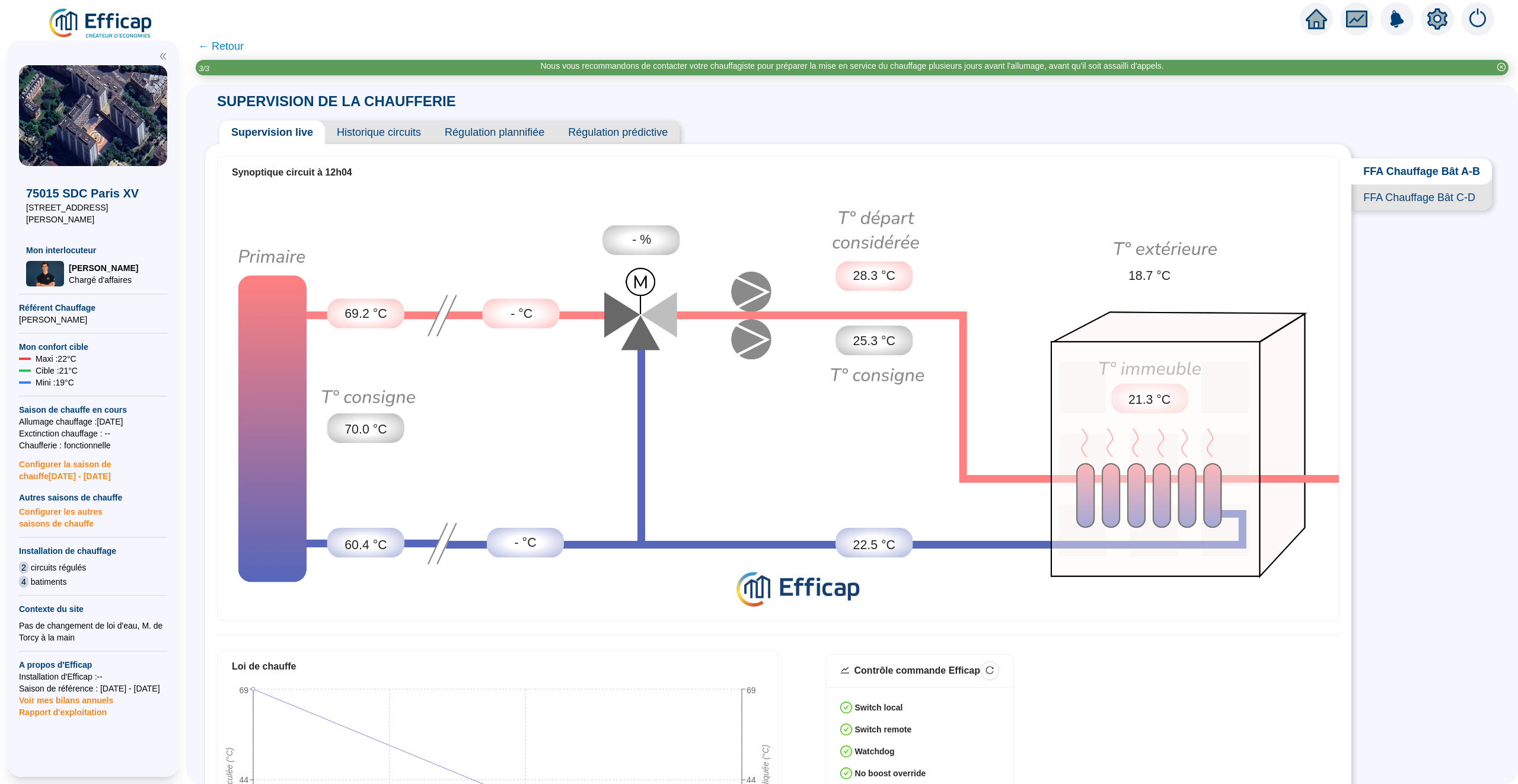
click at [355, 120] on span "Historique circuits" at bounding box center [379, 132] width 108 height 24
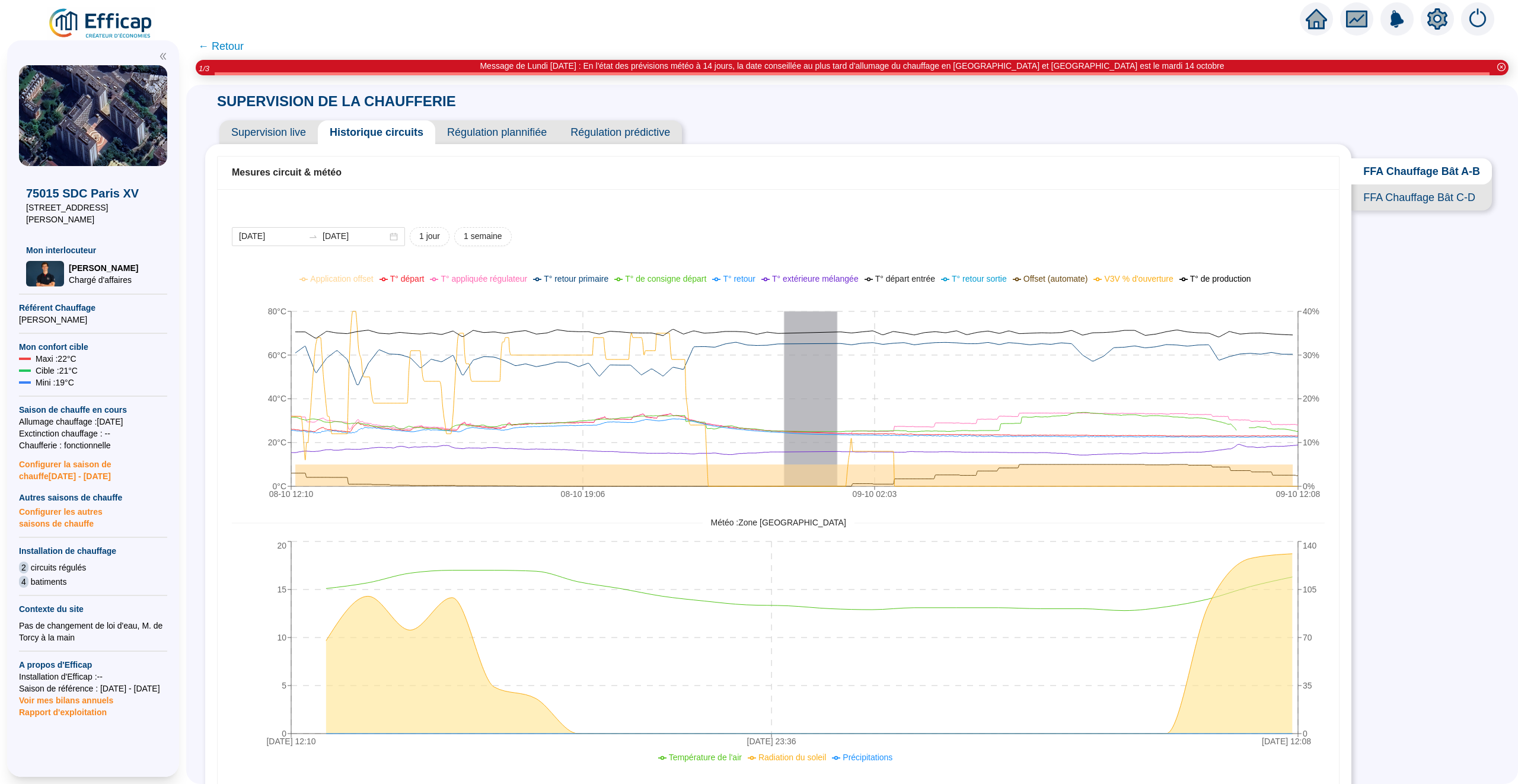
click at [253, 136] on span "Supervision live" at bounding box center [269, 132] width 99 height 24
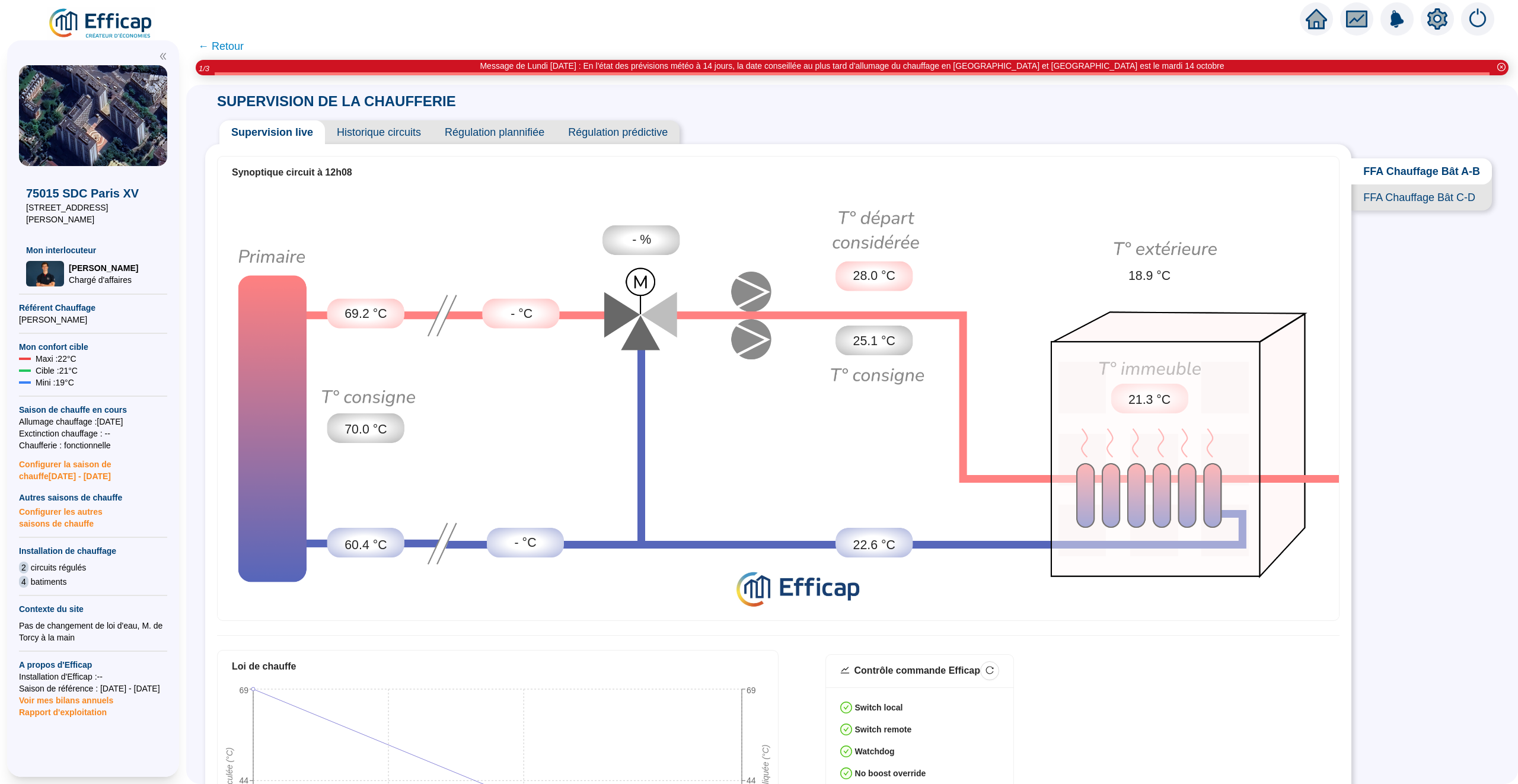
click at [217, 43] on span "← Retour" at bounding box center [220, 46] width 46 height 16
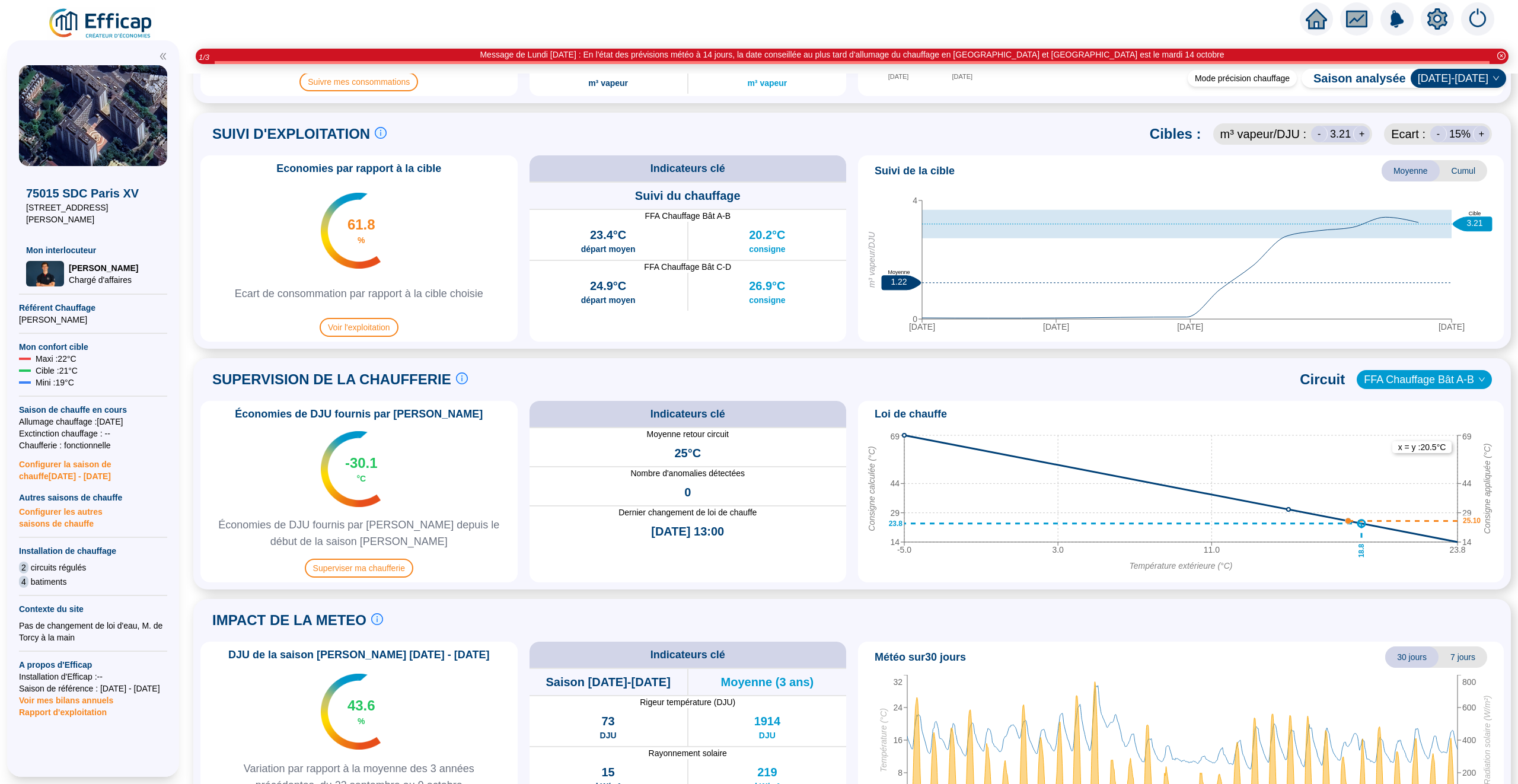
scroll to position [572, 0]
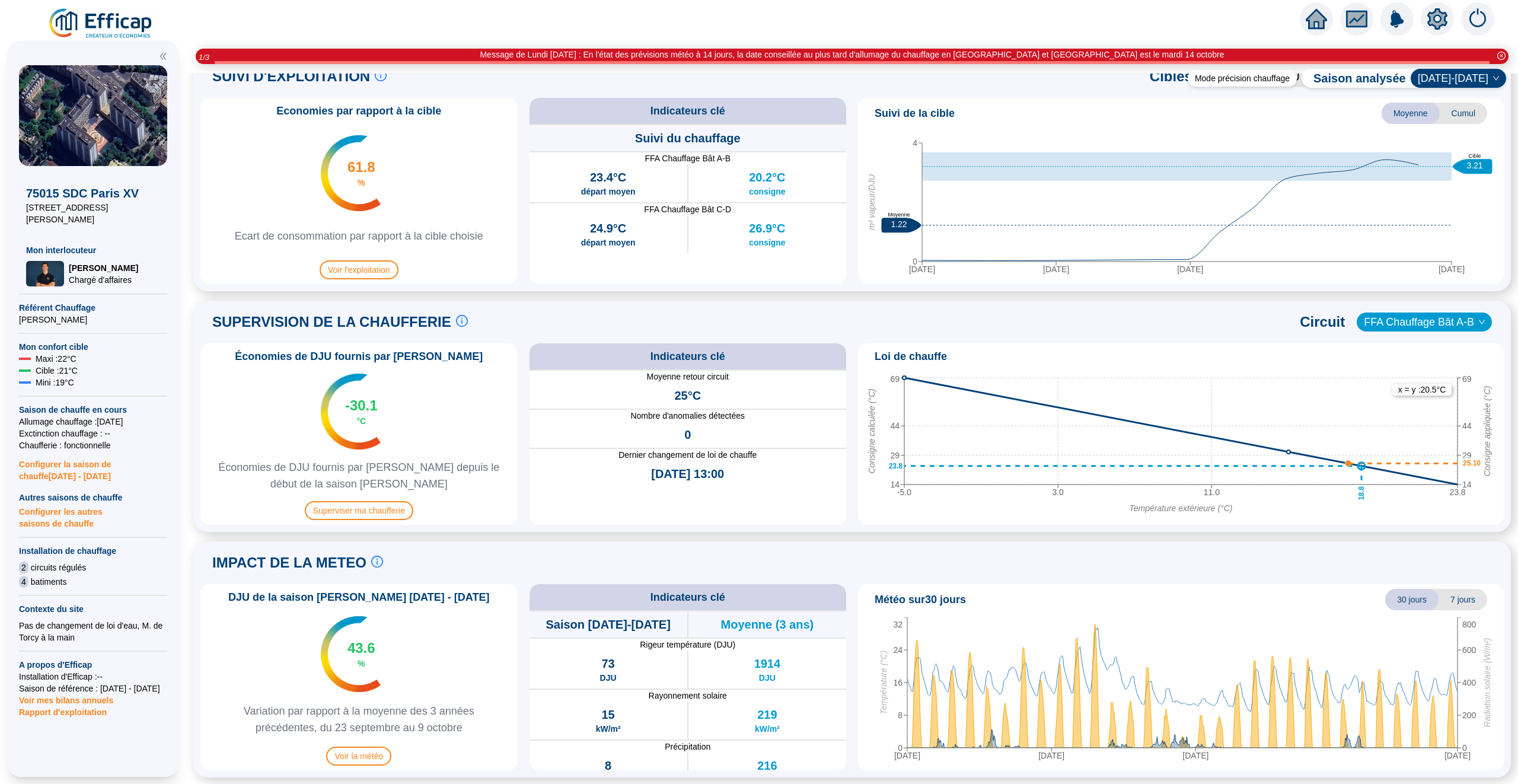
click at [364, 494] on div "Économies de DJU fournis par Efficap -30.1 °C Économies de DJU fournis par Effi…" at bounding box center [358, 434] width 317 height 181
click at [364, 503] on span "Superviser ma chaufferie" at bounding box center [358, 510] width 108 height 19
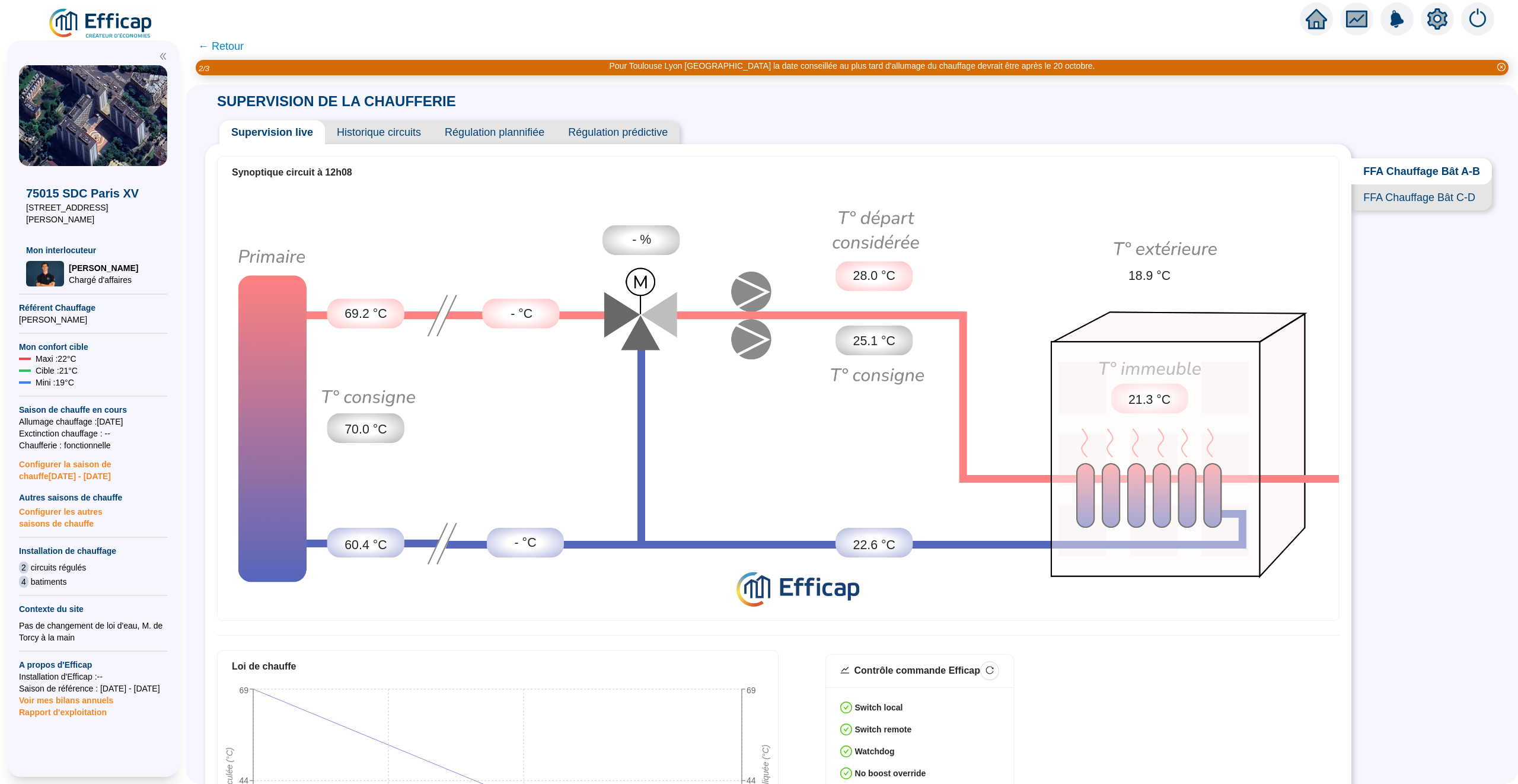
click at [1424, 194] on span "FFA Chauffage Bât C-D" at bounding box center [1422, 197] width 140 height 26
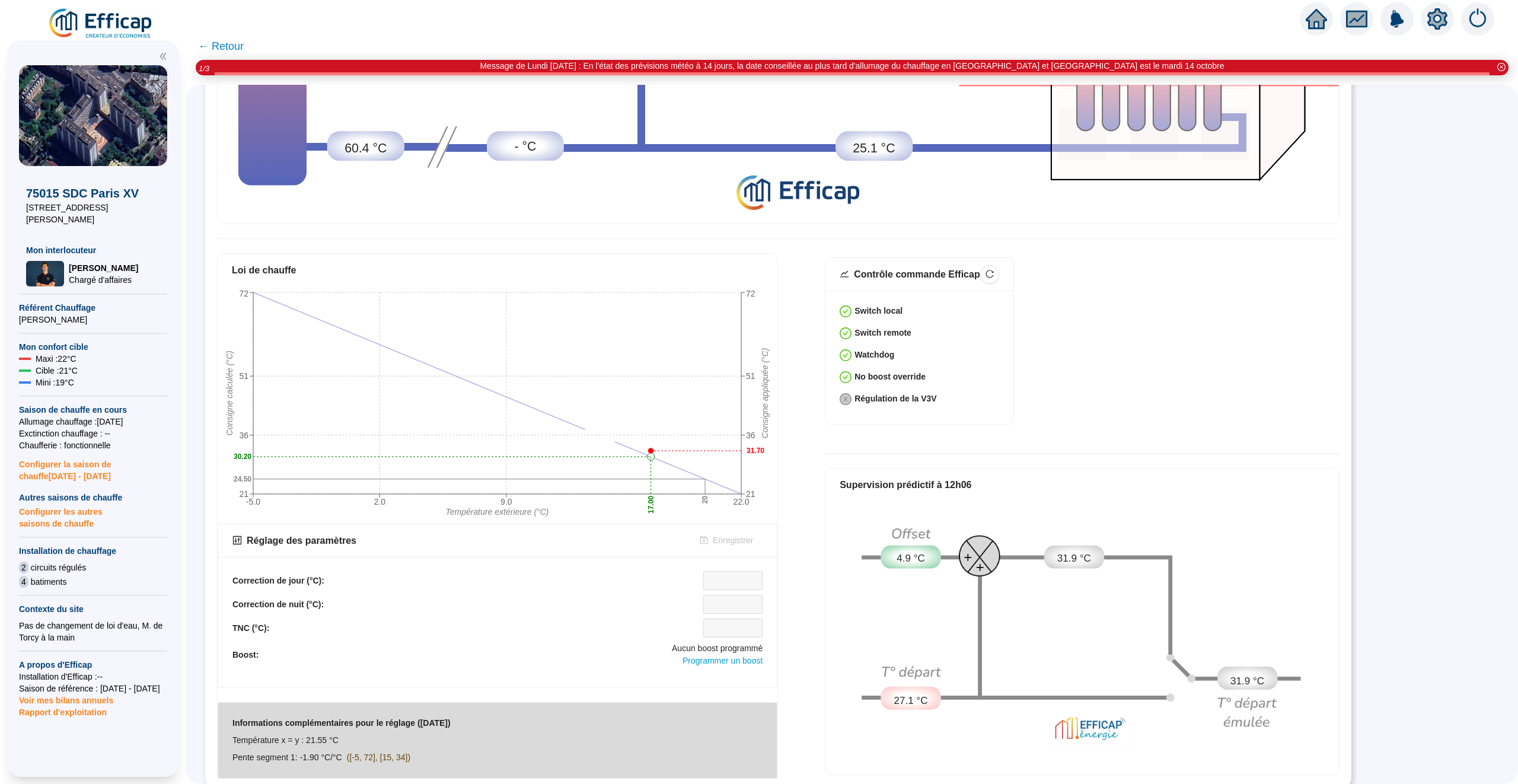
scroll to position [81, 0]
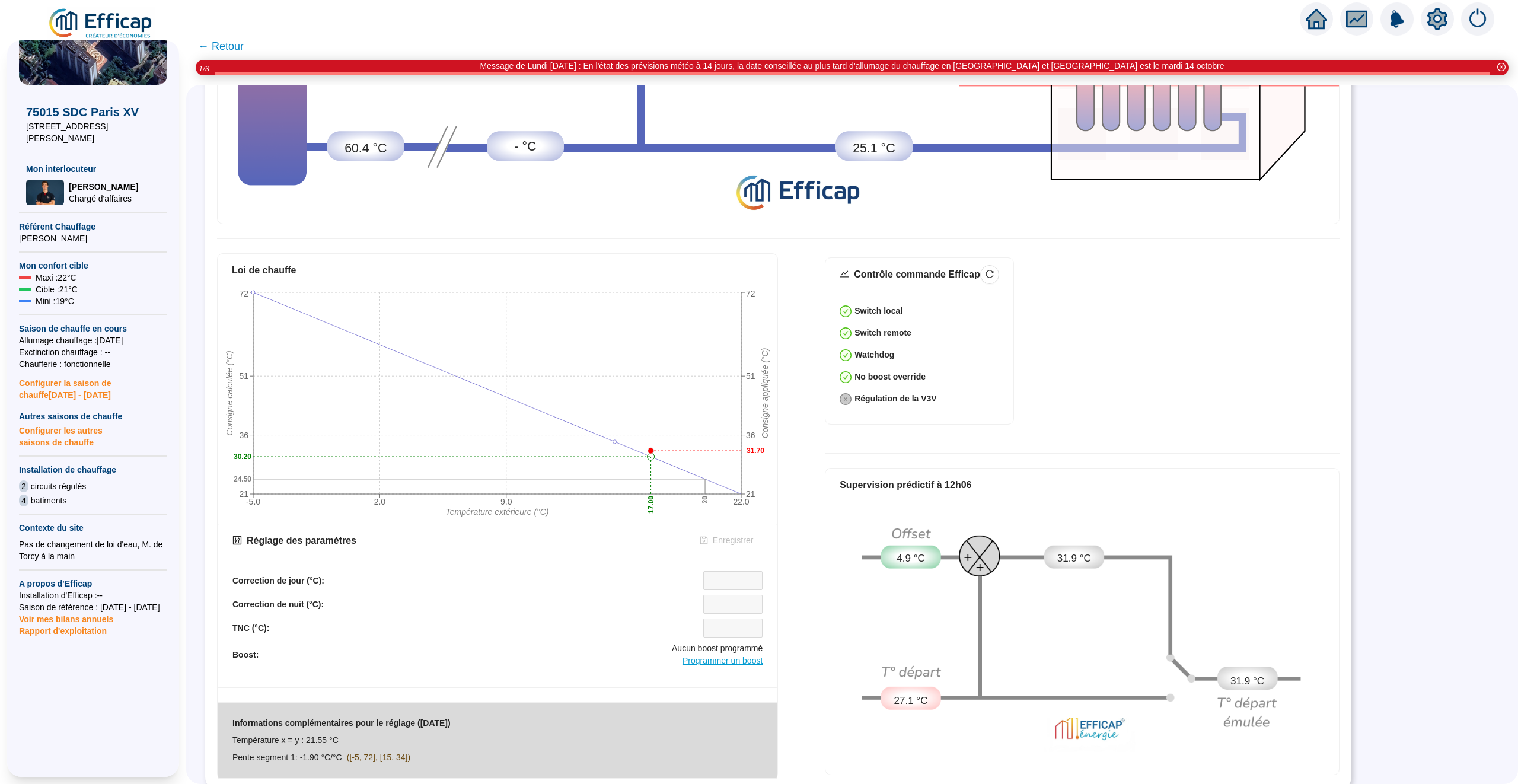
click at [756, 663] on span "Programmer un boost" at bounding box center [722, 660] width 80 height 10
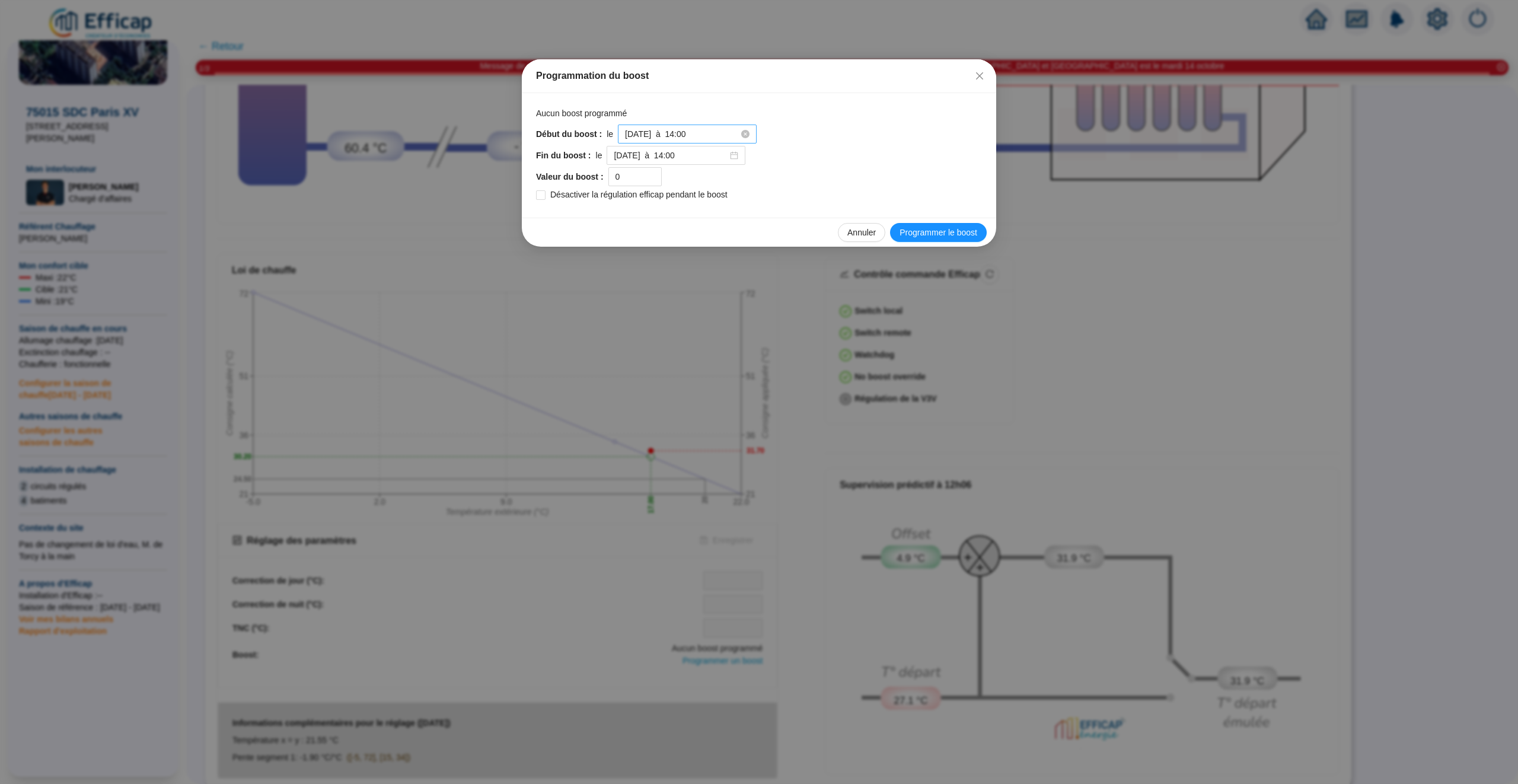
click at [716, 126] on div "[DATE] à 14:00" at bounding box center [688, 134] width 139 height 19
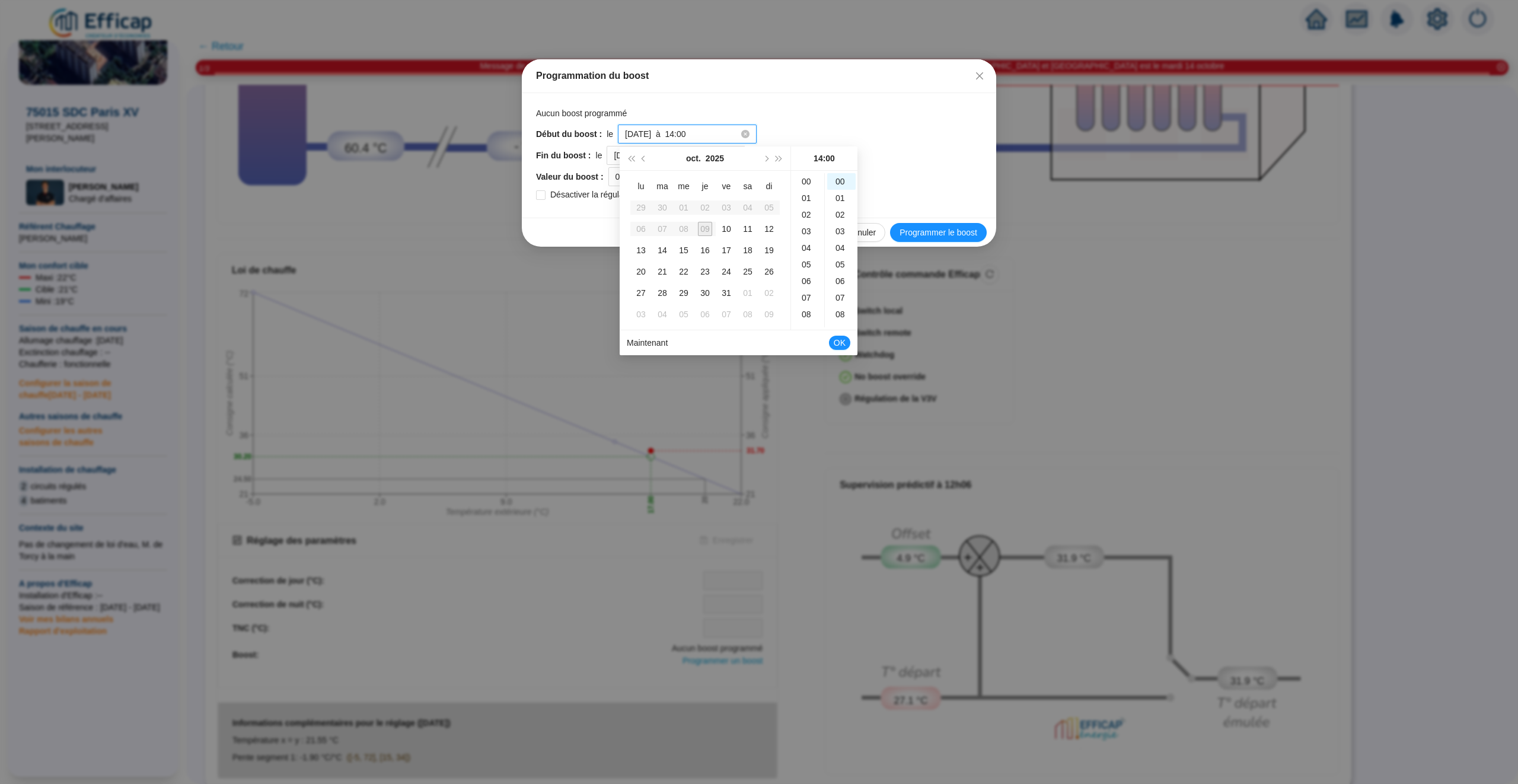
scroll to position [232, 0]
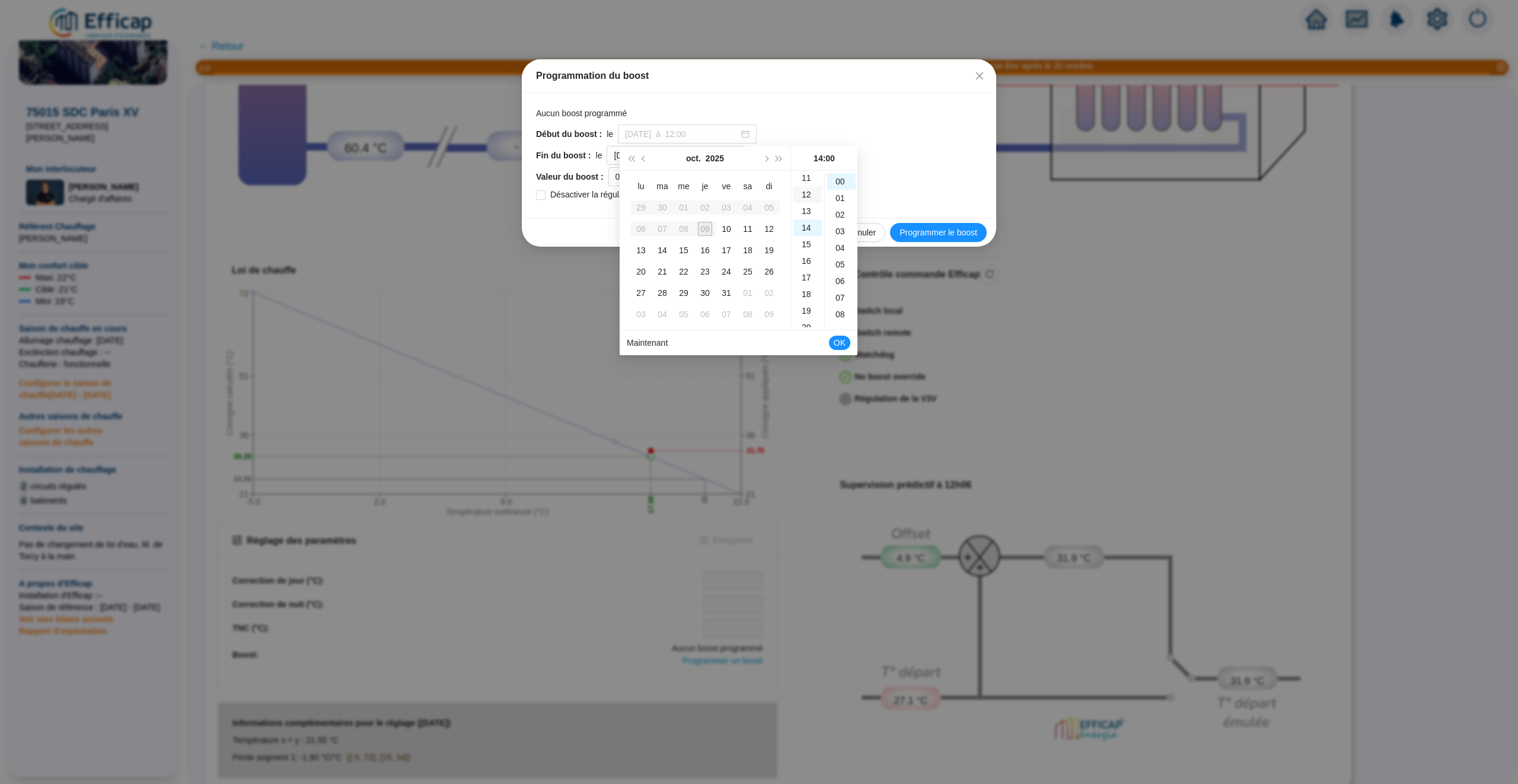
click at [808, 194] on div "12" at bounding box center [808, 194] width 28 height 16
click at [842, 202] on div "10" at bounding box center [842, 200] width 28 height 16
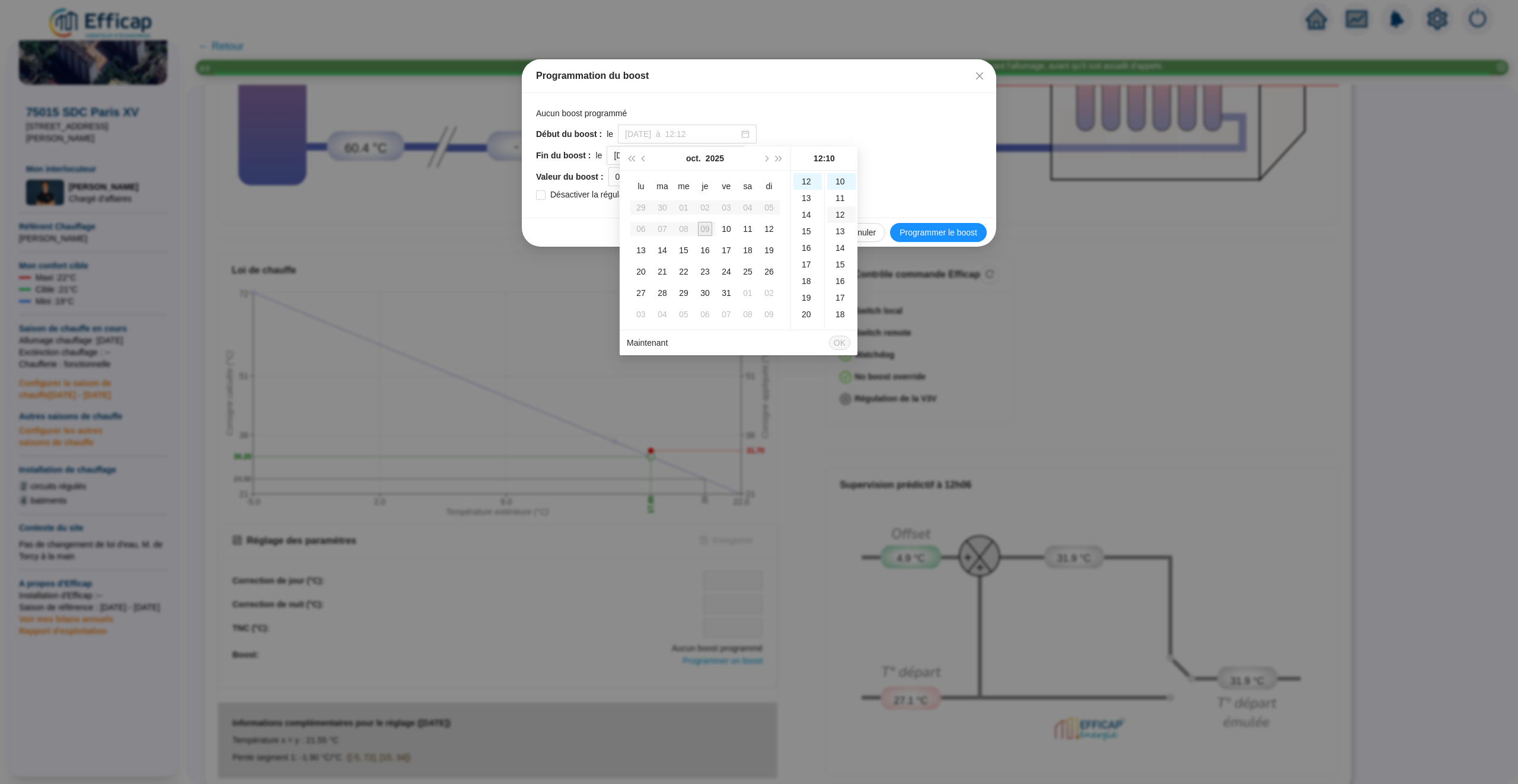
click at [842, 215] on div "12" at bounding box center [842, 214] width 28 height 16
type input "[DATE] à 12:12"
click at [839, 338] on span "OK" at bounding box center [840, 343] width 12 height 22
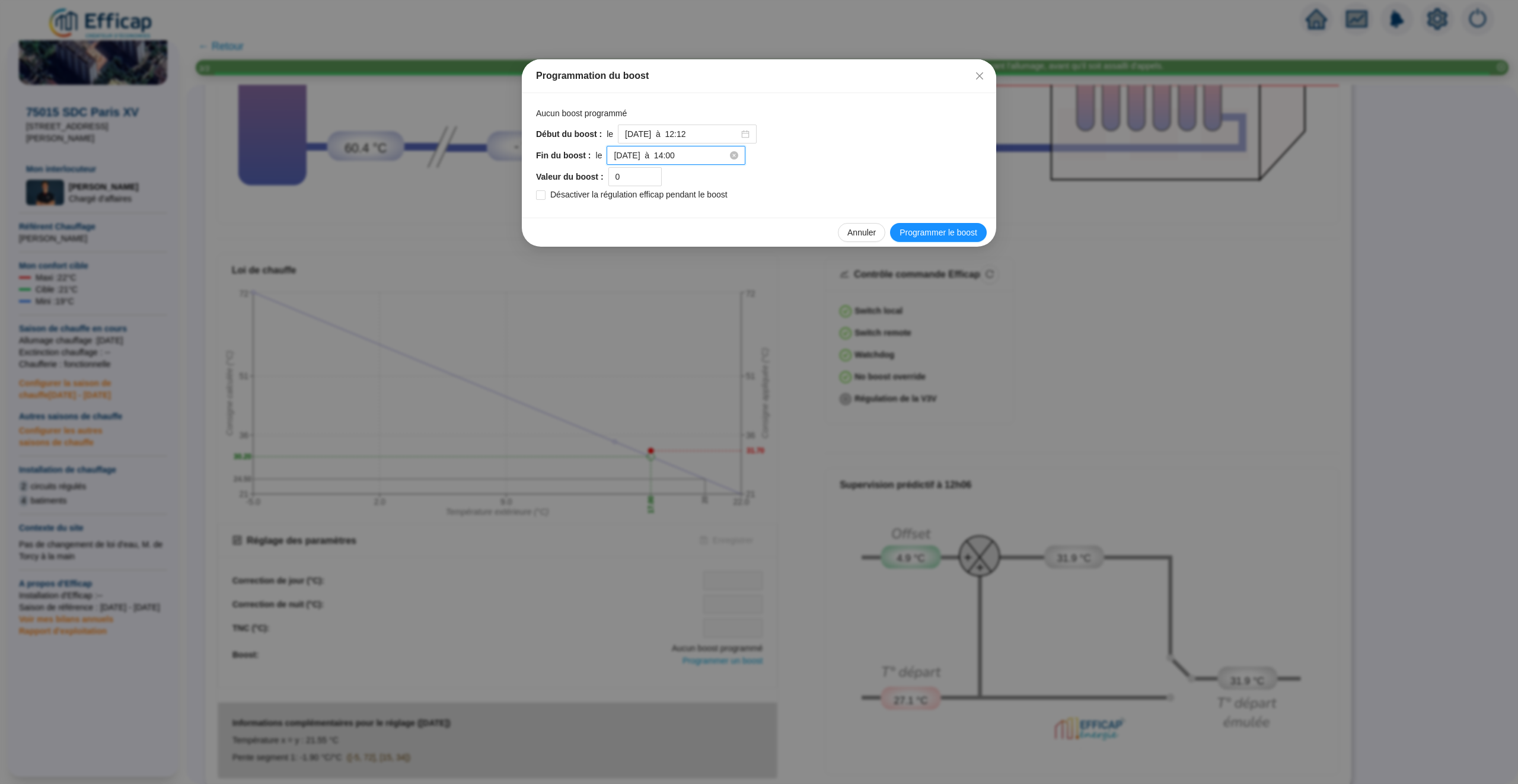
click at [705, 158] on input "[DATE] à 14:00" at bounding box center [671, 155] width 113 height 13
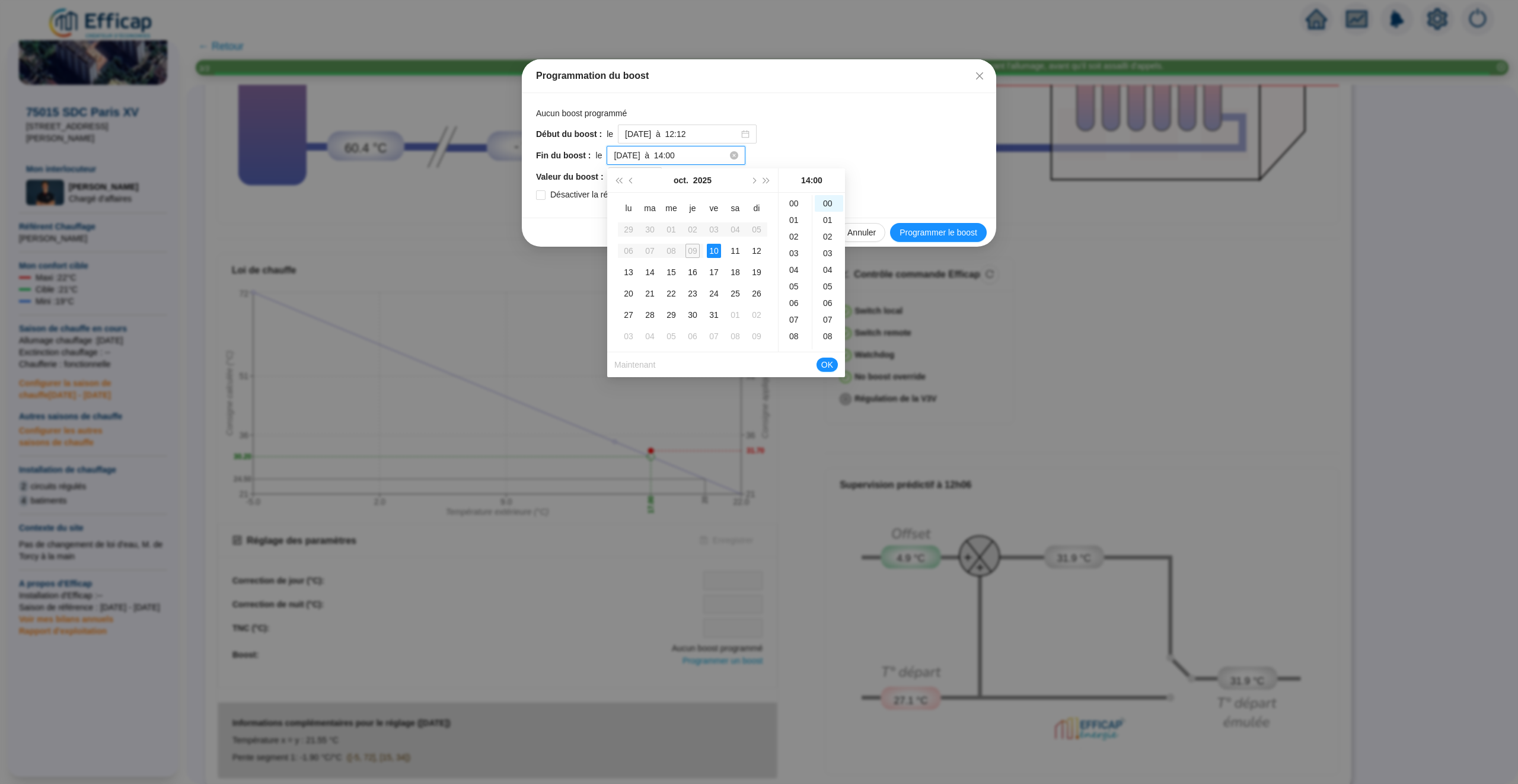
scroll to position [232, 0]
type input "[DATE] à 14:00"
click at [833, 363] on span "OK" at bounding box center [827, 364] width 12 height 22
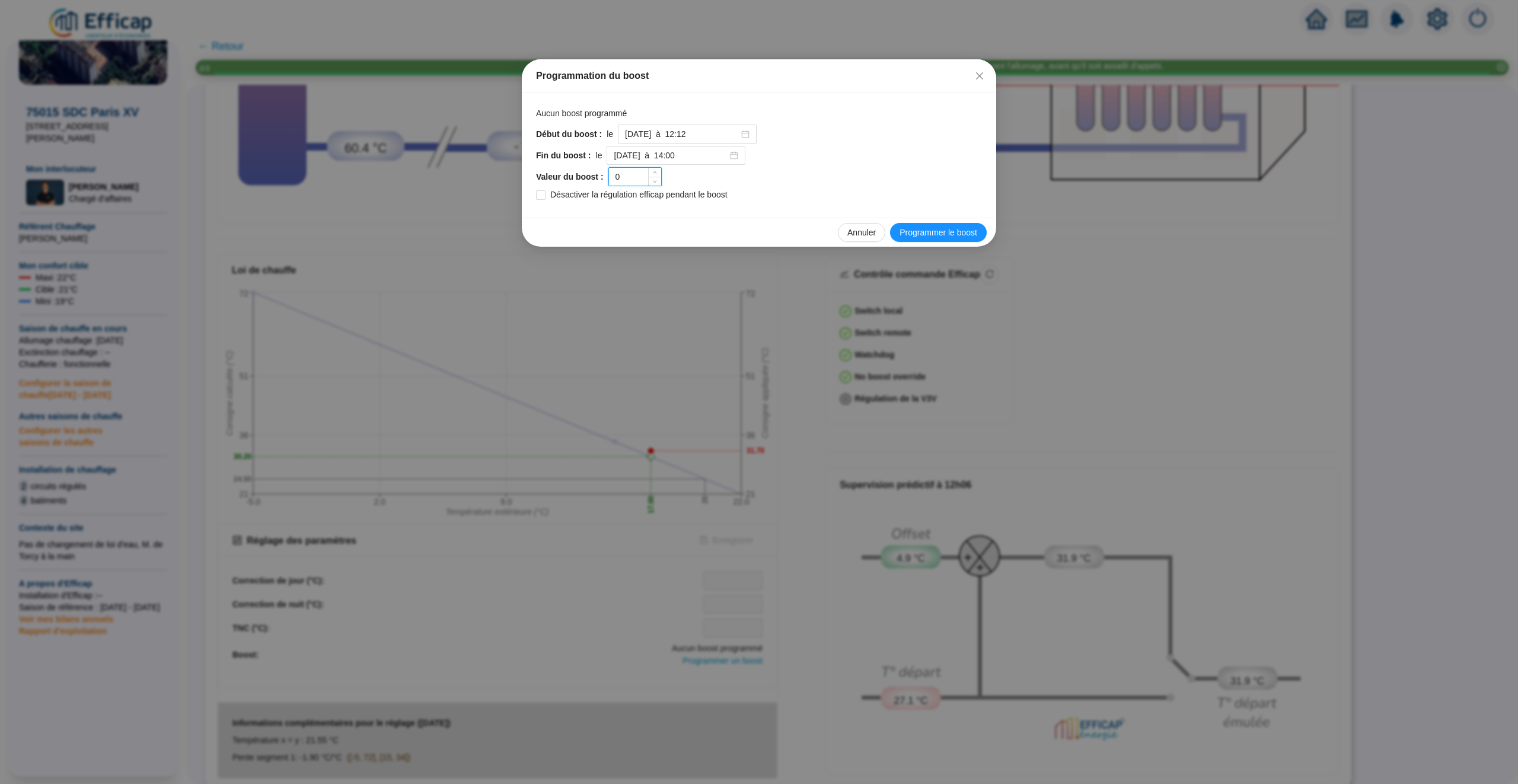
click at [635, 178] on input "0" at bounding box center [635, 177] width 52 height 18
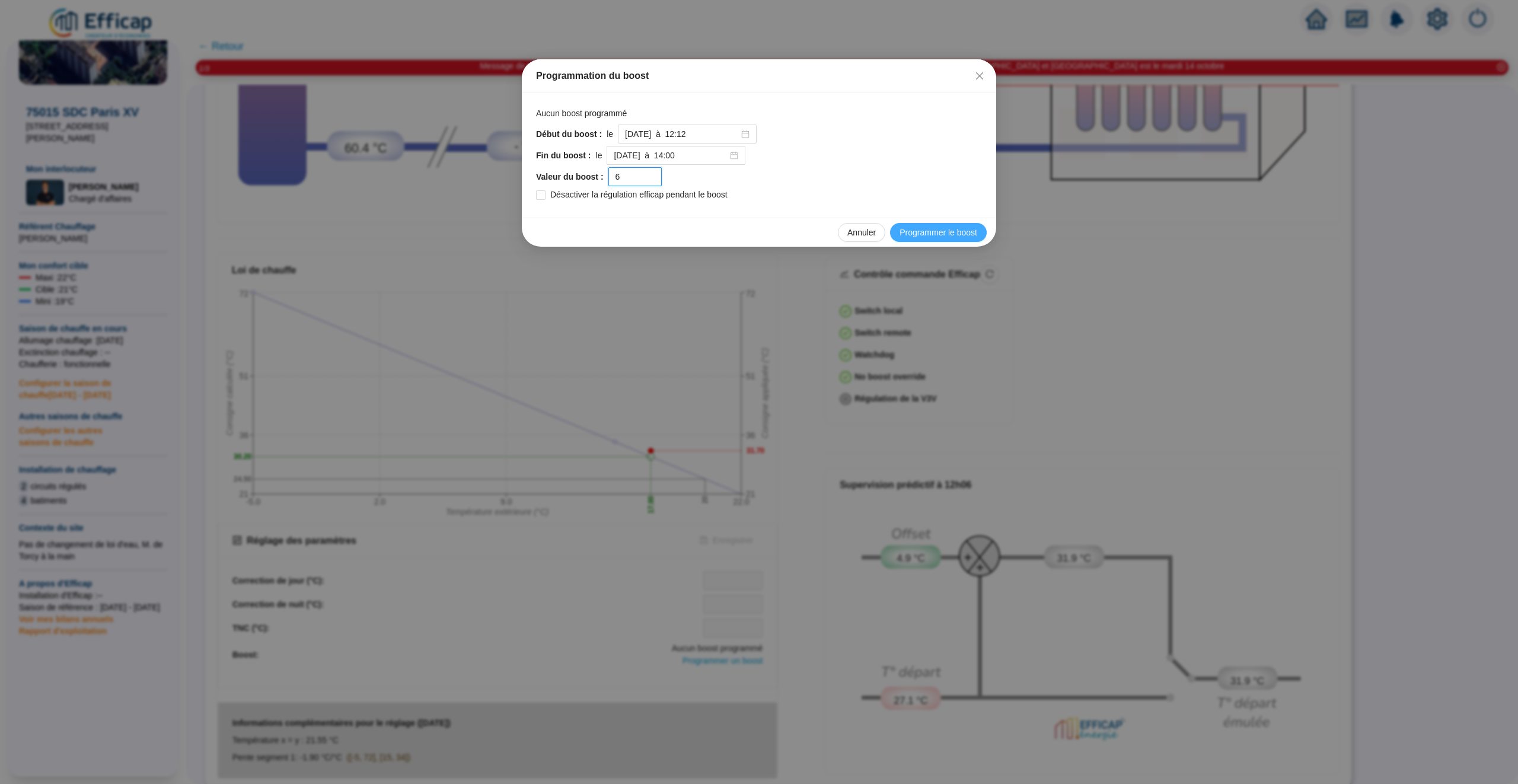
type input "6"
click at [949, 234] on span "Programmer le boost" at bounding box center [939, 232] width 78 height 13
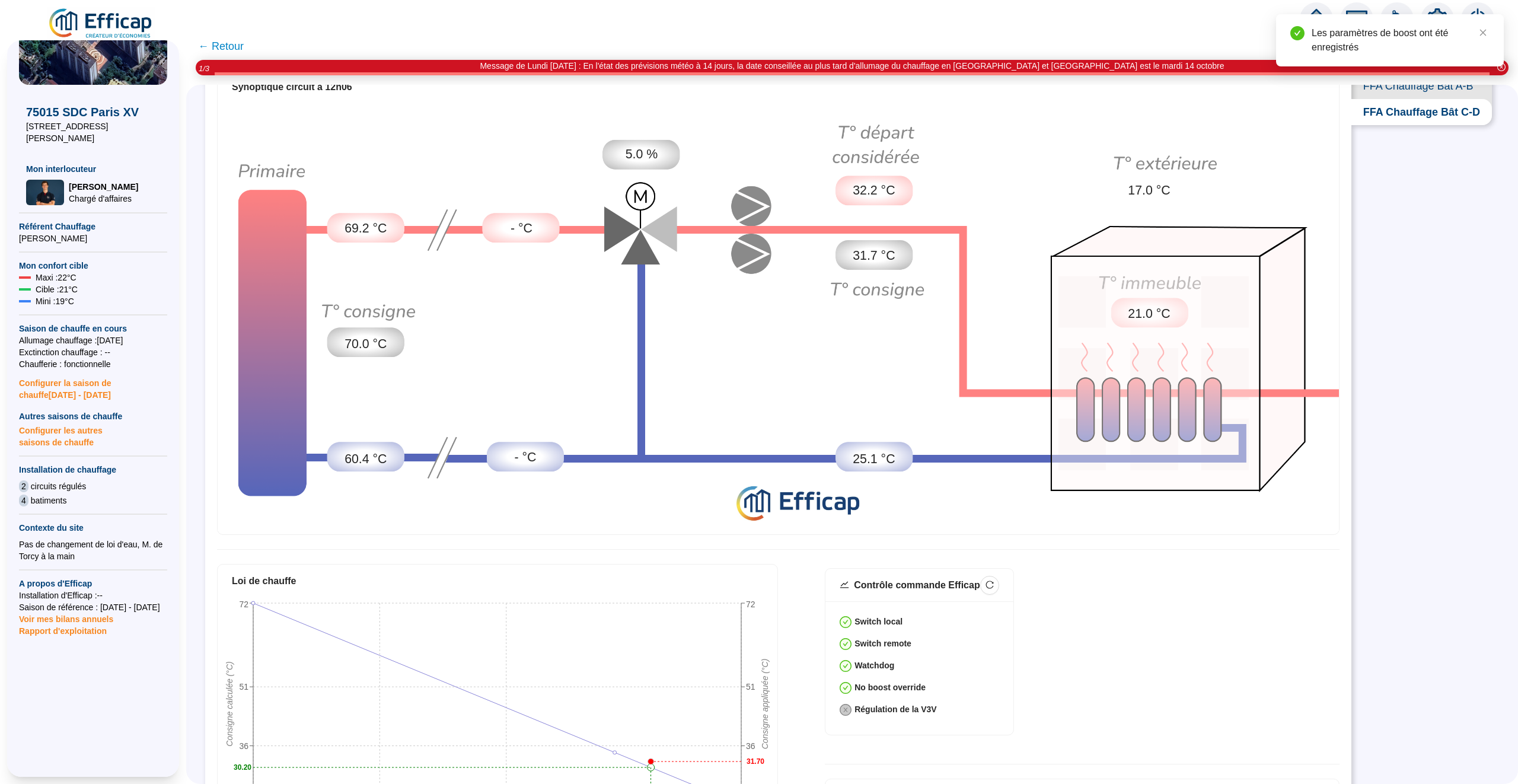
scroll to position [0, 0]
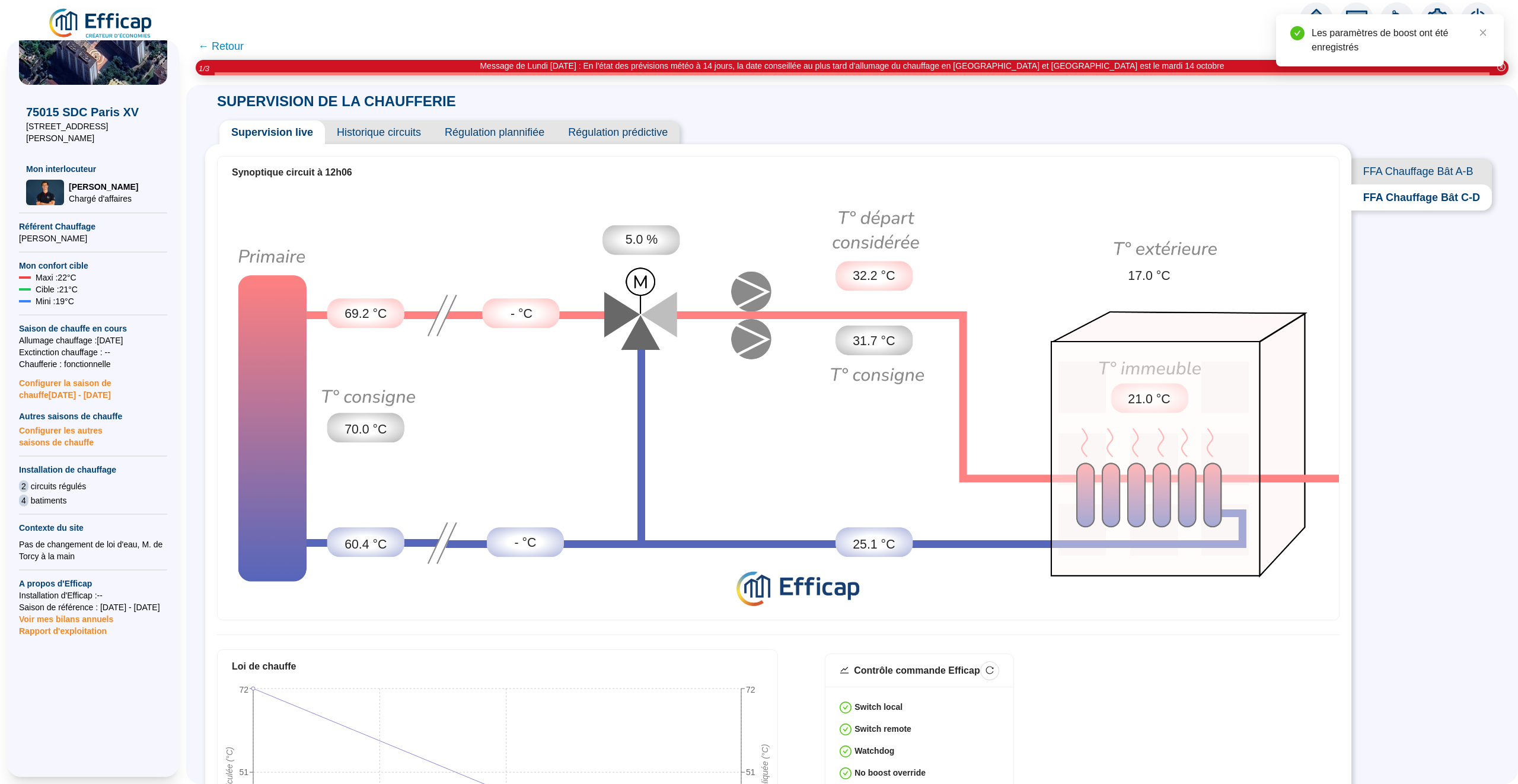
click at [1396, 170] on span "FFA Chauffage Bât A-B" at bounding box center [1422, 171] width 140 height 26
click at [399, 143] on span "Historique circuits" at bounding box center [379, 132] width 108 height 24
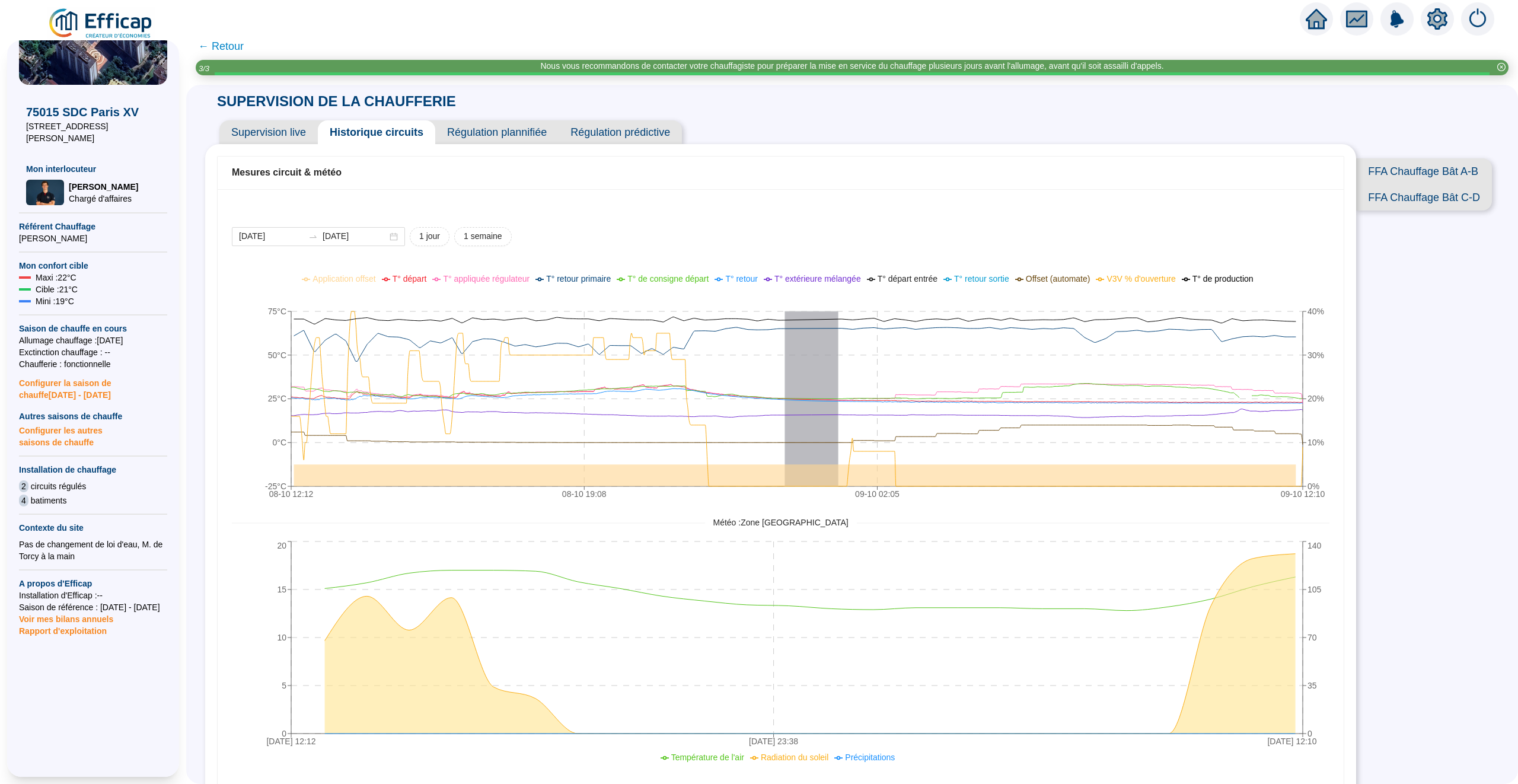
scroll to position [81, 0]
click at [1313, 16] on icon "home" at bounding box center [1316, 19] width 22 height 16
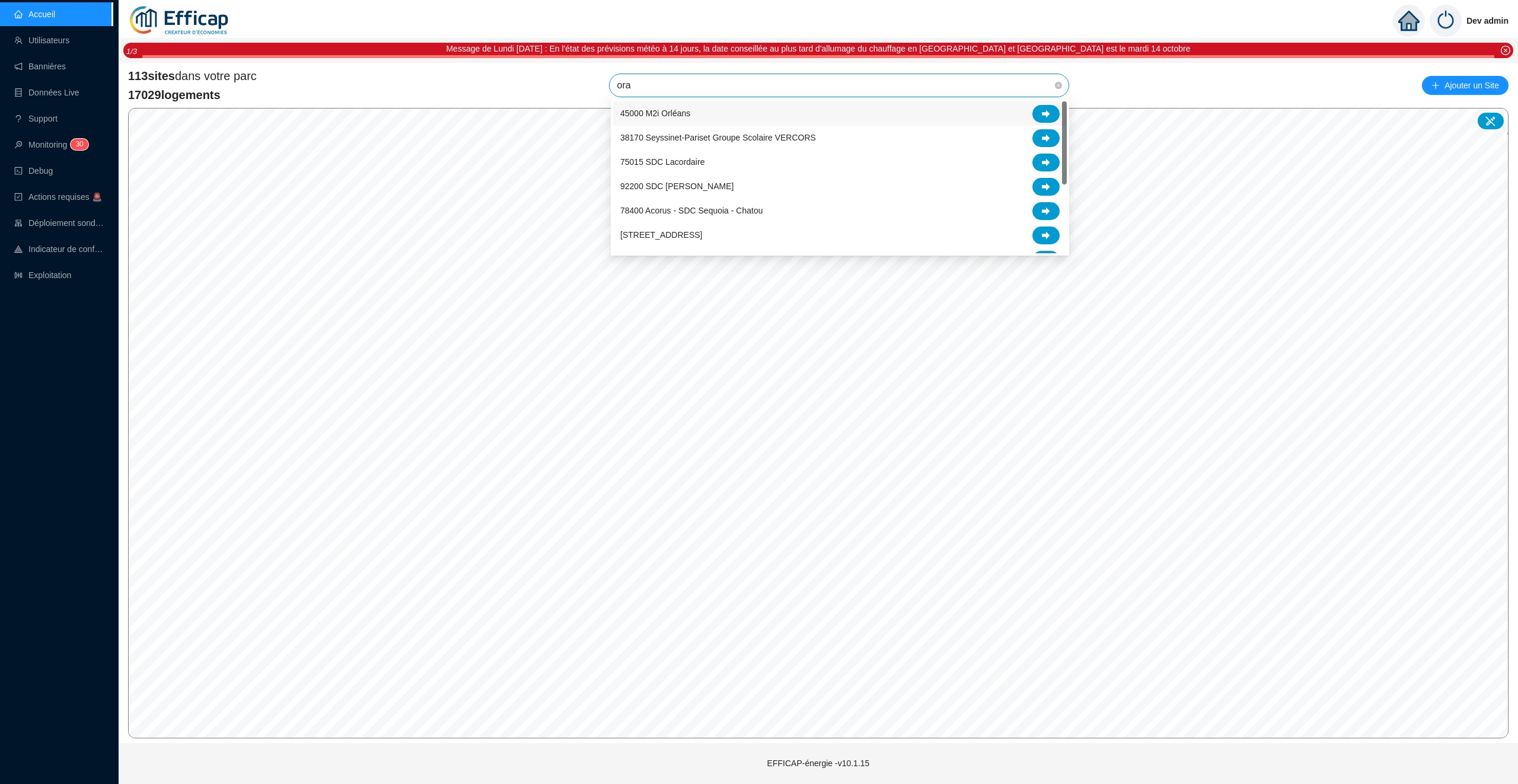
type input "oran"
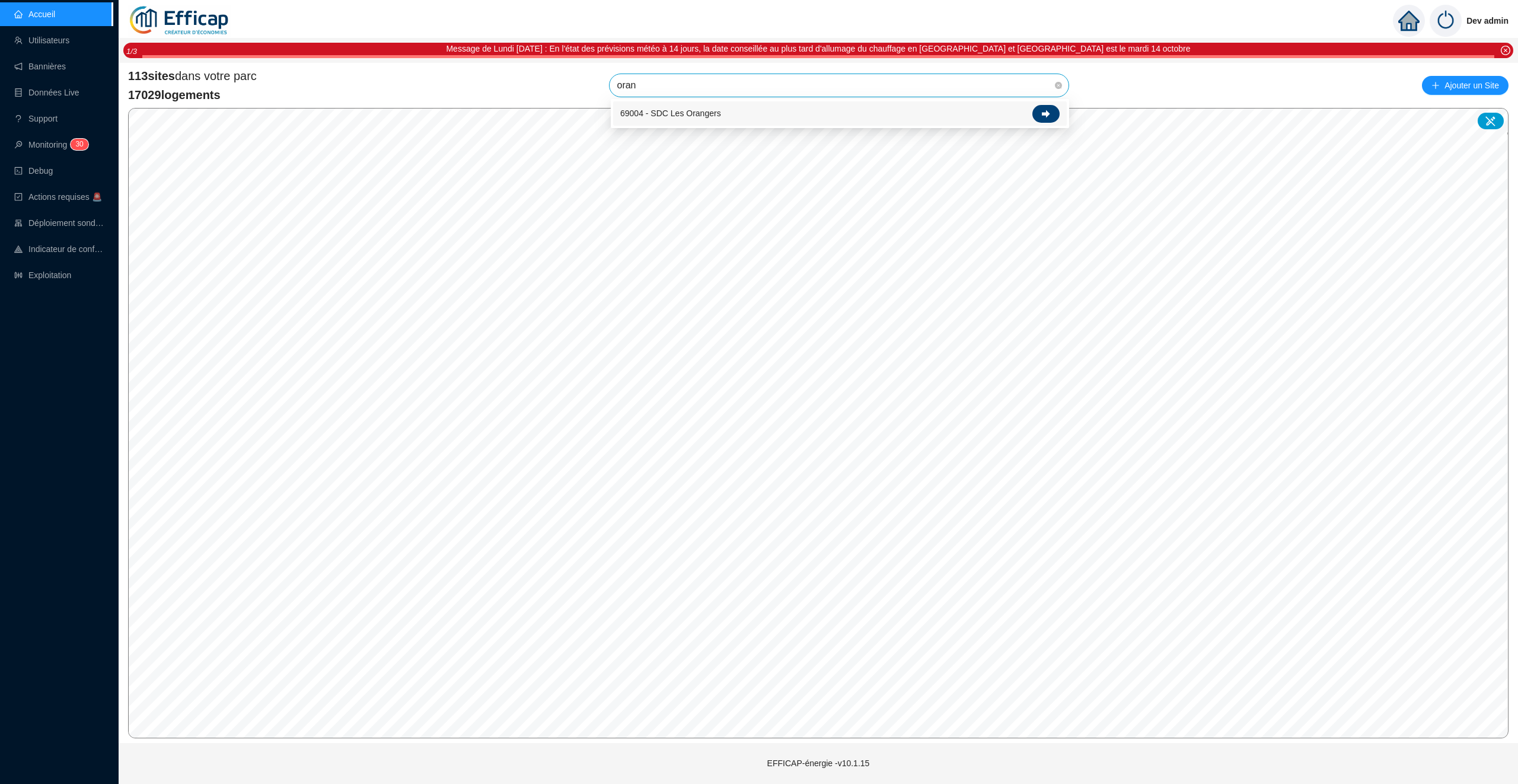
click at [1048, 115] on icon at bounding box center [1045, 113] width 8 height 8
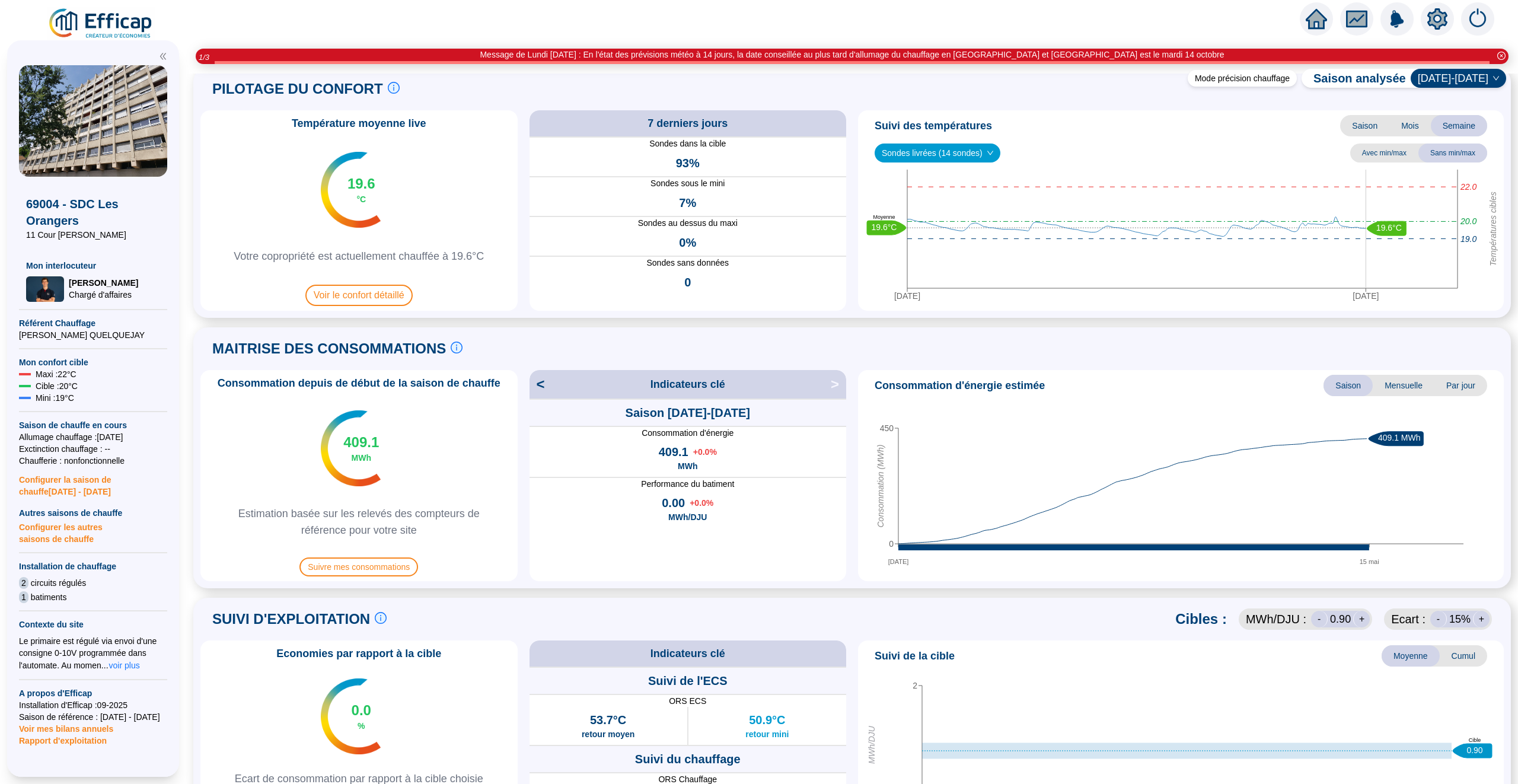
scroll to position [36, 0]
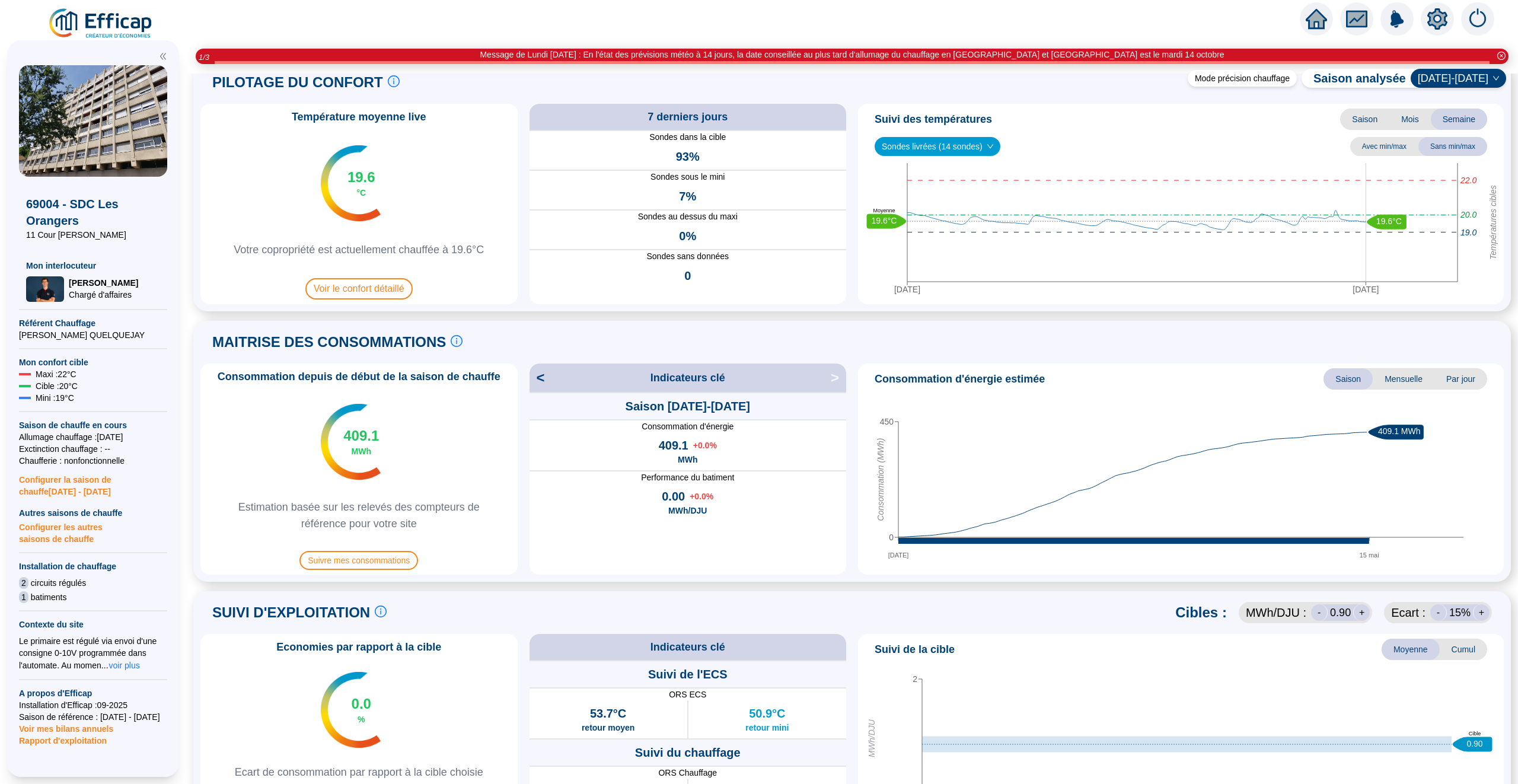
click at [70, 527] on span "Configurer les autres saisons de chauffe" at bounding box center [93, 532] width 149 height 26
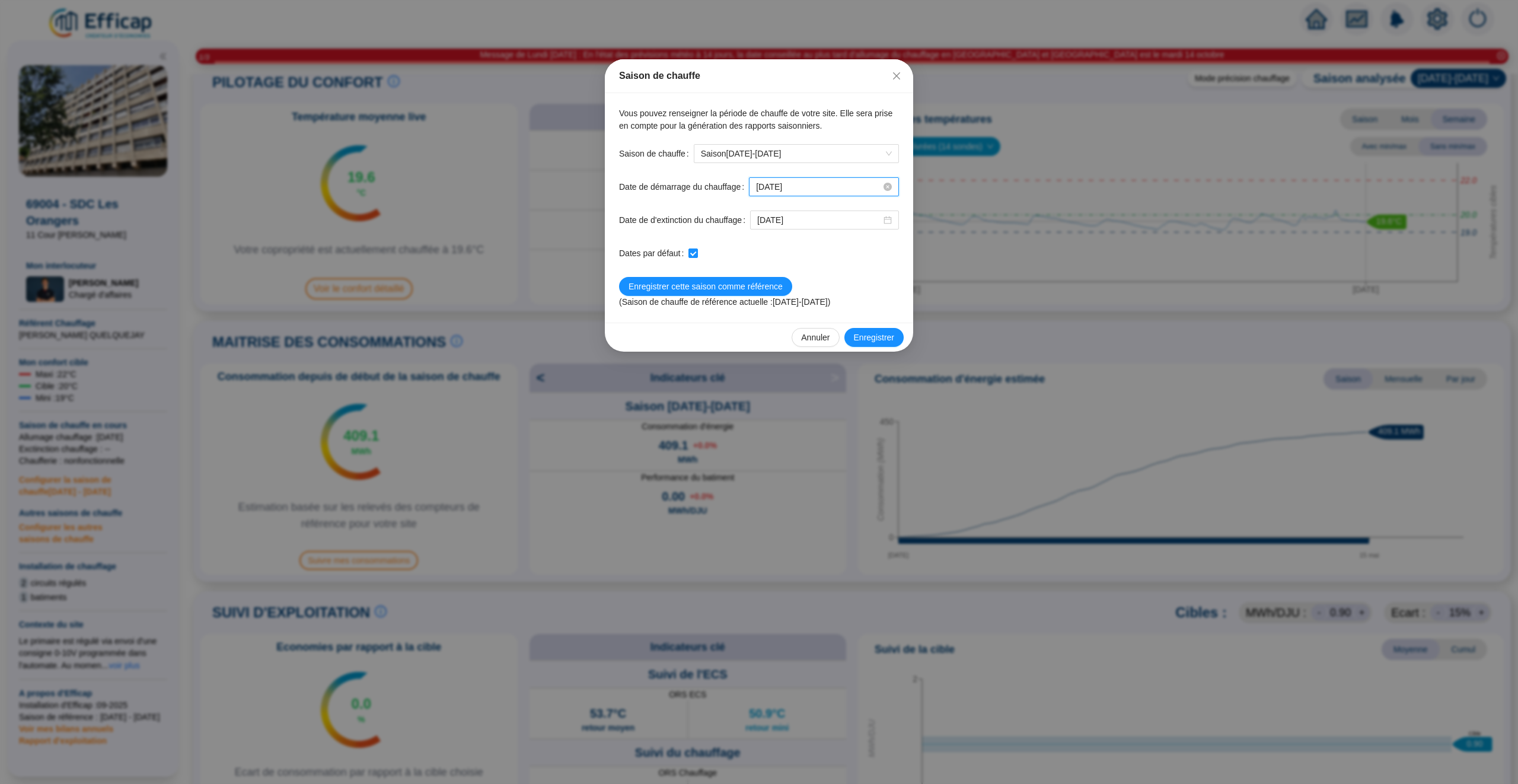
click at [822, 187] on input "[DATE]" at bounding box center [819, 187] width 125 height 13
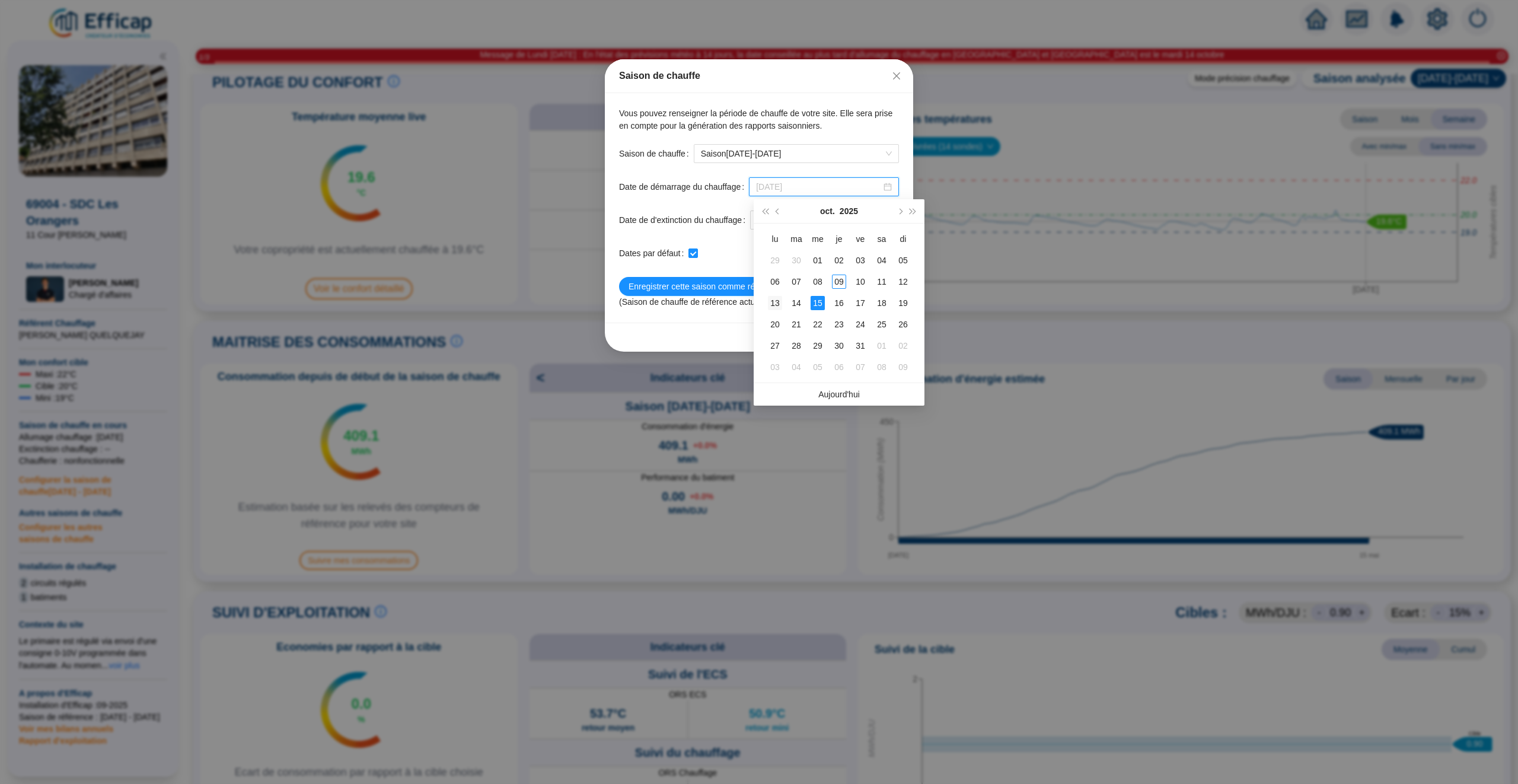
type input "[DATE]"
click at [777, 303] on div "13" at bounding box center [774, 302] width 14 height 14
checkbox input "false"
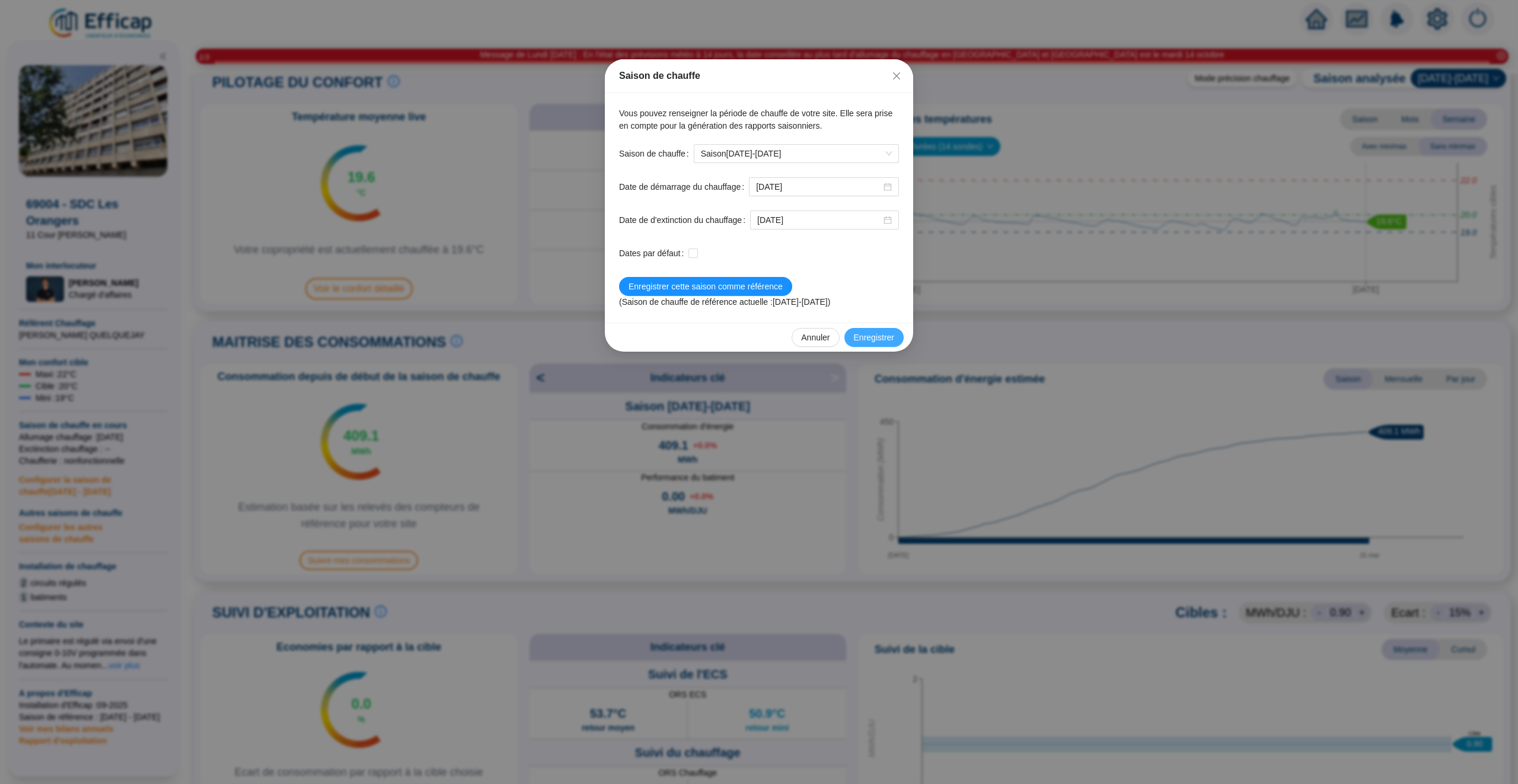
click at [871, 343] on span "Enregistrer" at bounding box center [874, 337] width 40 height 13
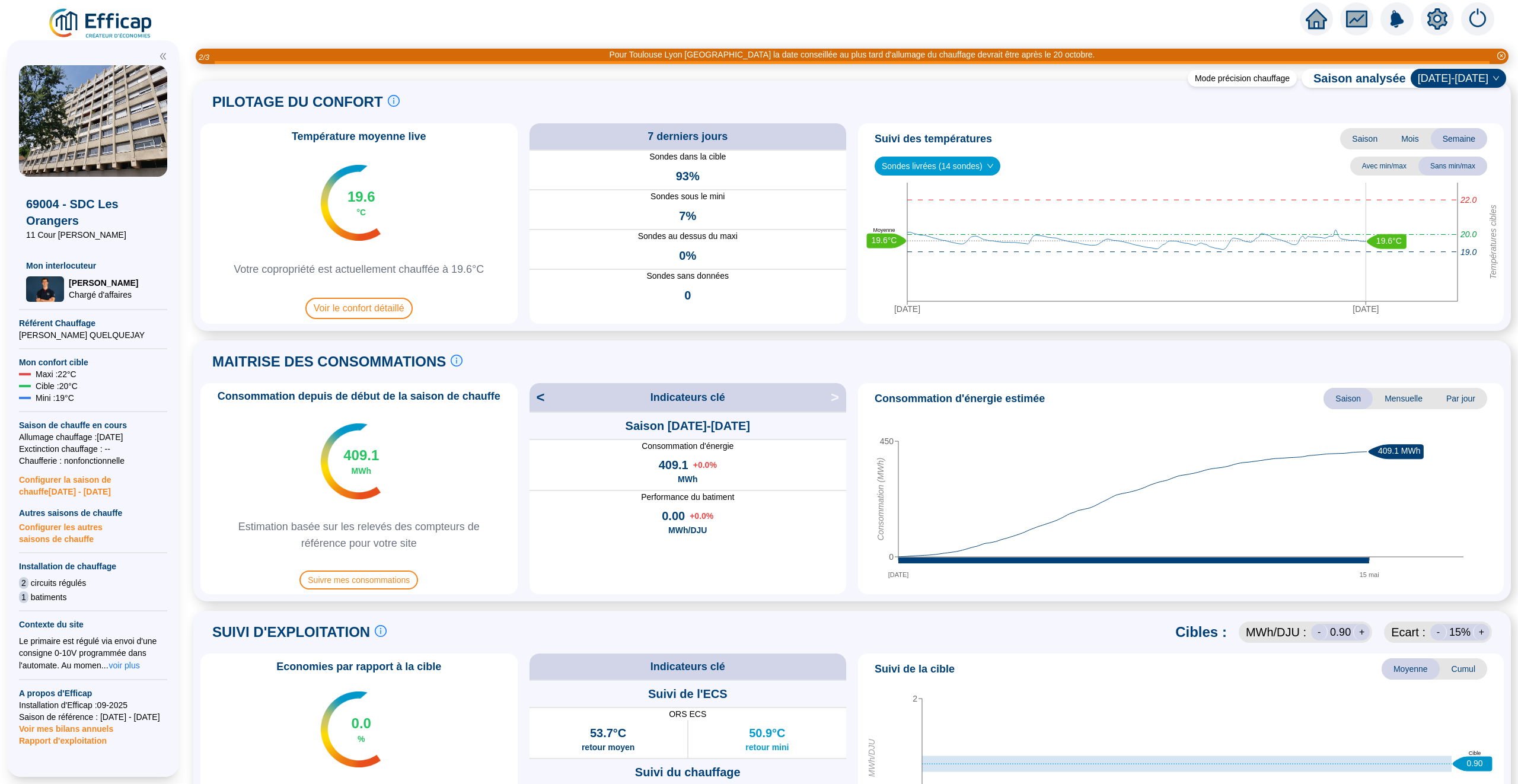
scroll to position [0, 0]
